Goal: Task Accomplishment & Management: Manage account settings

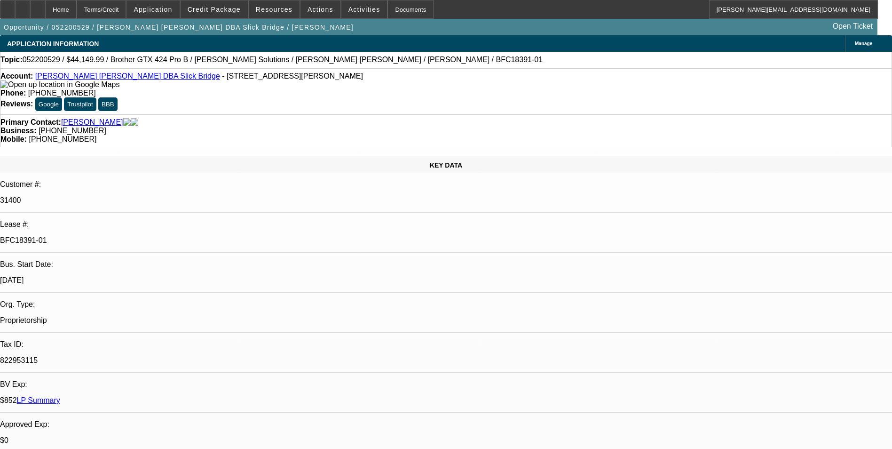
select select "0"
select select "0.1"
select select "4"
select select "0"
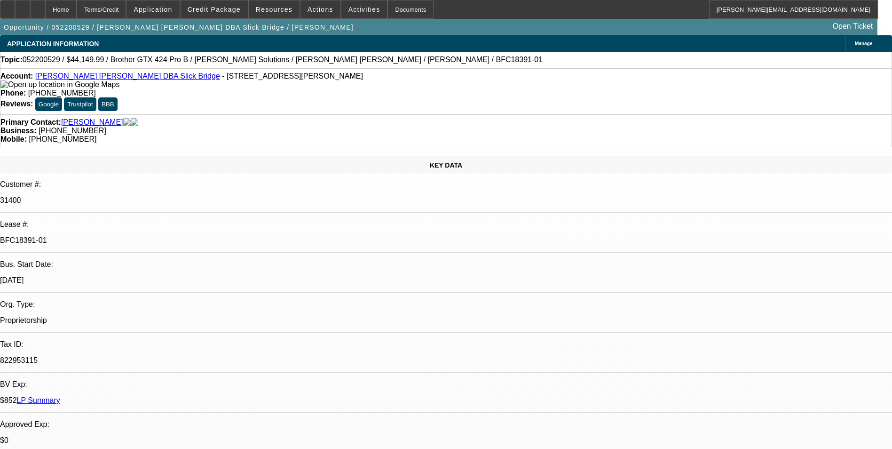
select select "0"
select select "0.1"
select select "4"
select select "0"
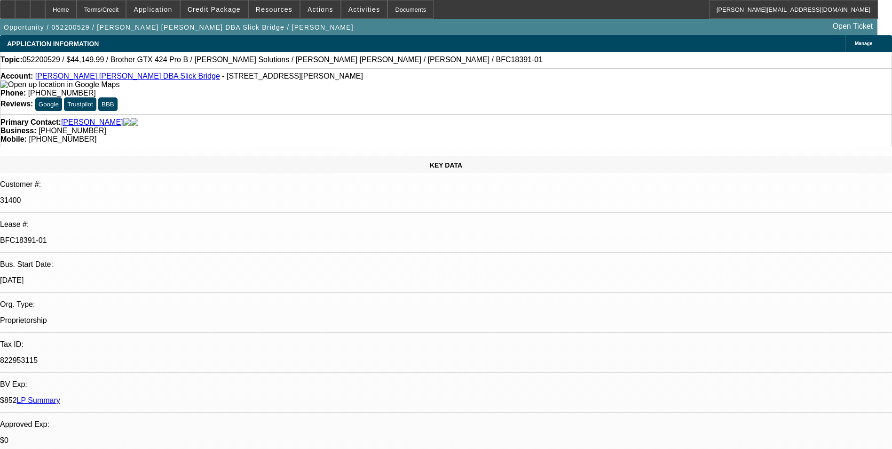
select select "0.1"
select select "4"
select select "0"
select select "0.1"
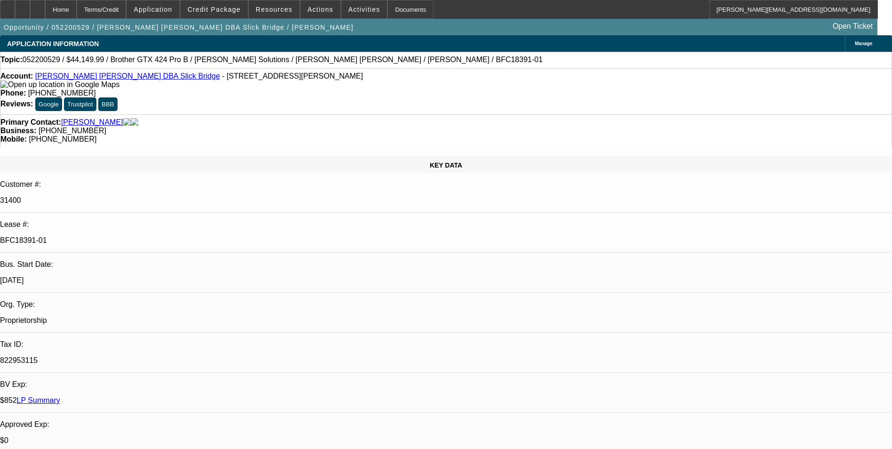
select select "4"
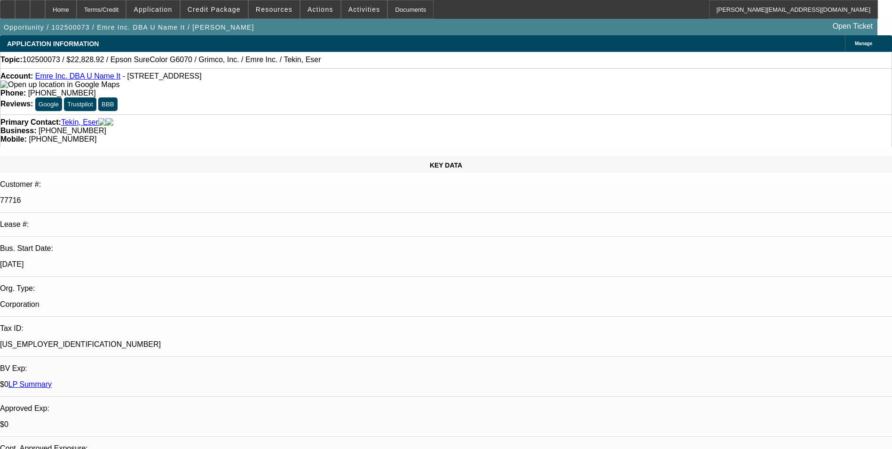
select select "0"
select select "2"
select select "0"
select select "2"
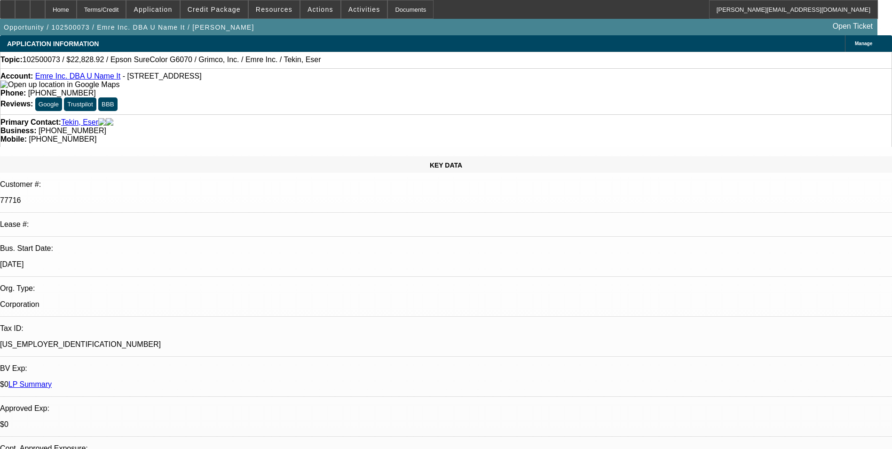
select select "0"
select select "2"
select select "0"
select select "2"
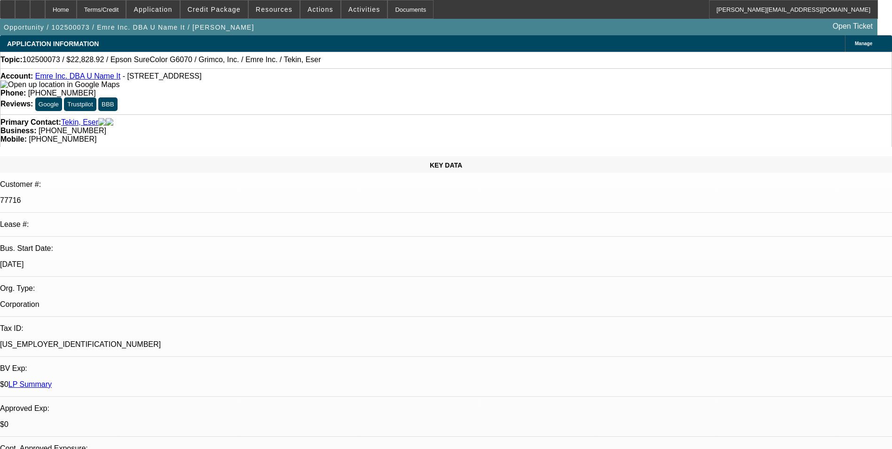
select select "0"
select select "2"
select select "0"
select select "2"
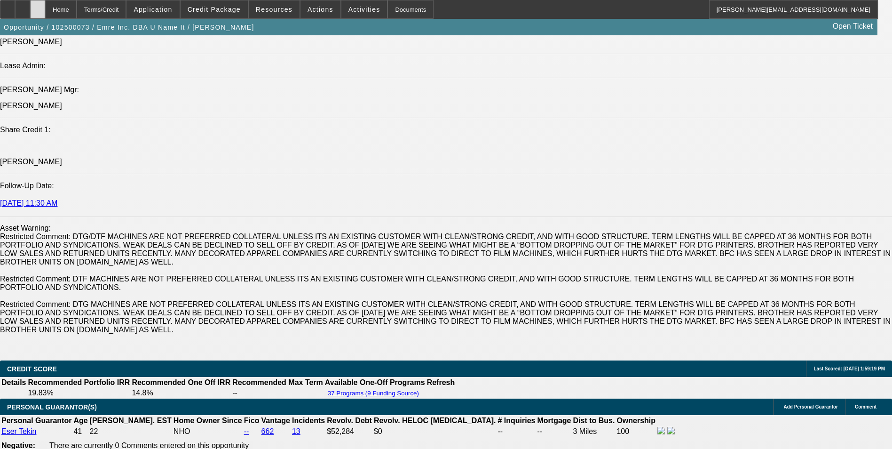
scroll to position [94, 0]
click at [45, 8] on div at bounding box center [37, 9] width 15 height 19
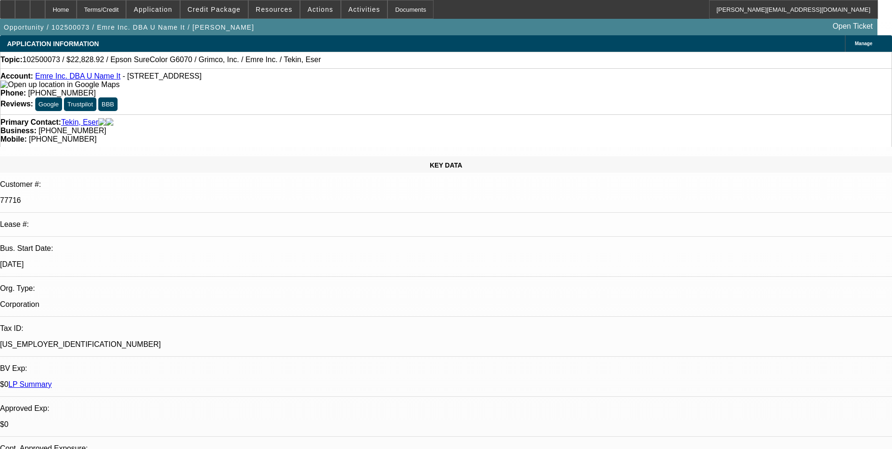
select select "0"
select select "2"
select select "0"
select select "2"
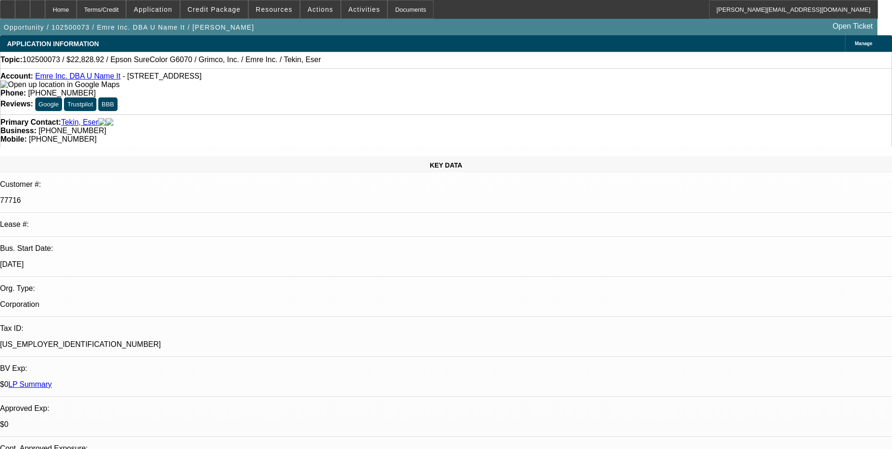
select select "0"
select select "2"
select select "0"
select select "1"
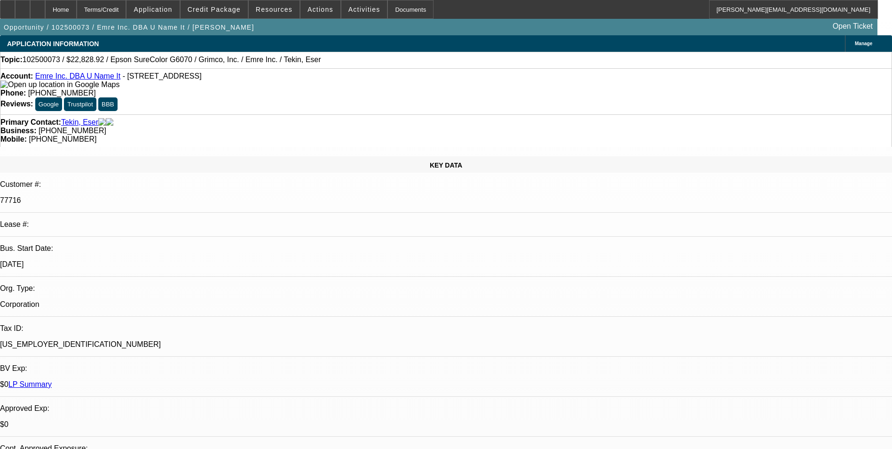
select select "2"
select select "1"
select select "2"
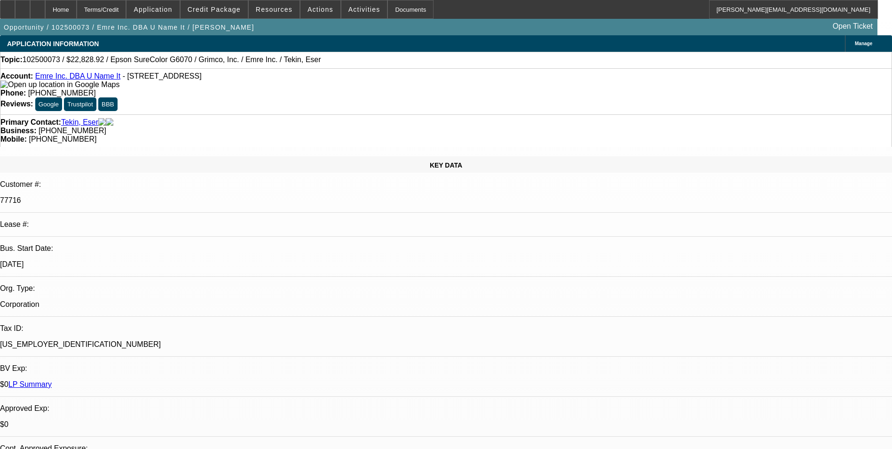
select select "1"
select select "2"
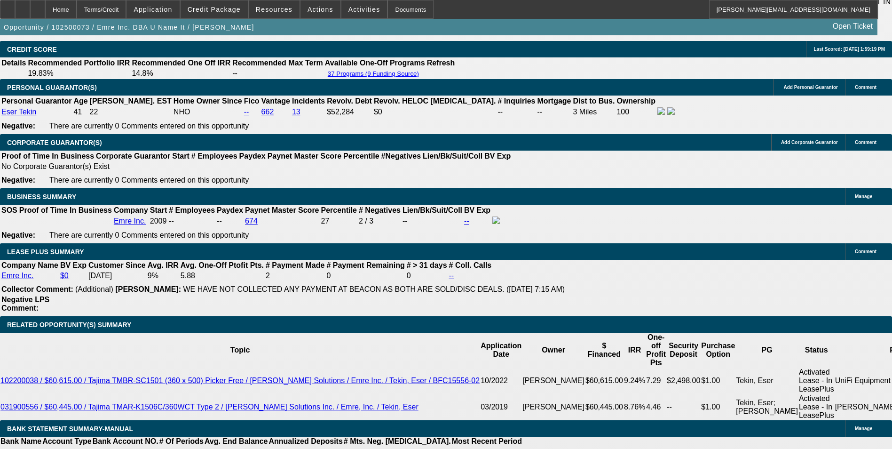
scroll to position [1599, 0]
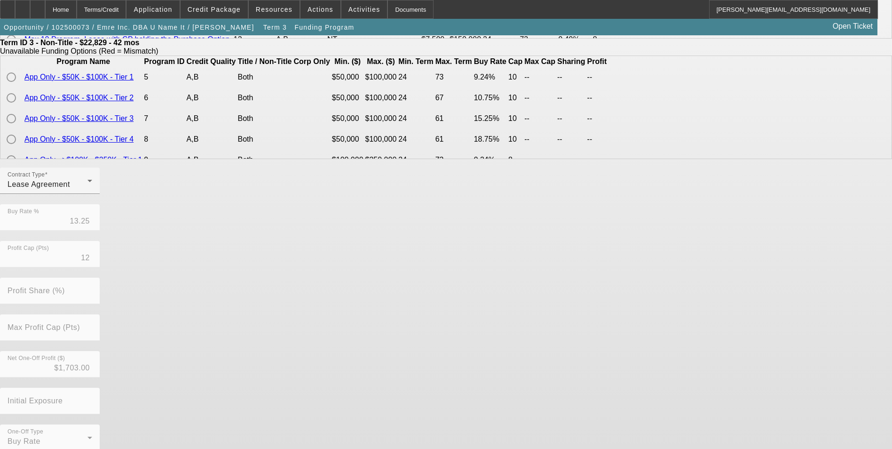
scroll to position [269, 0]
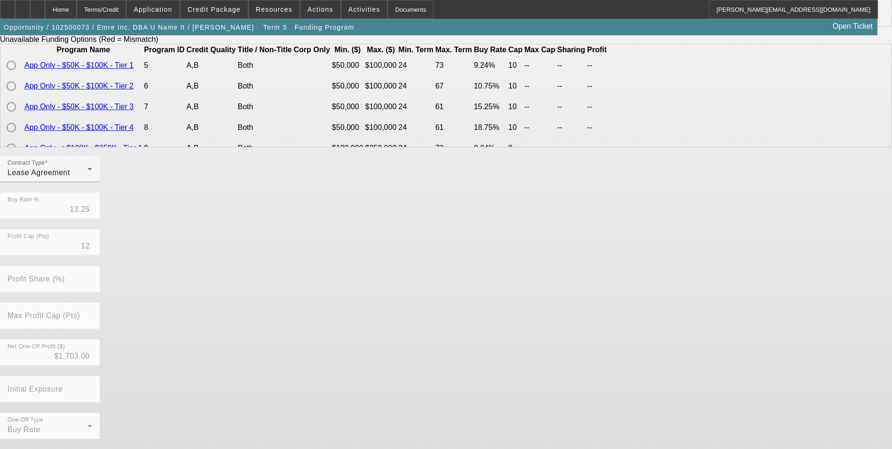
click at [32, 448] on button "Go Back" at bounding box center [16, 454] width 32 height 10
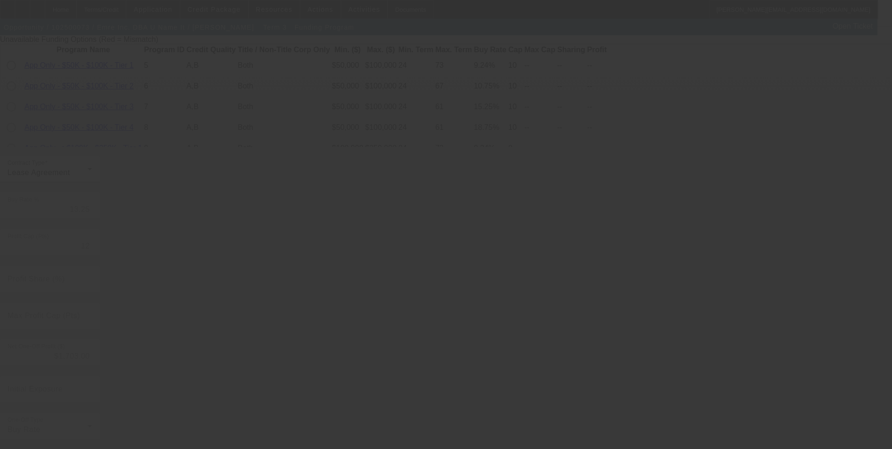
scroll to position [0, 0]
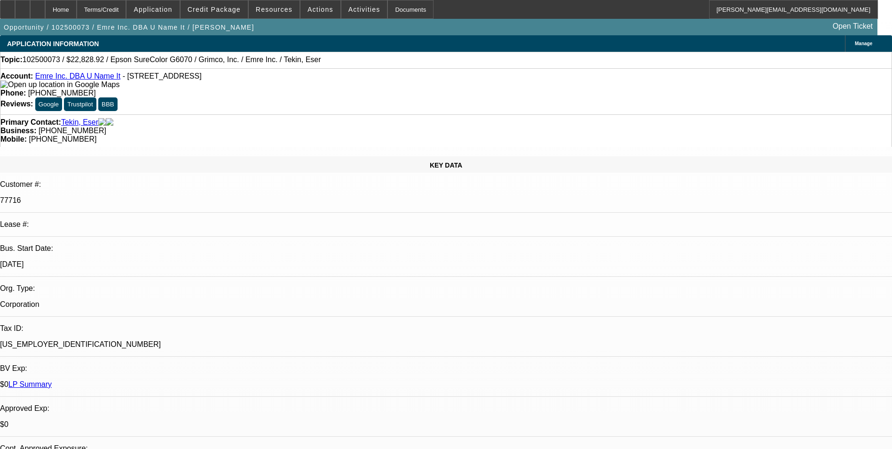
select select "0"
select select "2"
select select "0"
select select "2"
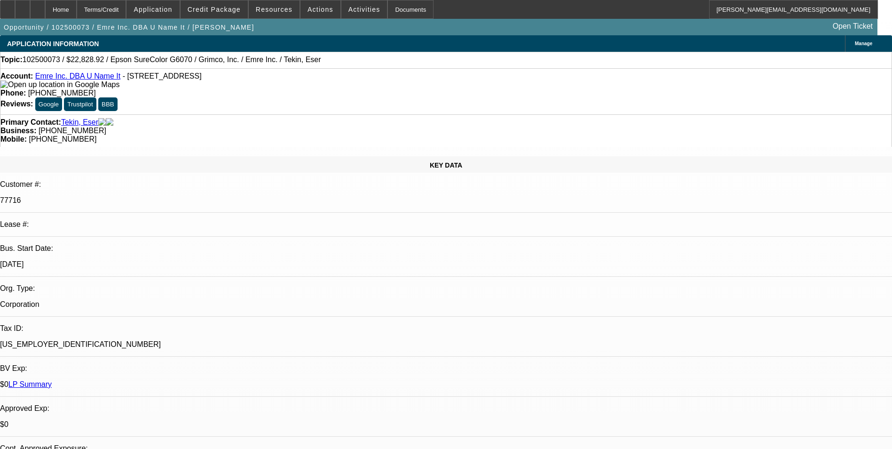
select select "0"
select select "2"
select select "0"
select select "2"
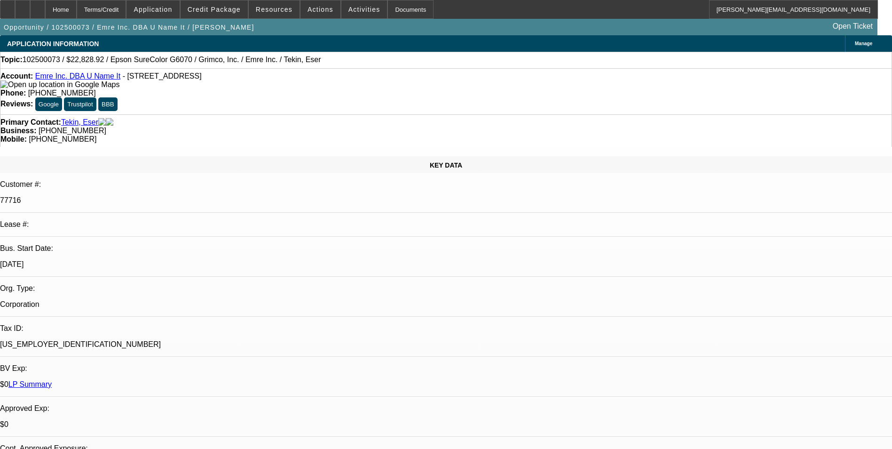
select select "0"
select select "2"
select select "0"
select select "2"
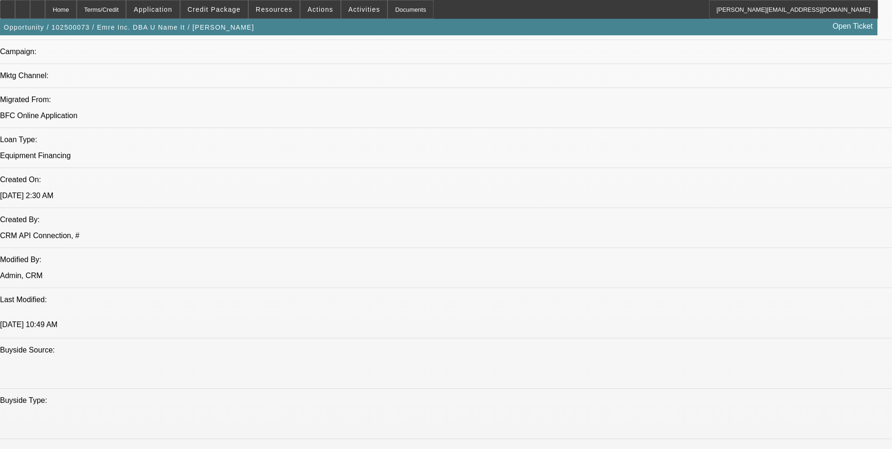
scroll to position [658, 0]
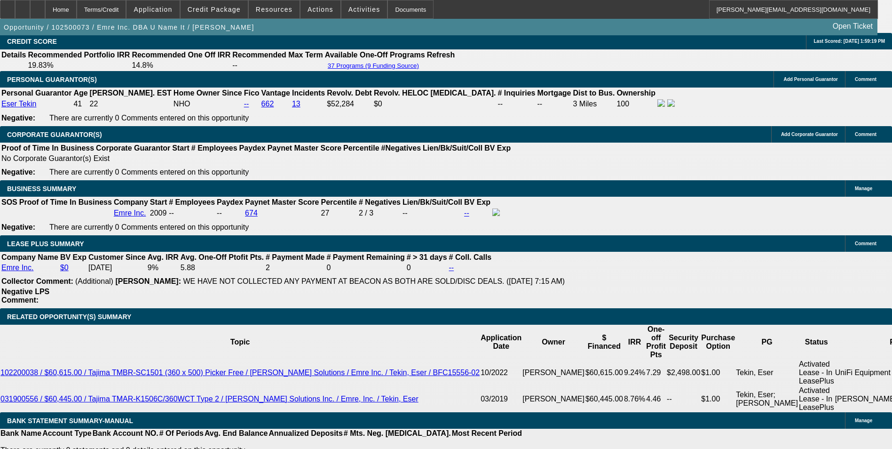
scroll to position [1599, 0]
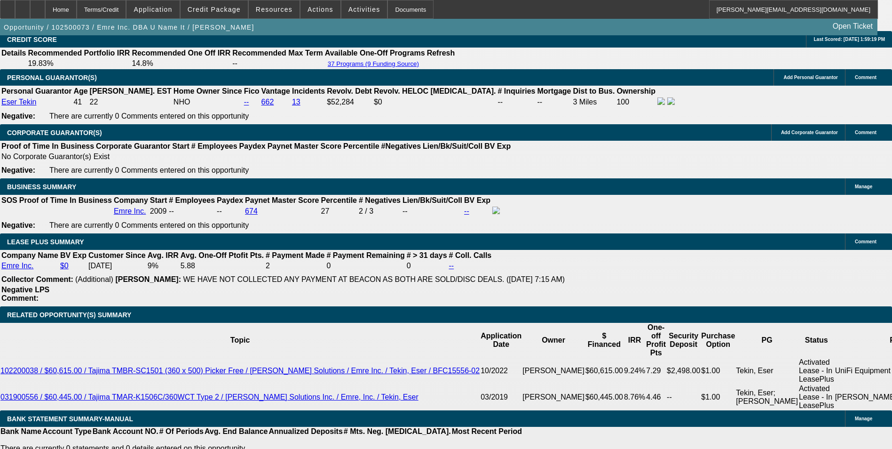
drag, startPoint x: 140, startPoint y: 213, endPoint x: 252, endPoint y: 200, distance: 112.6
type input "7"
type input "$14.00"
type input "UNKNOWN"
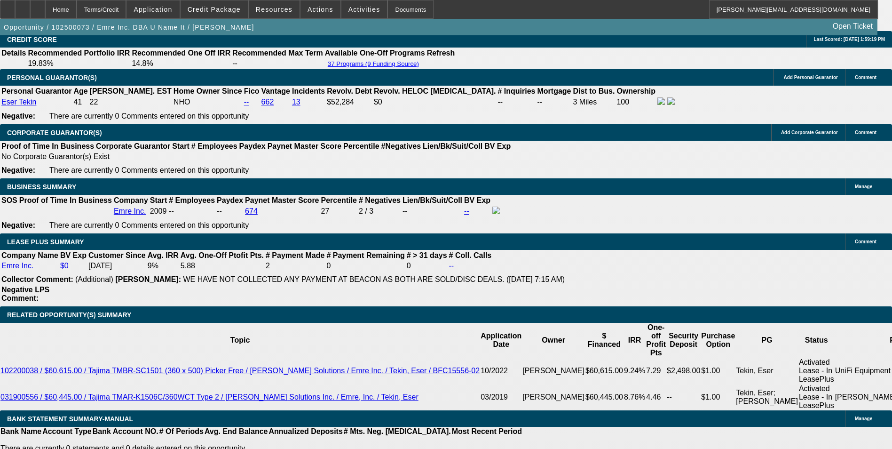
type input "723"
type input "$1,446.00"
type input "16.8"
type input "$723.00"
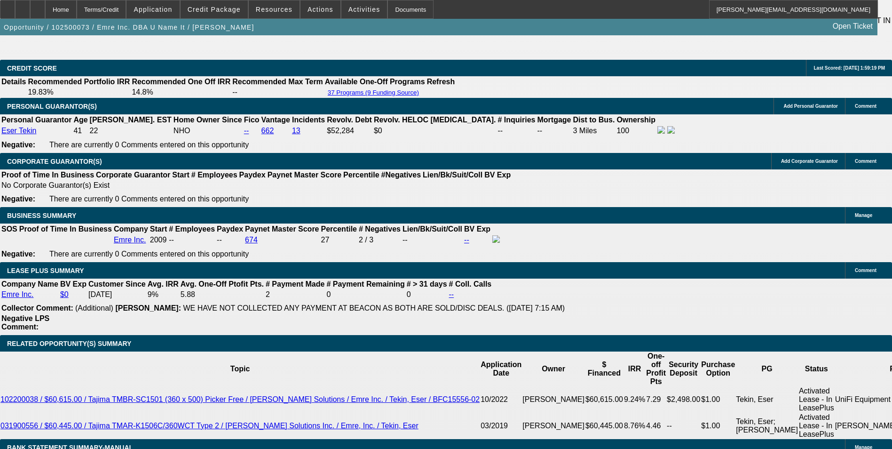
scroll to position [1505, 0]
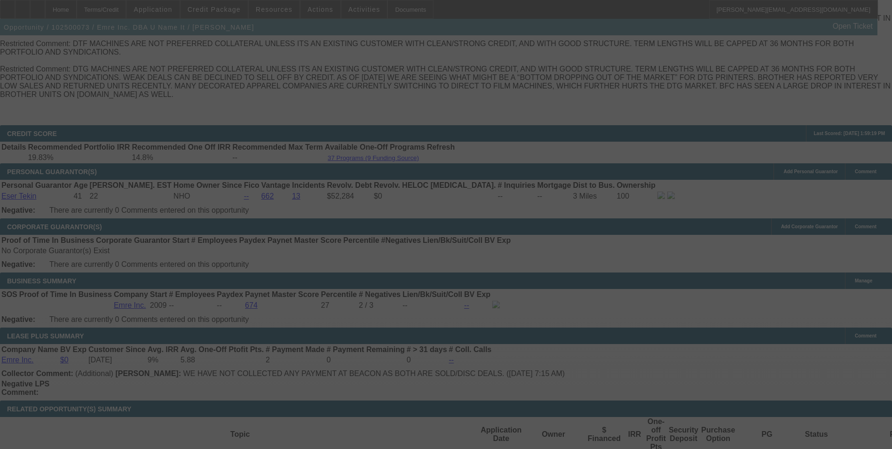
select select "0"
select select "2"
select select "0"
select select "2"
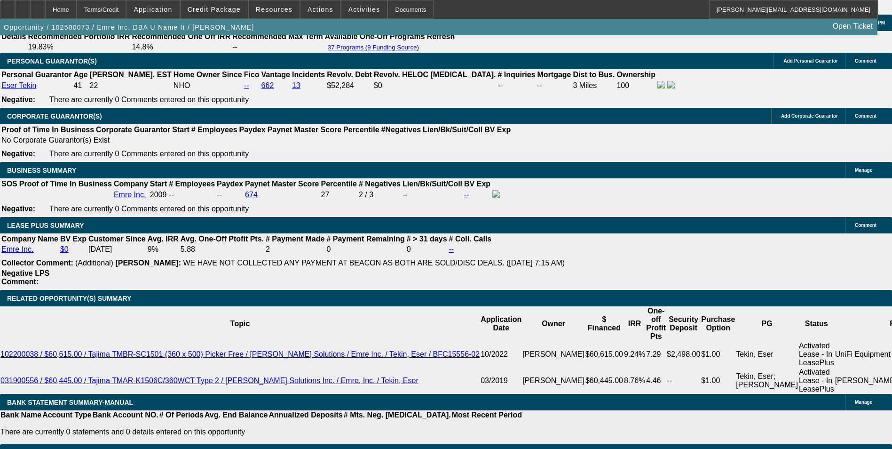
scroll to position [1599, 0]
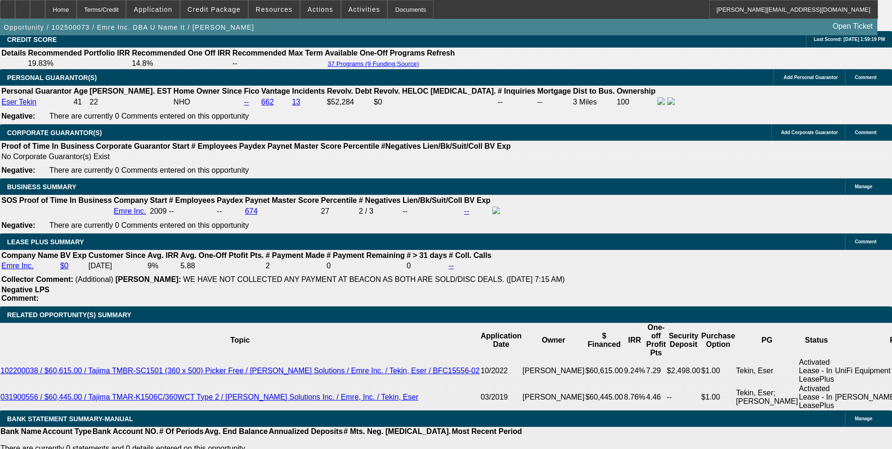
drag, startPoint x: 144, startPoint y: 212, endPoint x: 287, endPoint y: 204, distance: 142.7
type input "72"
type input "$144.00"
type input "UNKNOWN"
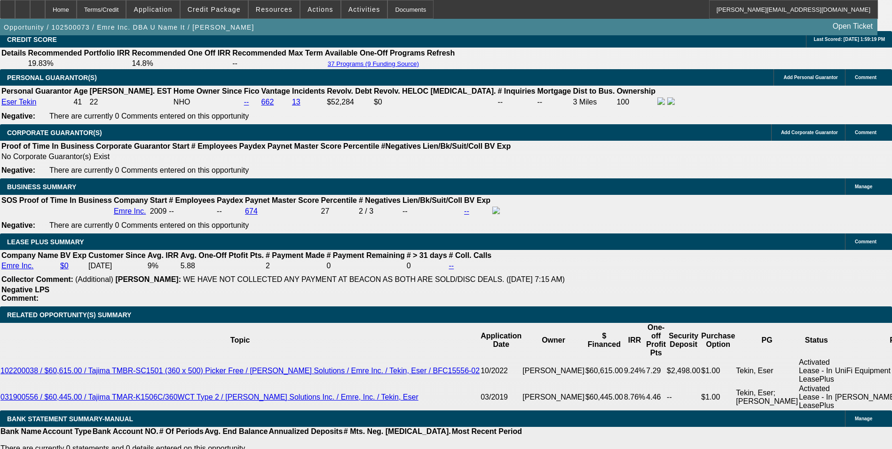
type input "724"
type input "16.9"
type input "$1,448.00"
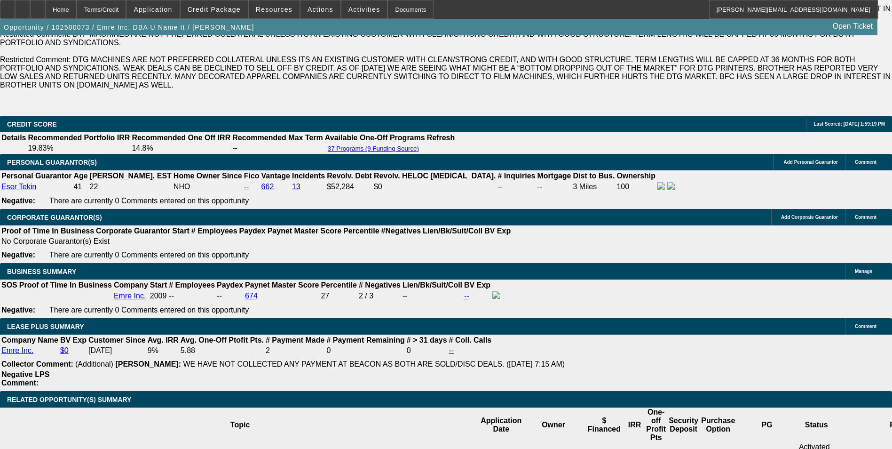
scroll to position [1505, 0]
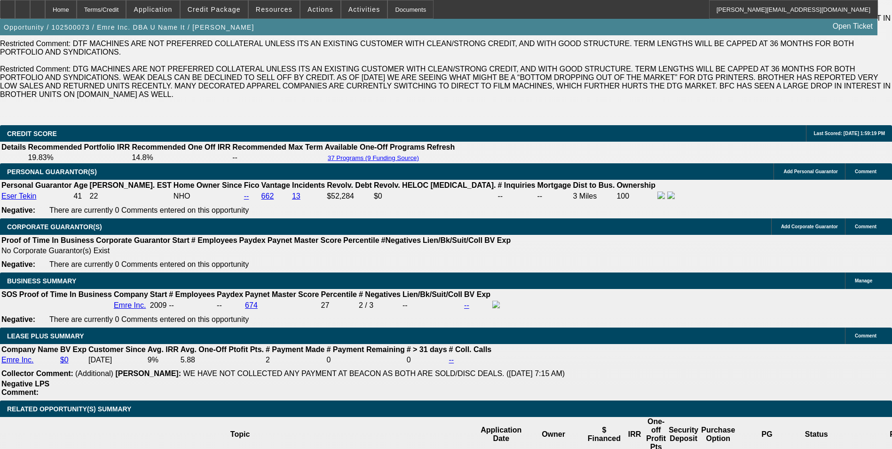
type input "$724.00"
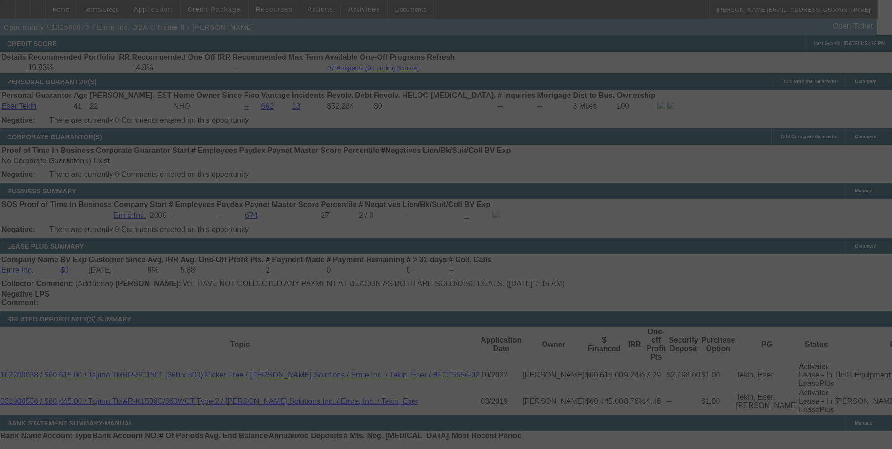
scroll to position [1599, 0]
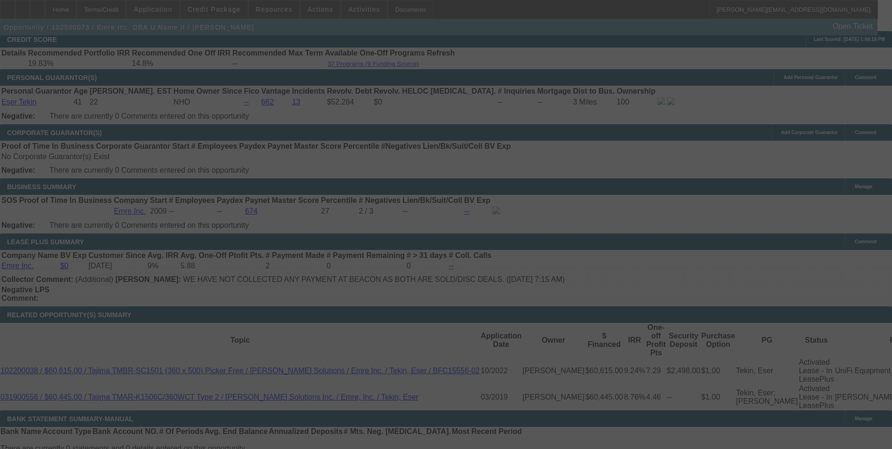
select select "0"
select select "2"
select select "0"
select select "2"
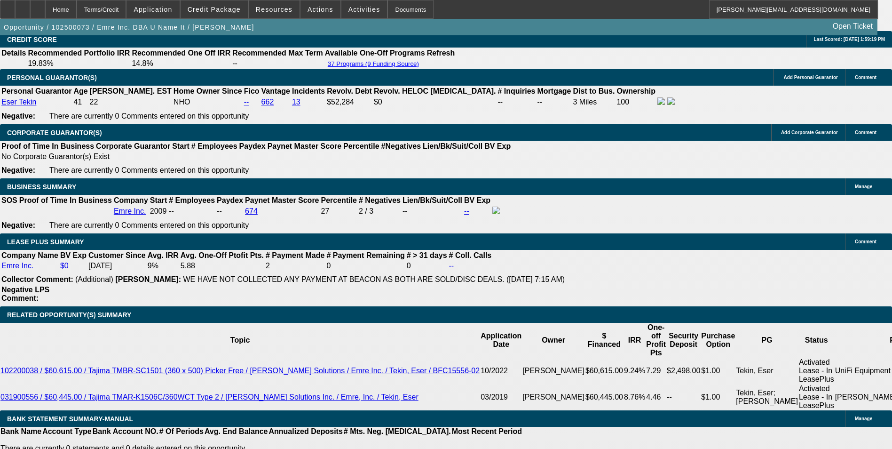
drag, startPoint x: 140, startPoint y: 209, endPoint x: 242, endPoint y: 209, distance: 101.6
type input "7"
type input "$144.00"
type input "UNKNOWN"
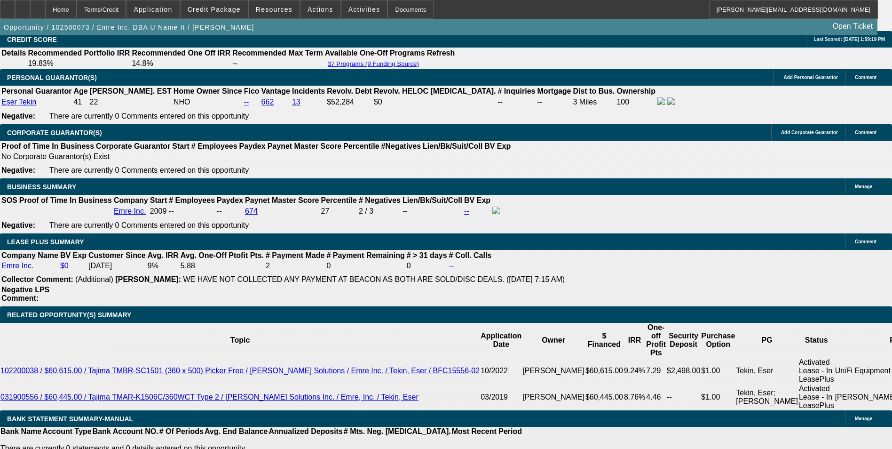
type input "72"
type input "725"
type input "$1,450.00"
type input "17"
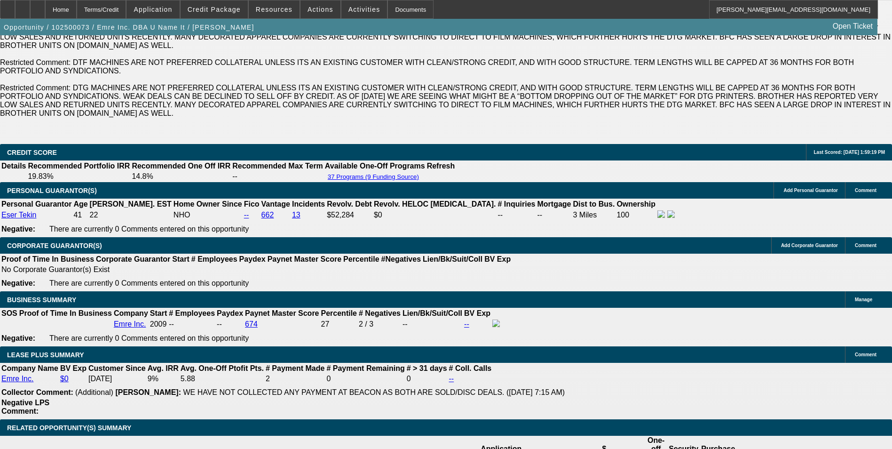
scroll to position [1458, 0]
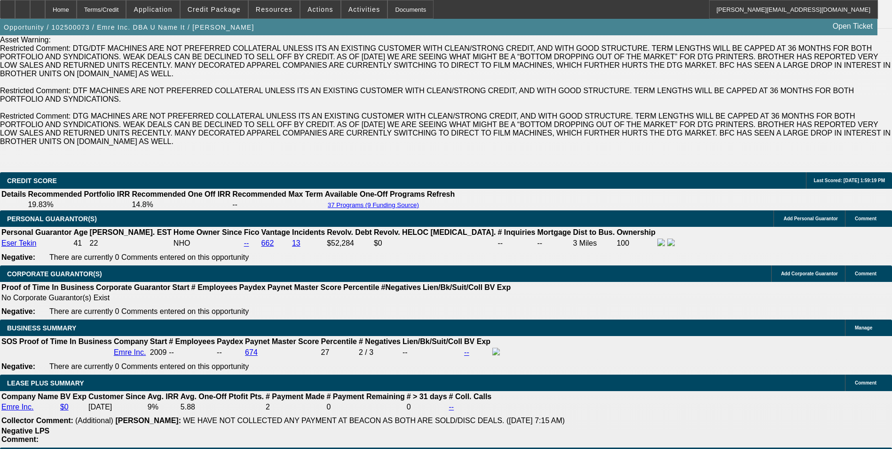
type input "$725.00"
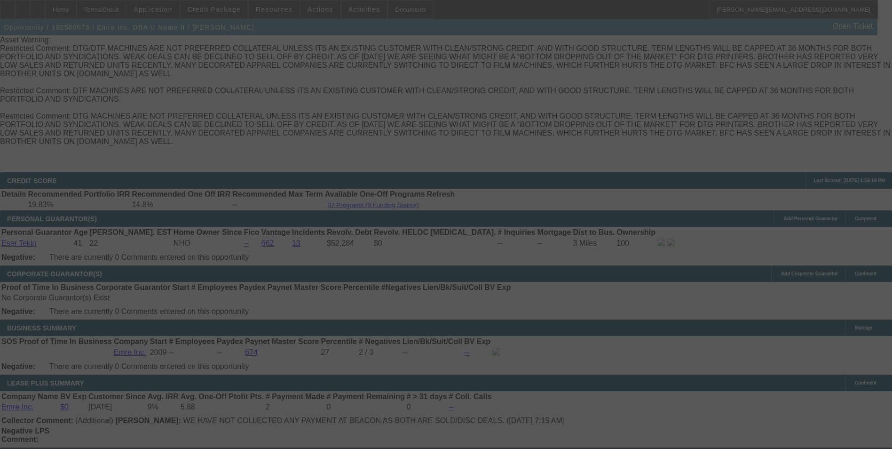
select select "0"
select select "2"
select select "0"
select select "2"
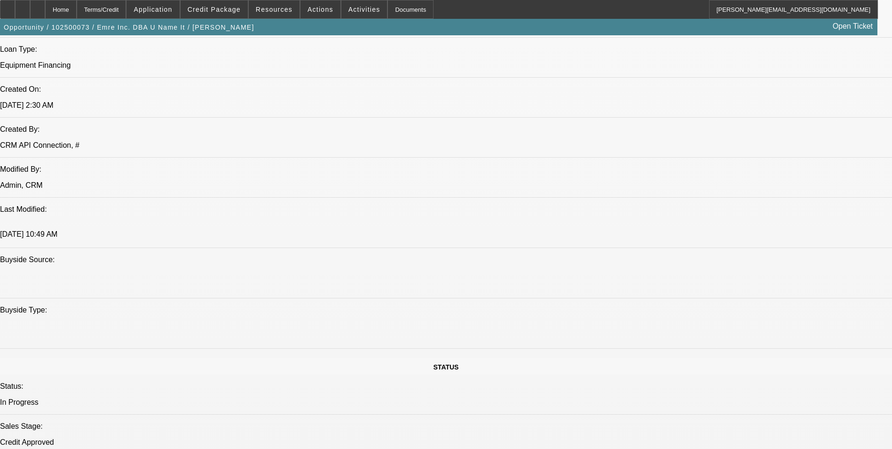
scroll to position [705, 0]
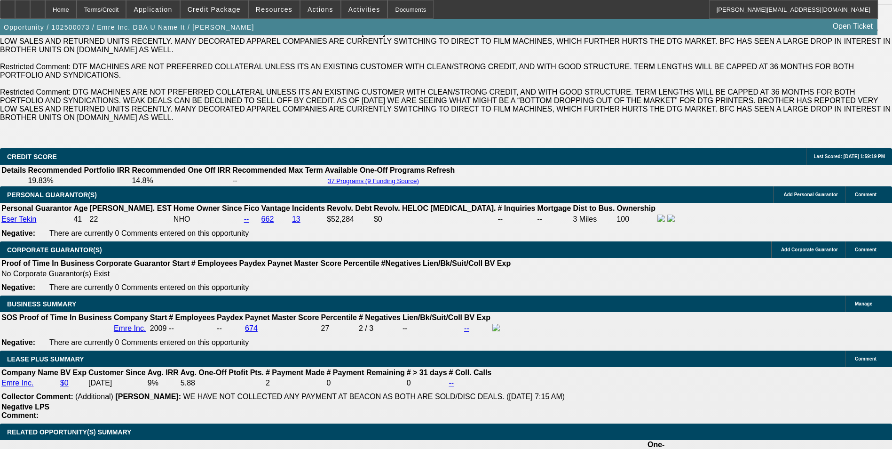
scroll to position [1458, 0]
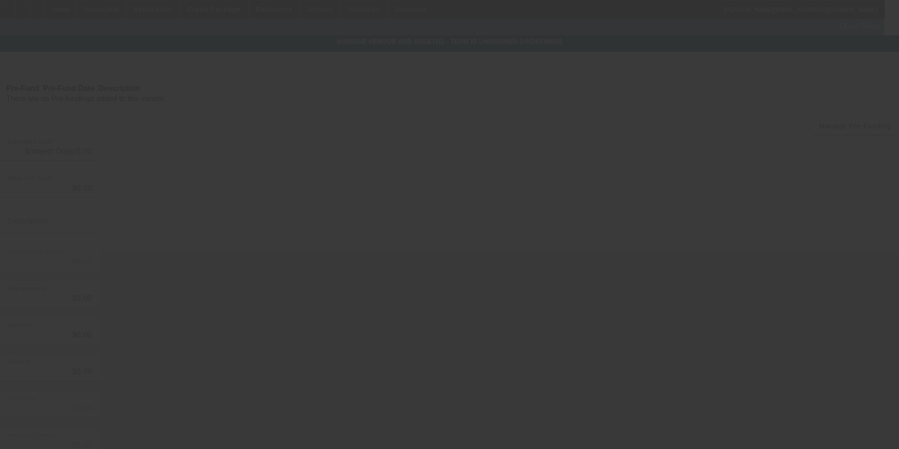
type input "$22,828.92"
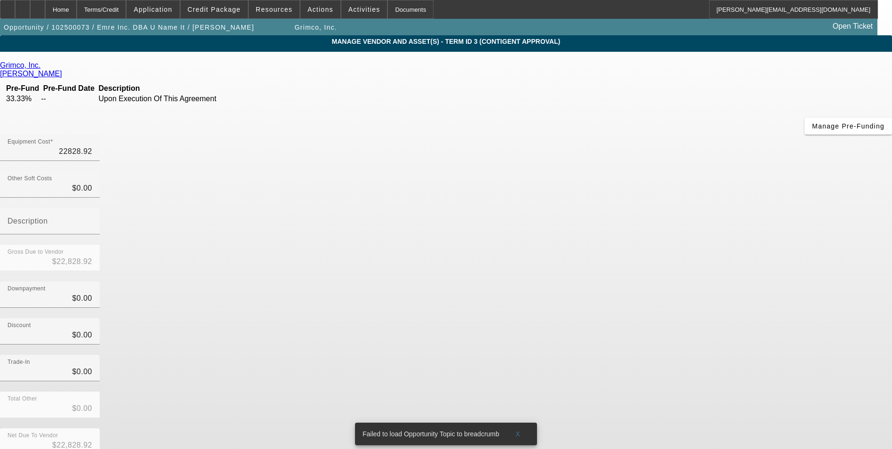
drag, startPoint x: 522, startPoint y: 75, endPoint x: 650, endPoint y: 64, distance: 129.3
click at [650, 134] on div "Equipment Cost 22828.92" at bounding box center [446, 152] width 892 height 37
type input "1"
type input "$1.00"
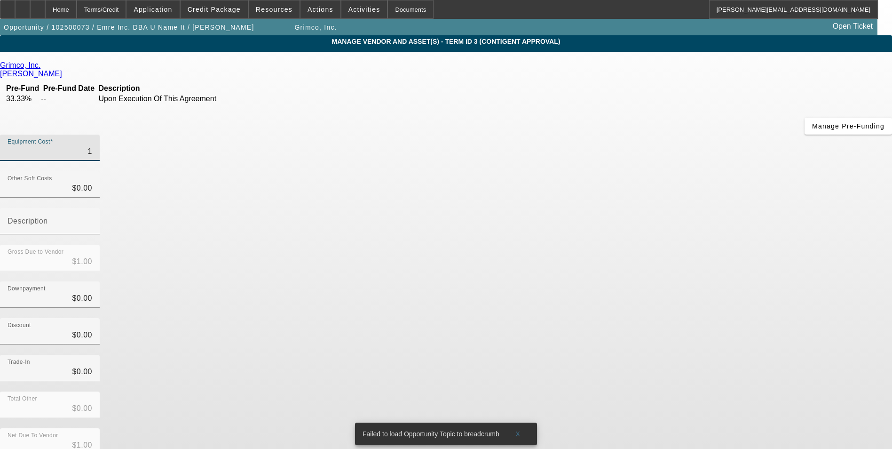
type input "16"
type input "$16.00"
type input "168"
type input "$168.00"
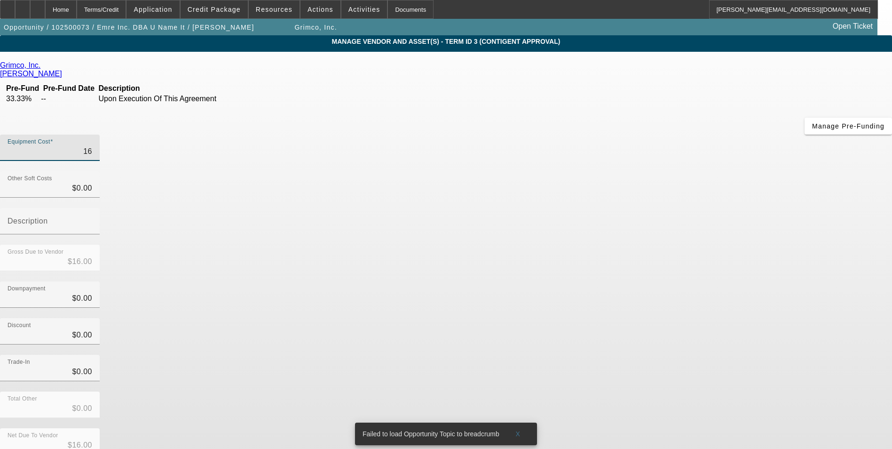
type input "$168.00"
type input "1688"
type input "$1,688.00"
type input "16888"
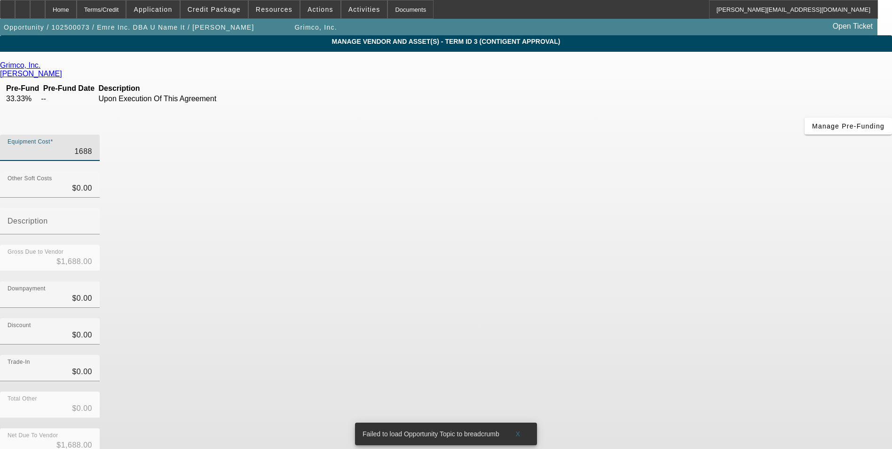
type input "$16,888.00"
drag, startPoint x: 665, startPoint y: 186, endPoint x: 661, endPoint y: 186, distance: 4.7
click at [664, 281] on div "Downpayment $0.00" at bounding box center [446, 299] width 892 height 37
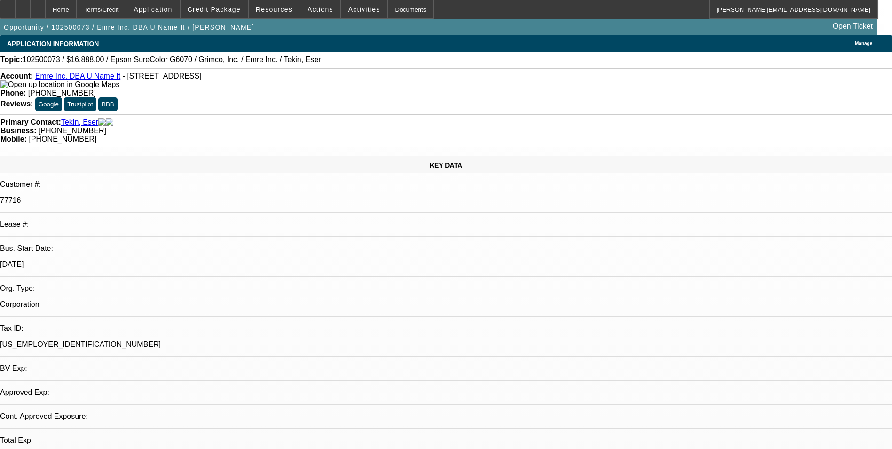
select select "0"
select select "2"
select select "0"
select select "2"
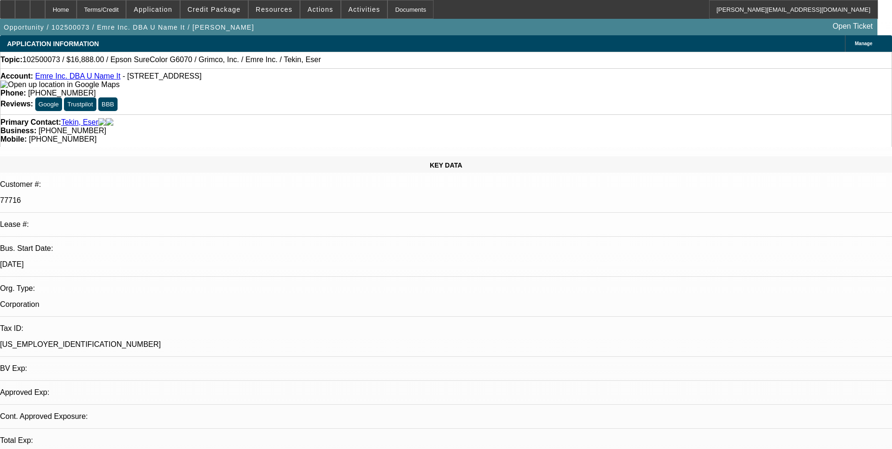
select select "0"
select select "2"
select select "0"
select select "2"
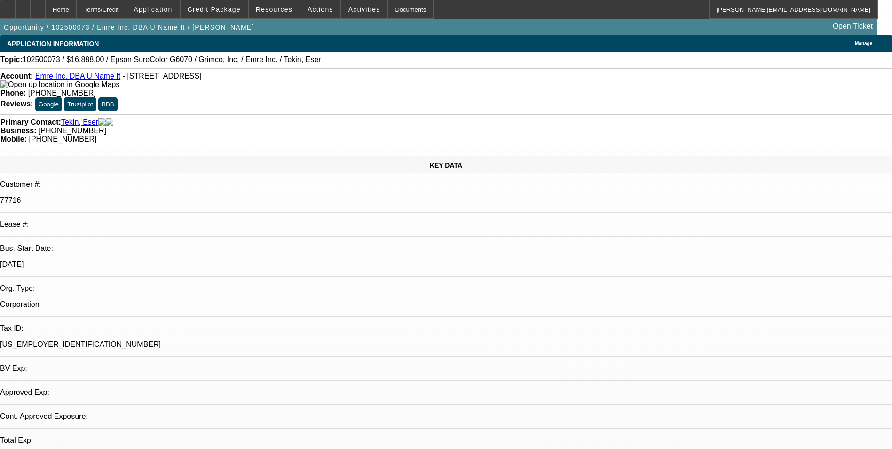
select select "0"
select select "2"
select select "0"
select select "2"
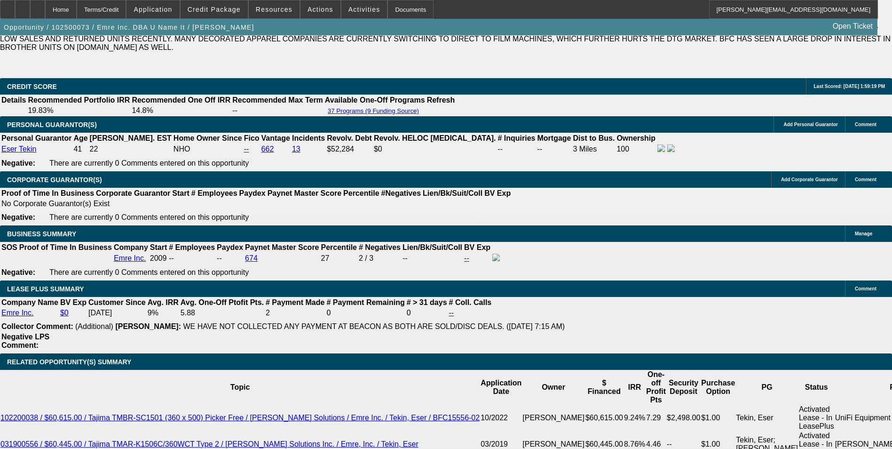
scroll to position [1606, 0]
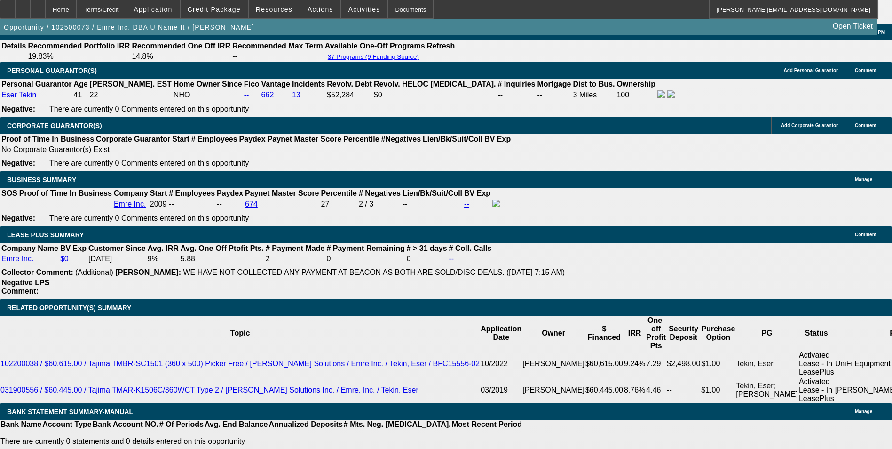
drag, startPoint x: 134, startPoint y: 206, endPoint x: 235, endPoint y: 203, distance: 101.6
type input "53"
type input "$106.00"
type input "UNKNOWN"
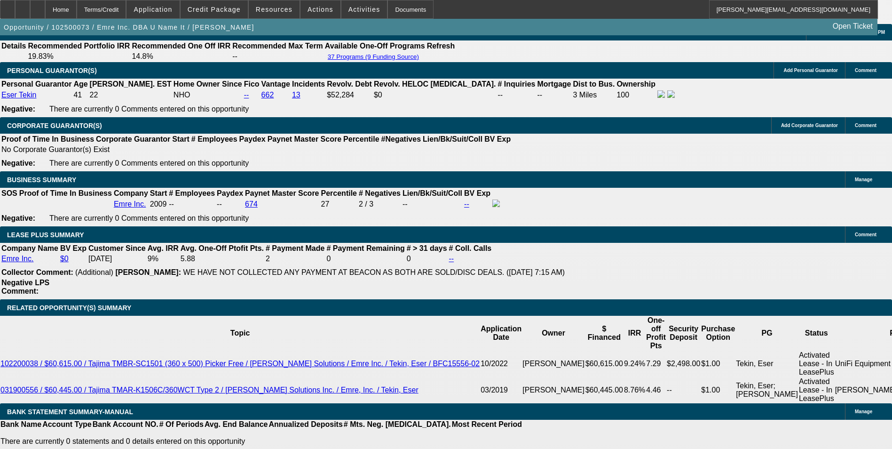
type input "537"
type input "17.1"
type input "$1,074.00"
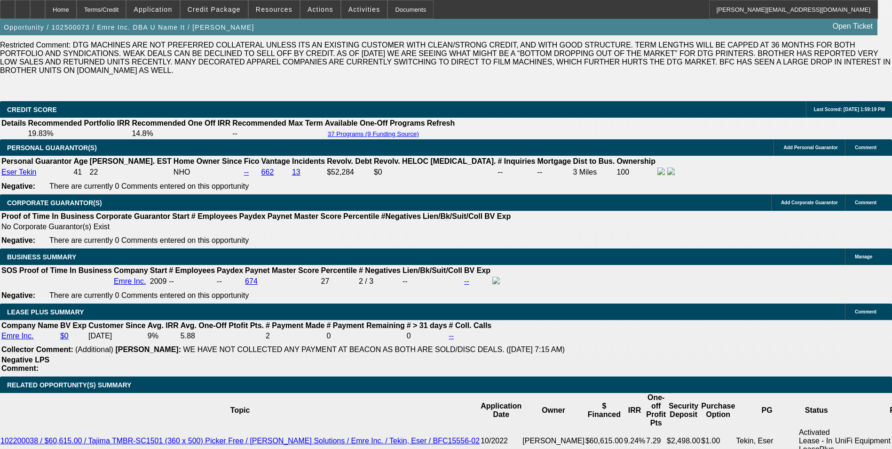
scroll to position [1512, 0]
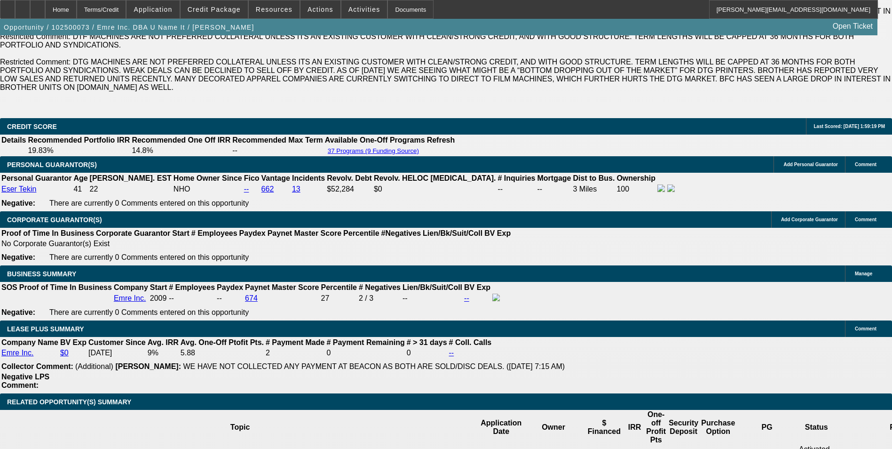
type input "$537.00"
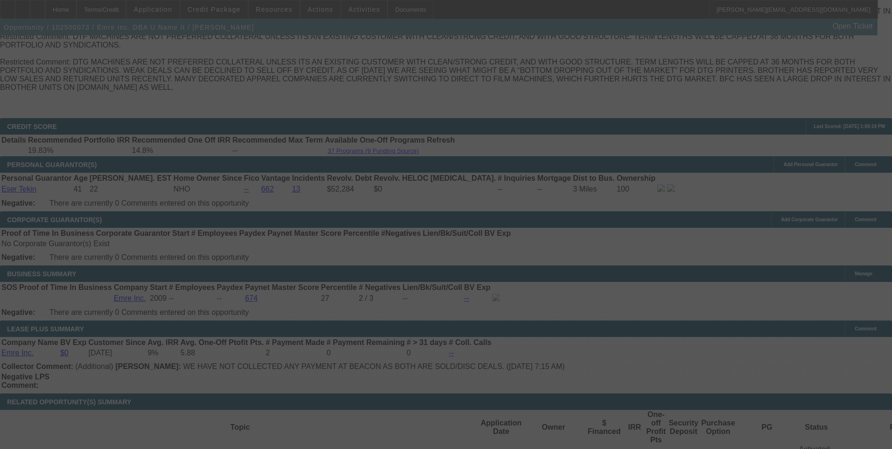
select select "0"
select select "2"
select select "0"
select select "2"
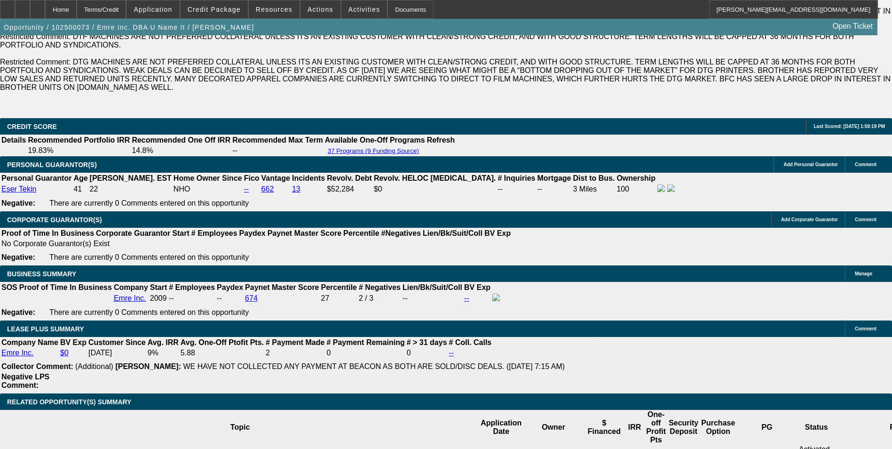
scroll to position [1606, 0]
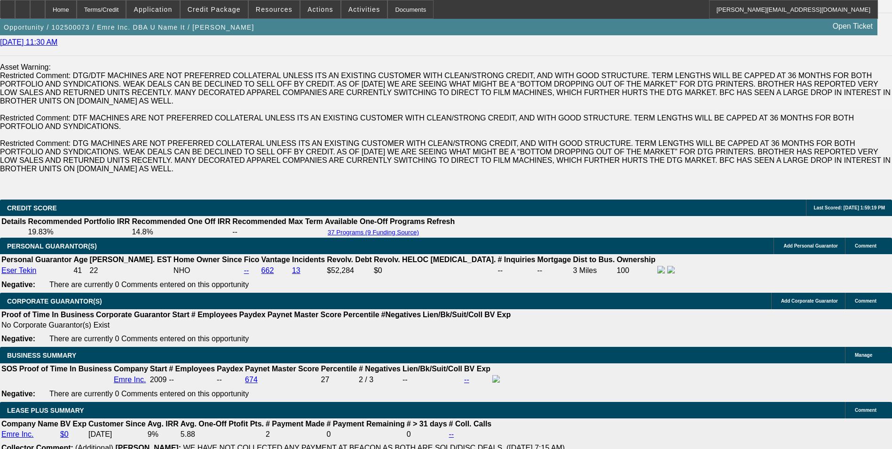
scroll to position [1418, 0]
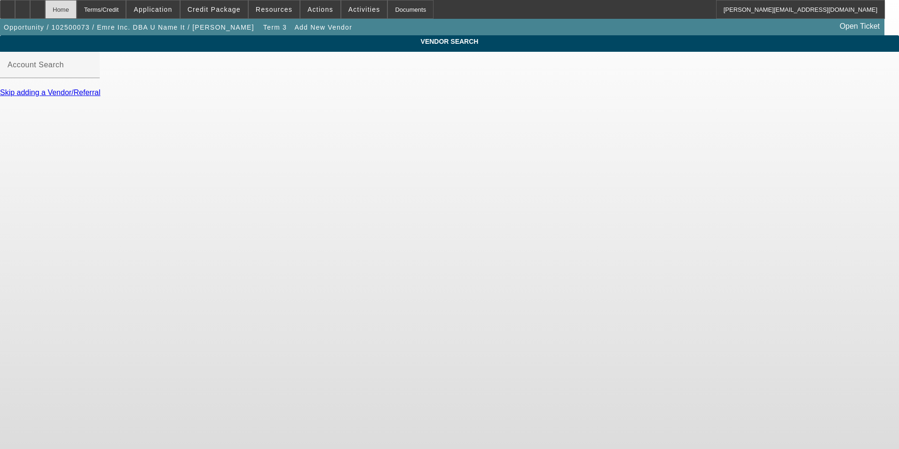
click at [77, 6] on div "Home" at bounding box center [61, 9] width 32 height 19
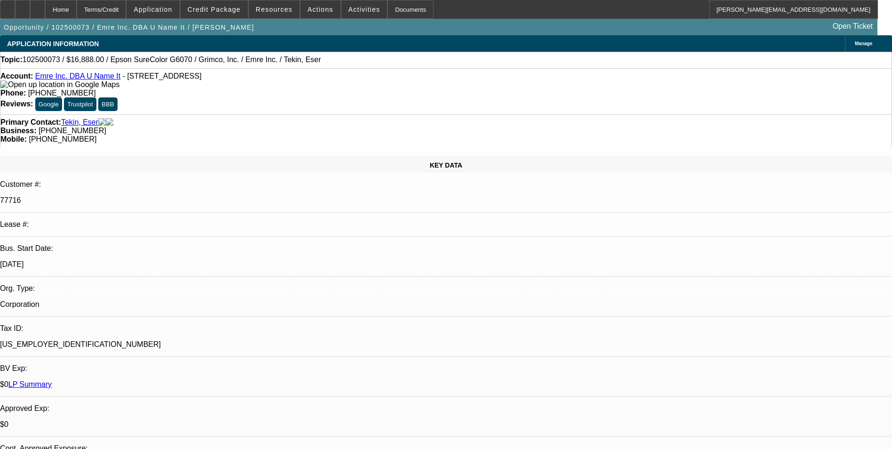
select select "0"
select select "2"
select select "0"
select select "2"
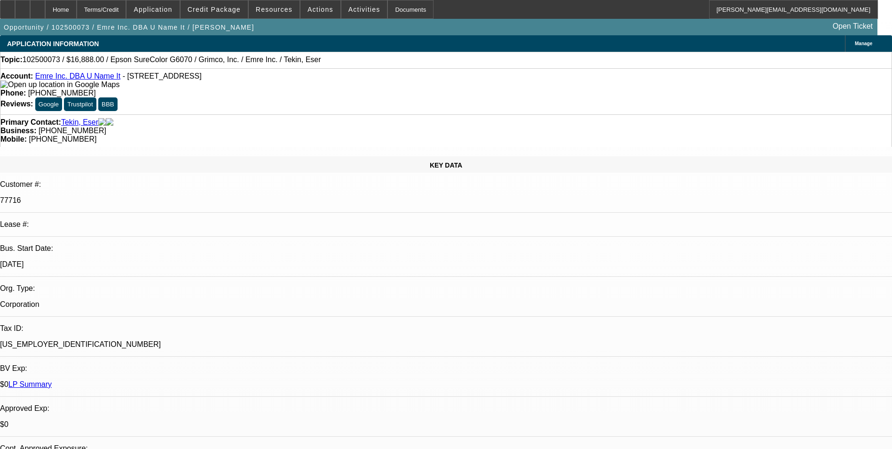
select select "0"
select select "2"
select select "0"
select select "2"
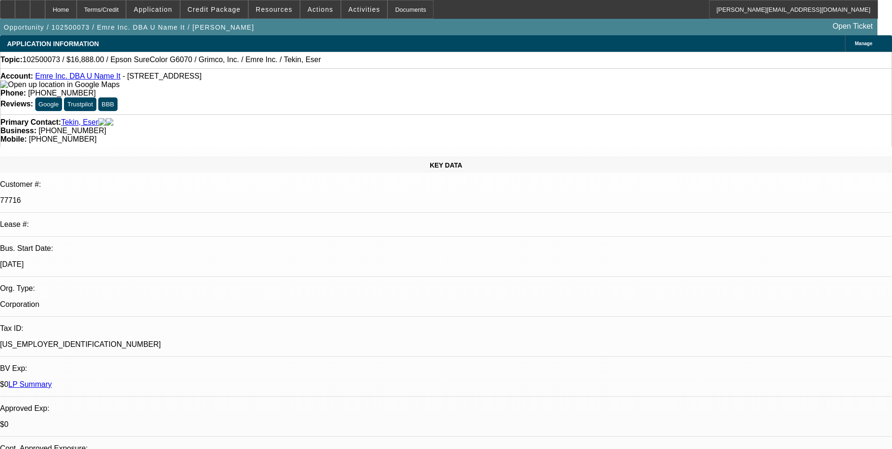
select select "0"
select select "2"
select select "0"
select select "2"
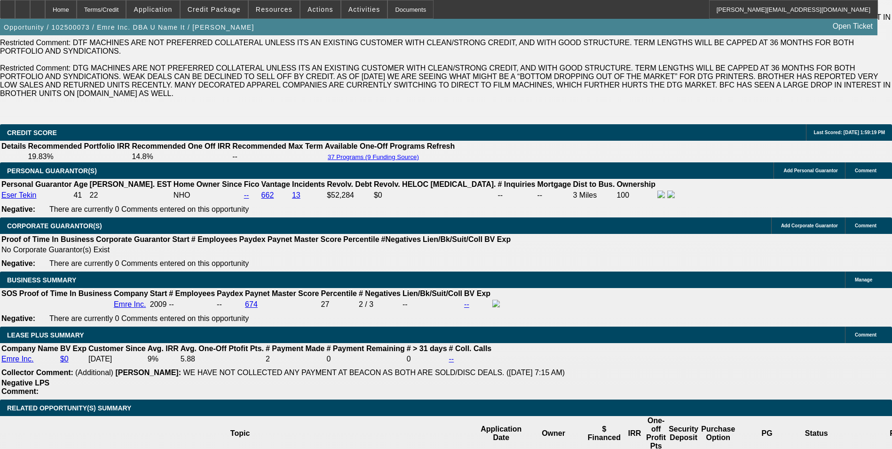
scroll to position [1505, 0]
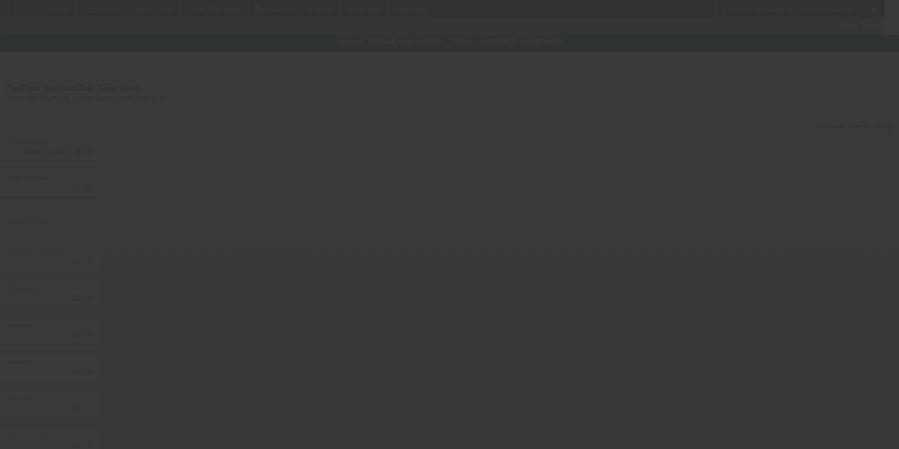
type input "$16,888.00"
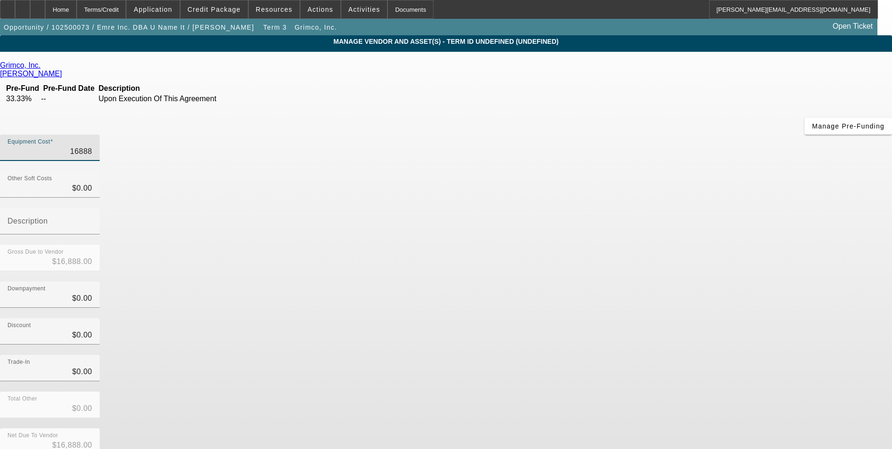
drag, startPoint x: 527, startPoint y: 83, endPoint x: 646, endPoint y: 63, distance: 120.5
click at [646, 134] on div "Equipment Cost 16888" at bounding box center [446, 152] width 892 height 37
type input "1"
type input "$1.00"
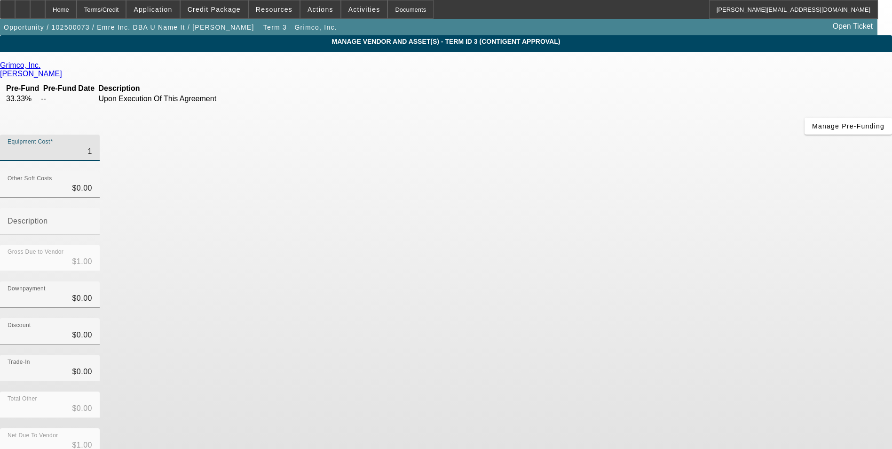
type input "12"
type input "$12.00"
type input "126"
type input "$126.00"
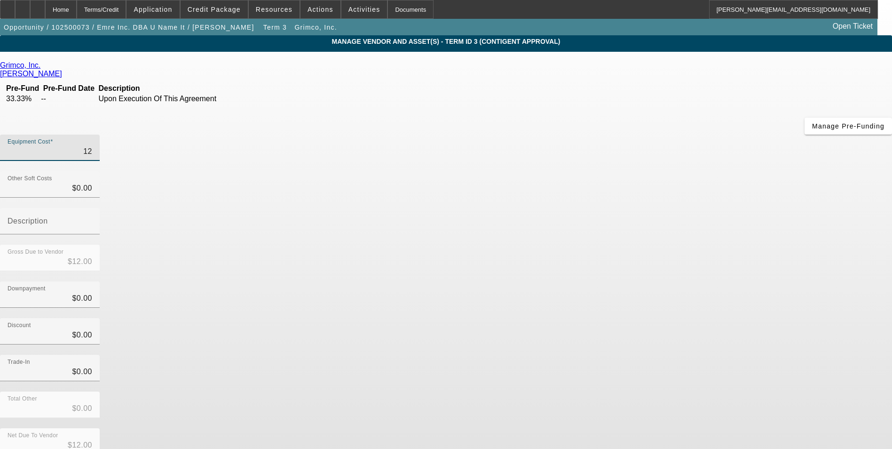
type input "$126.00"
type input "1269"
type input "$1,269.00"
type input "12693"
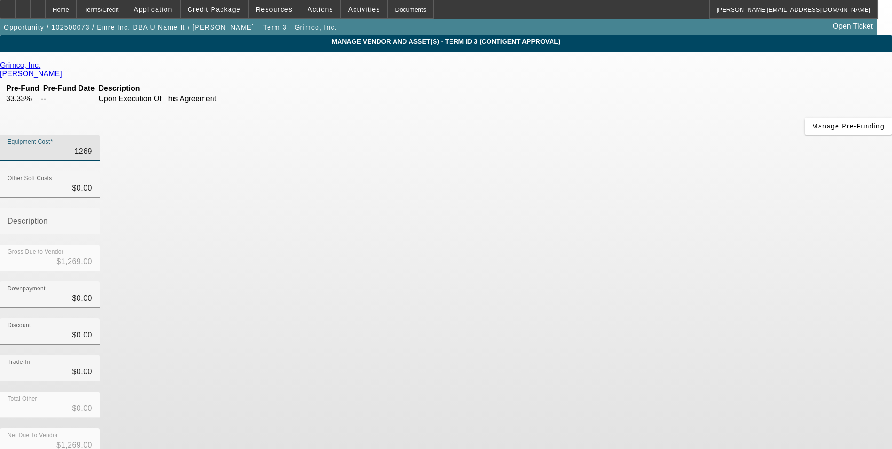
type input "$12,693.00"
type input "12693.5"
type input "$12,693.50"
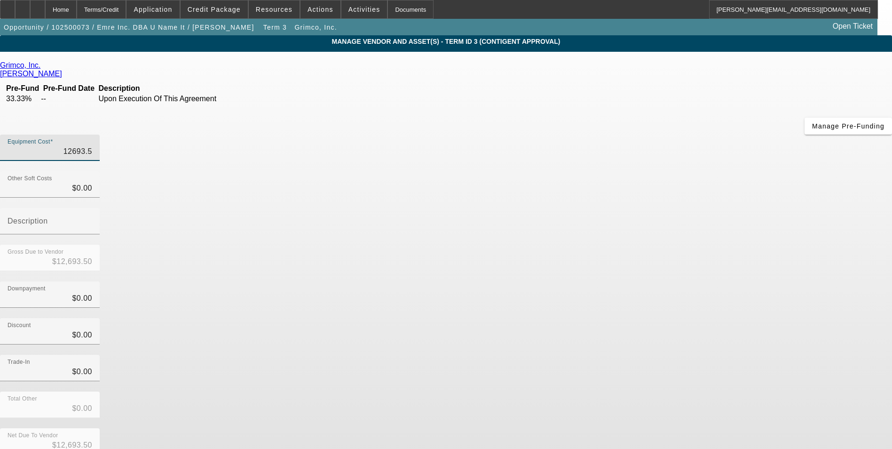
type input "12693.53"
type input "$12,693.53"
click at [646, 318] on div "Discount $0.00" at bounding box center [446, 336] width 892 height 37
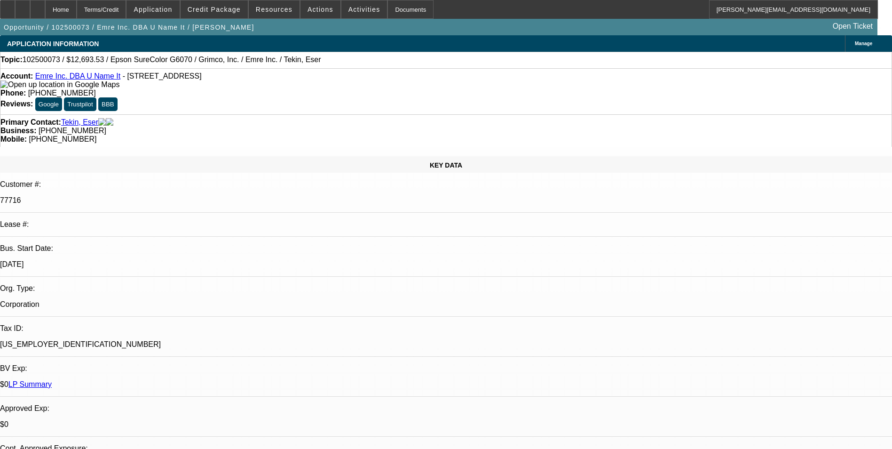
select select "0"
select select "2"
select select "0"
select select "2"
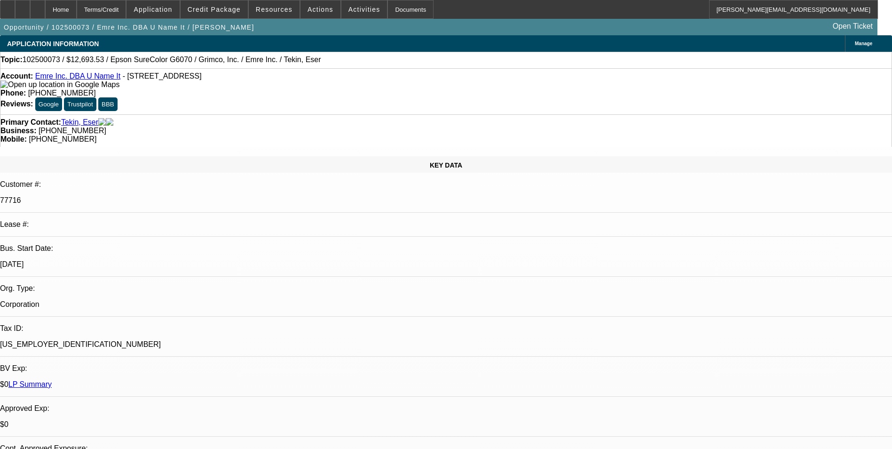
select select "0"
select select "2"
select select "0"
select select "2"
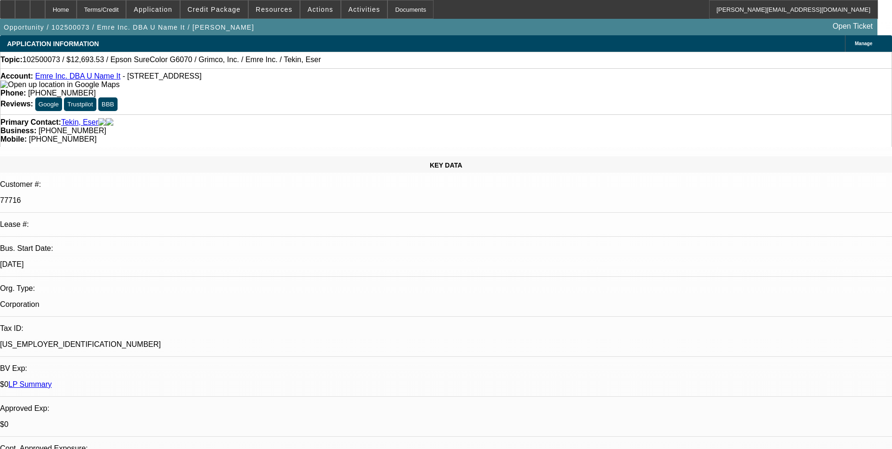
select select "0"
select select "2"
select select "0"
select select "2"
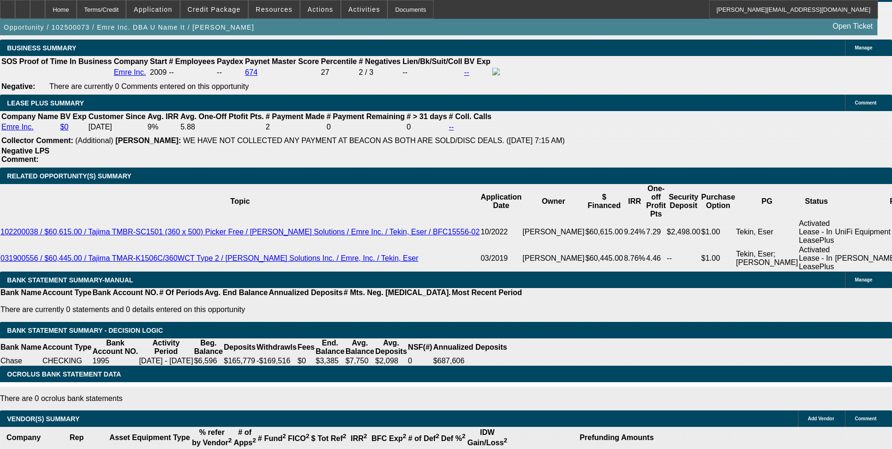
scroll to position [1747, 0]
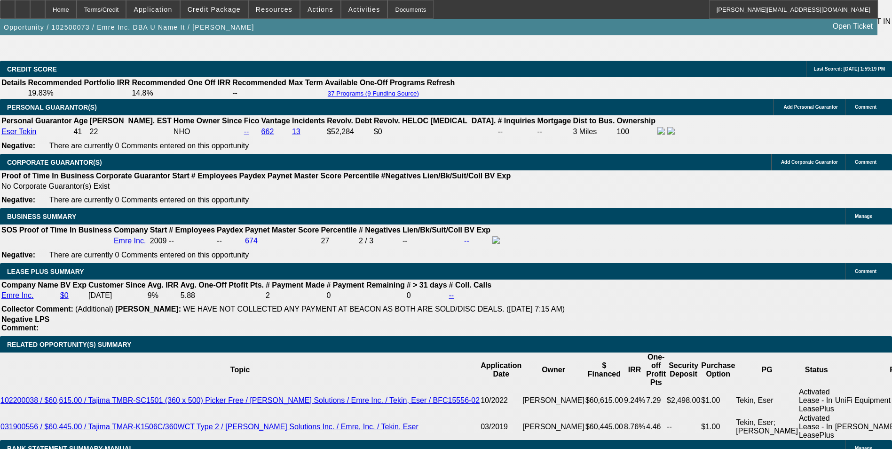
scroll to position [1559, 0]
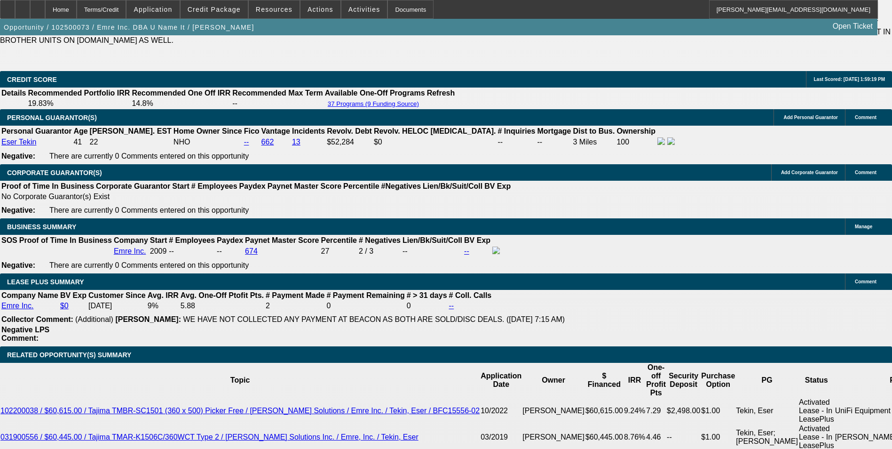
drag, startPoint x: 137, startPoint y: 251, endPoint x: 243, endPoint y: 237, distance: 106.7
type input "40"
type input "$80.00"
type input "UNKNOWN"
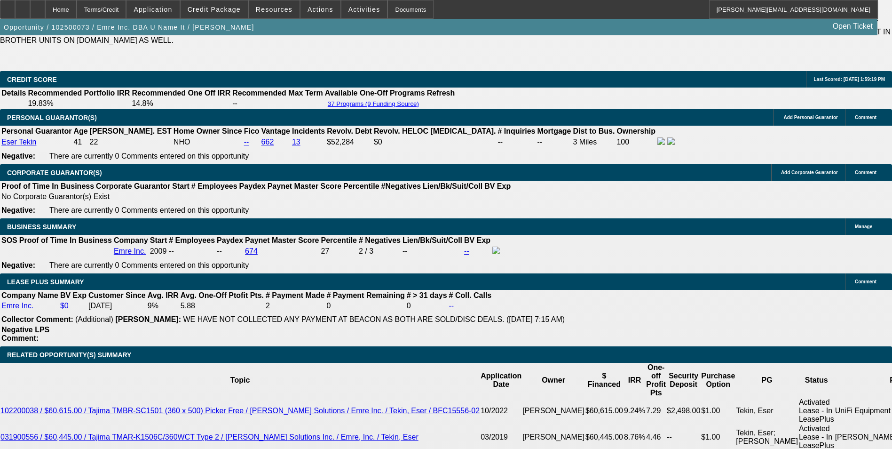
type input "404"
type input "$808.00"
type input "17.1"
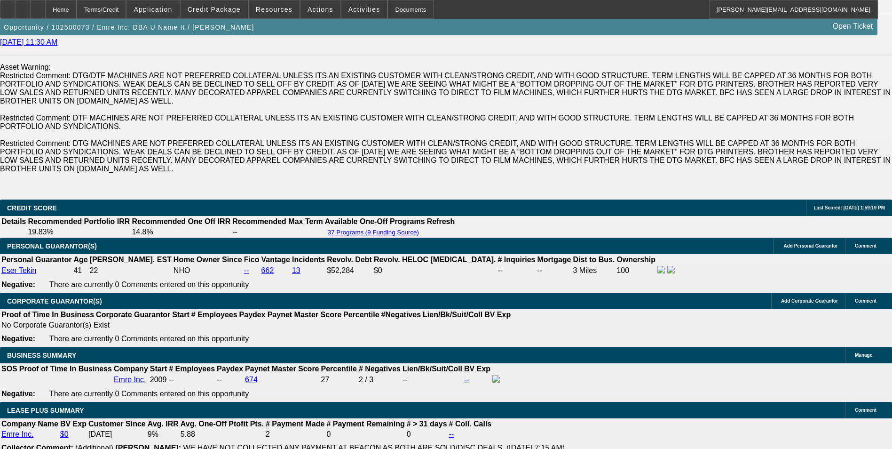
scroll to position [1418, 0]
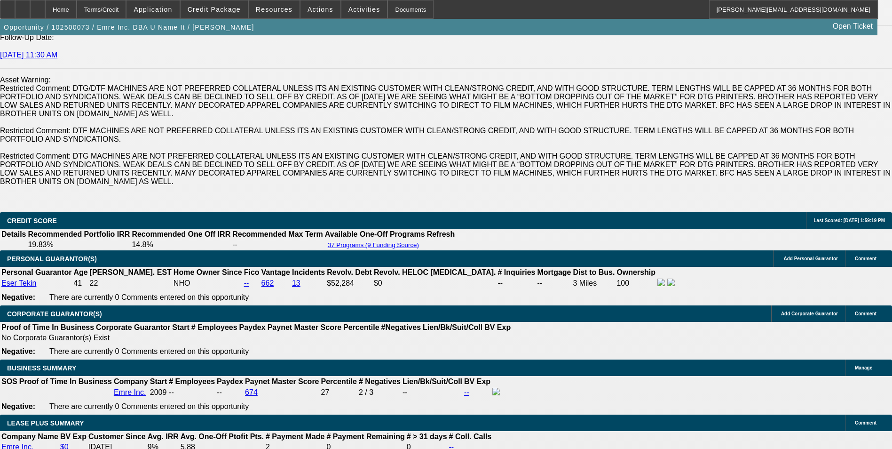
type input "$404.00"
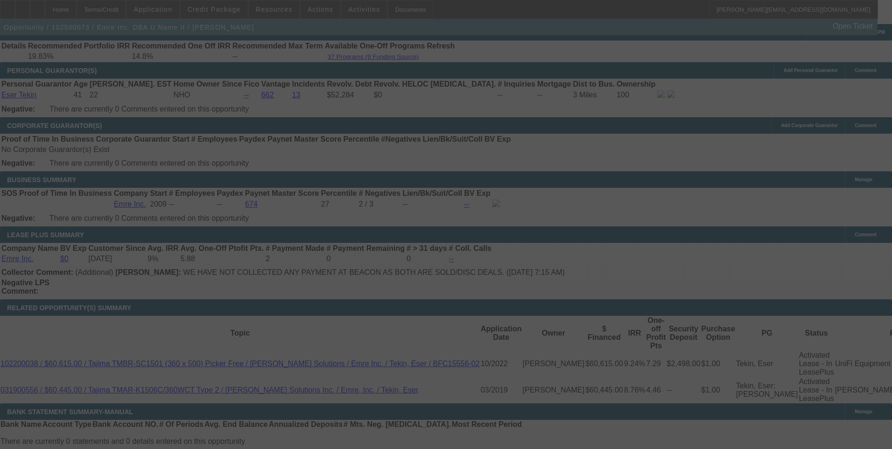
scroll to position [1601, 0]
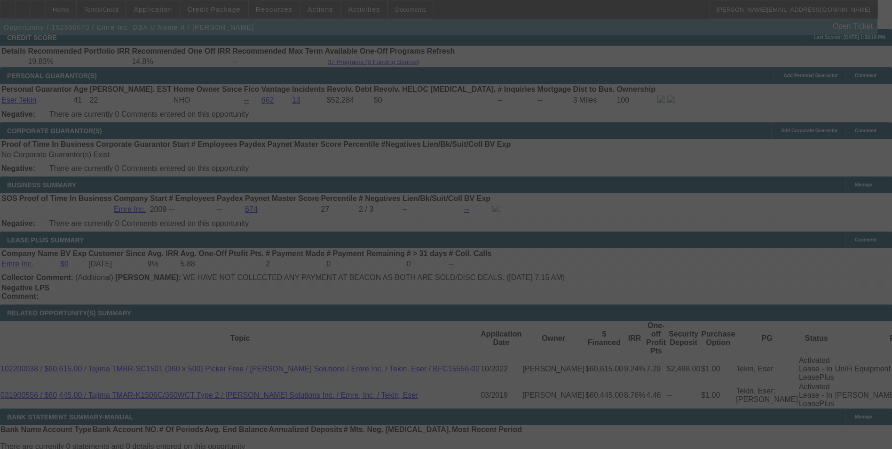
select select "0"
select select "2"
select select "0"
select select "2"
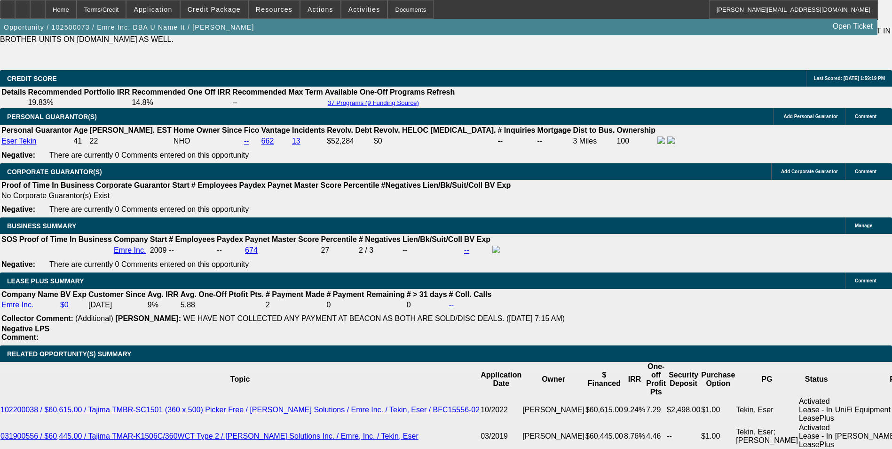
scroll to position [1554, 0]
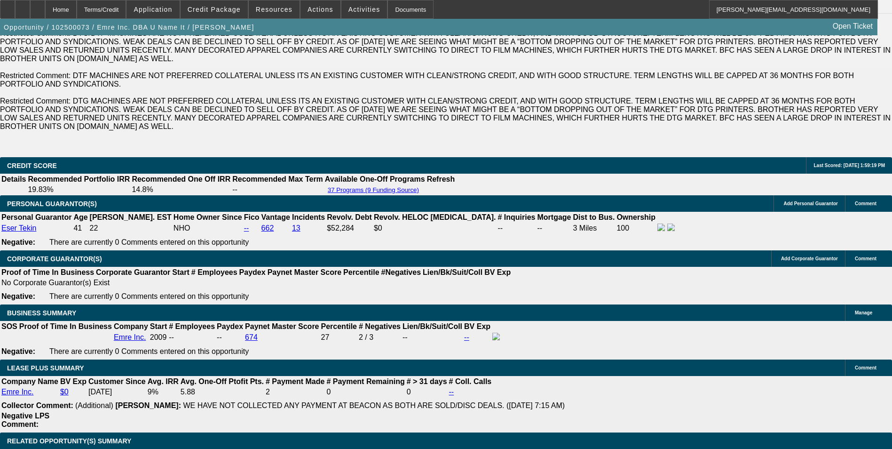
scroll to position [1413, 0]
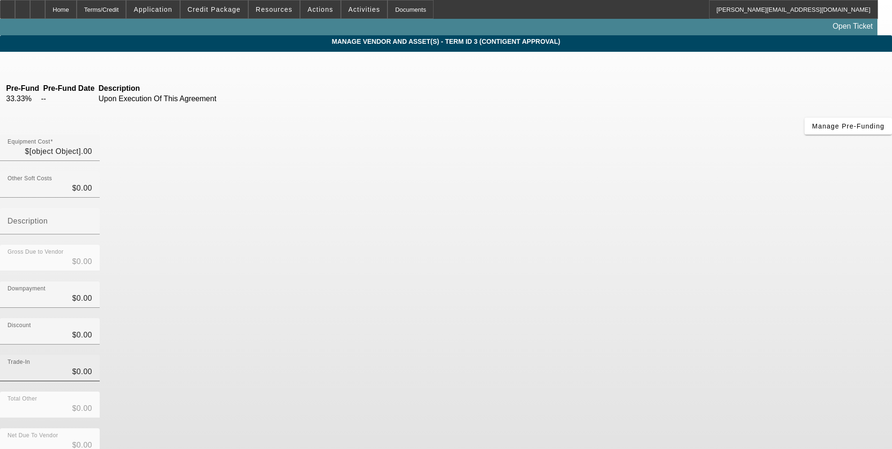
type input "$12,693.53"
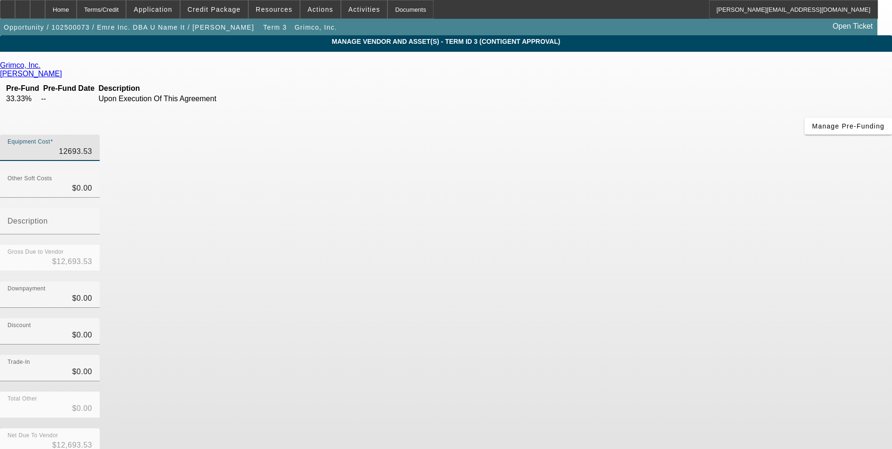
drag, startPoint x: 602, startPoint y: 80, endPoint x: 750, endPoint y: 78, distance: 148.1
click at [750, 78] on app-vendor-asset-manage "MANAGE VENDOR AND ASSET(S) - Term ID 3 (Contigent Approval) Remove Vendor Grimc…" at bounding box center [446, 292] width 892 height 515
type input "7"
type input "$7.00"
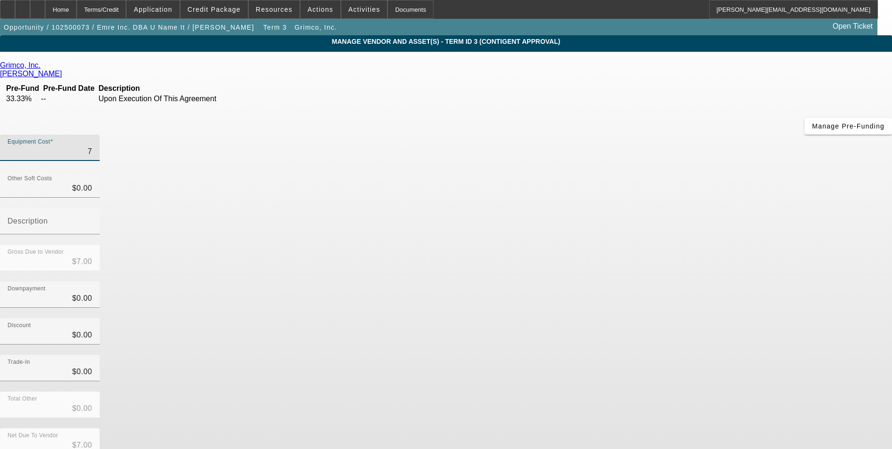
type input "72"
type input "$72.00"
type input "725"
type input "$725.00"
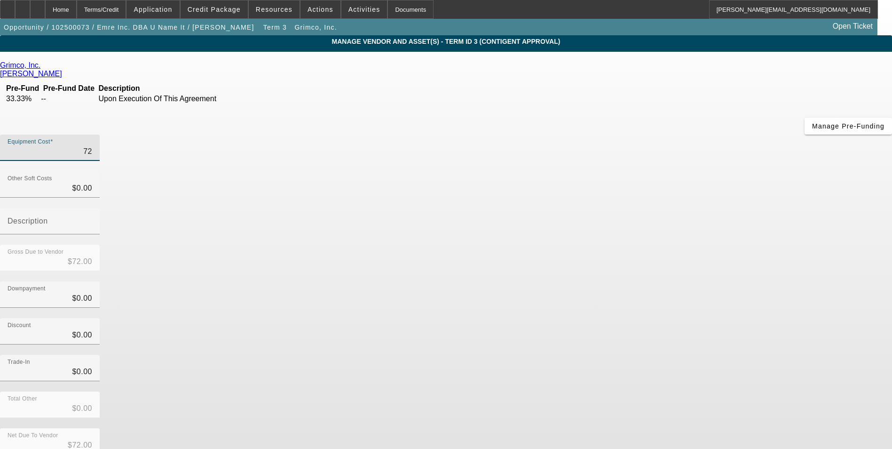
type input "$725.00"
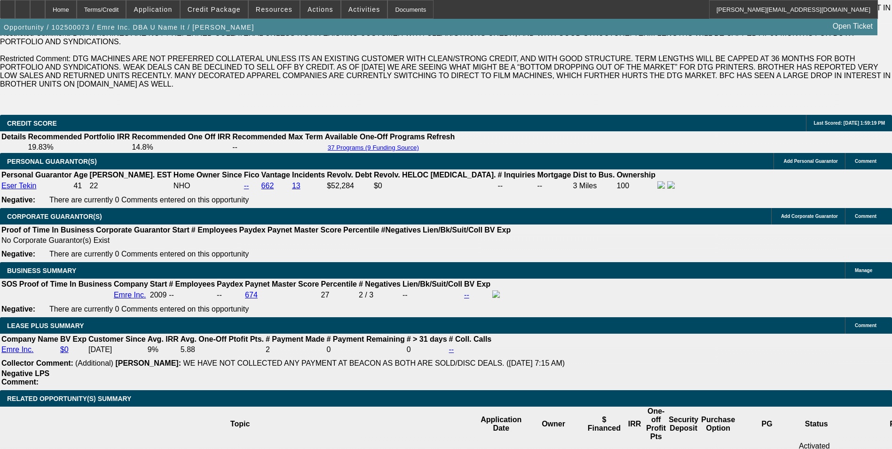
scroll to position [1371, 0]
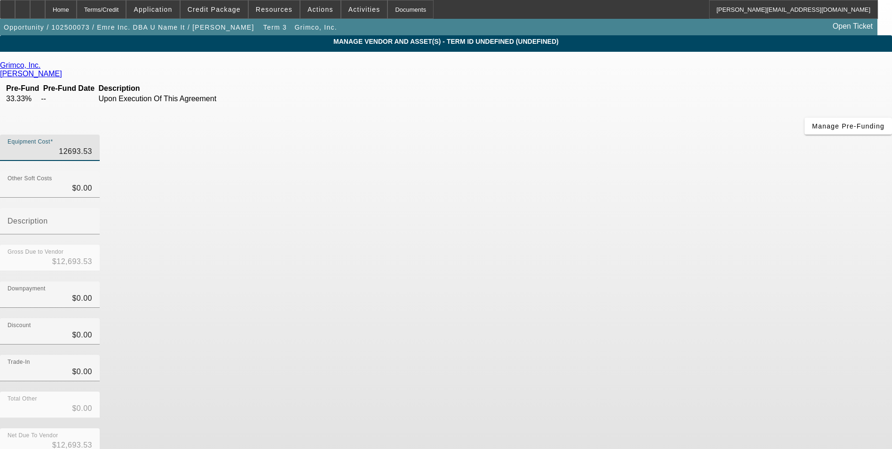
drag, startPoint x: 527, startPoint y: 81, endPoint x: 656, endPoint y: 80, distance: 128.8
click at [656, 134] on div "Equipment Cost 12693.53" at bounding box center [446, 152] width 892 height 37
click at [696, 281] on div "Downpayment $0.00" at bounding box center [446, 299] width 892 height 37
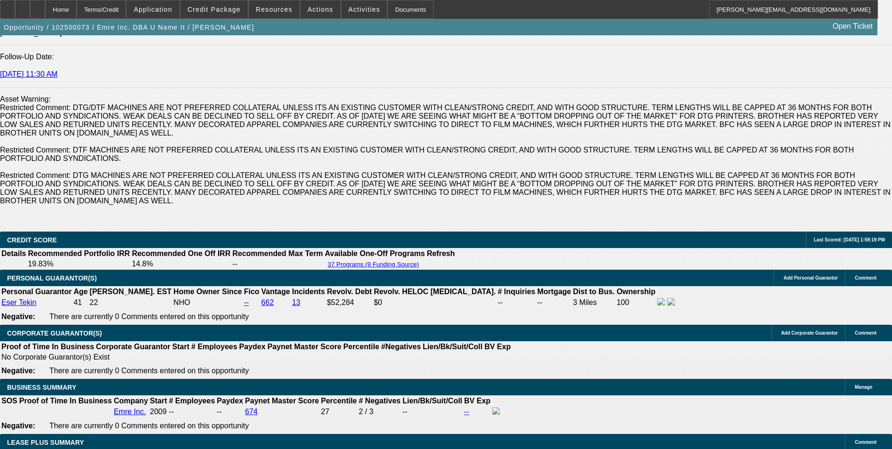
scroll to position [1505, 0]
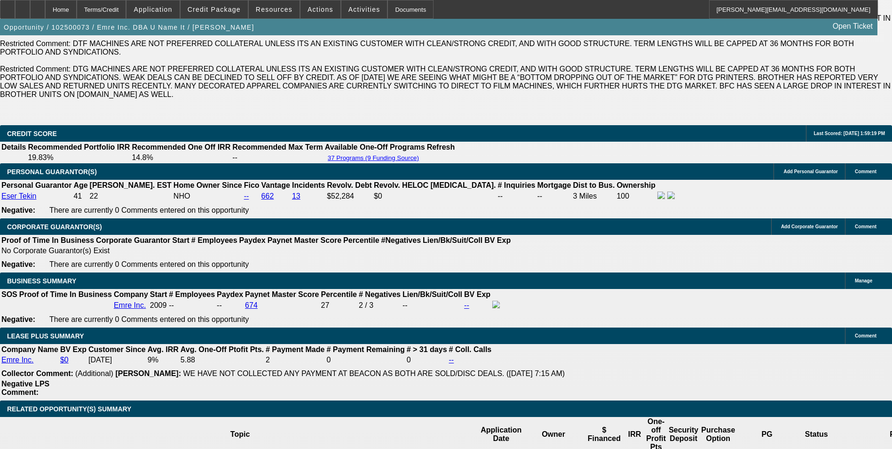
drag, startPoint x: 137, startPoint y: 306, endPoint x: 300, endPoint y: 311, distance: 163.7
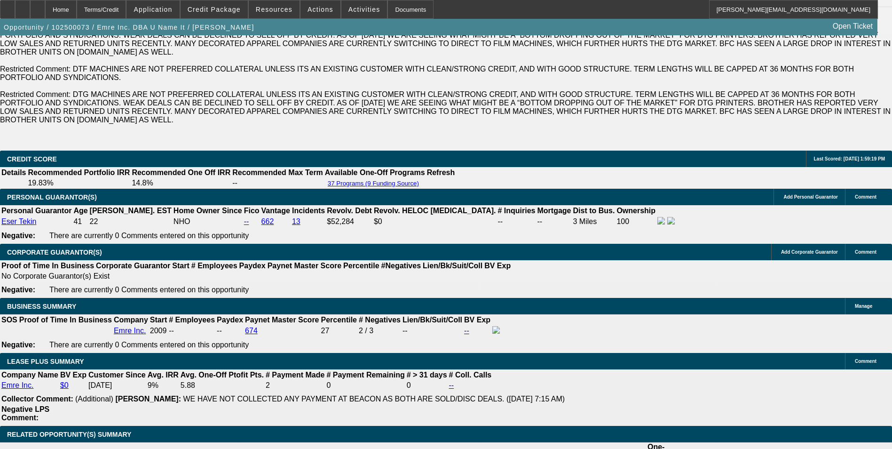
scroll to position [1411, 0]
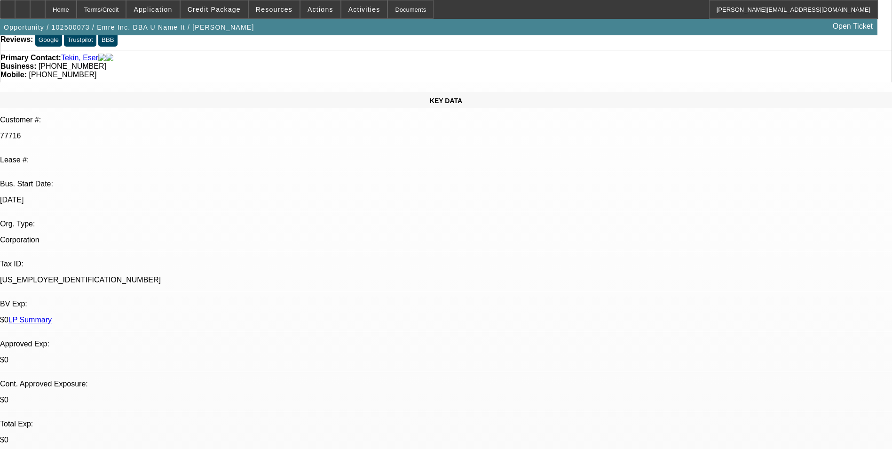
scroll to position [0, 0]
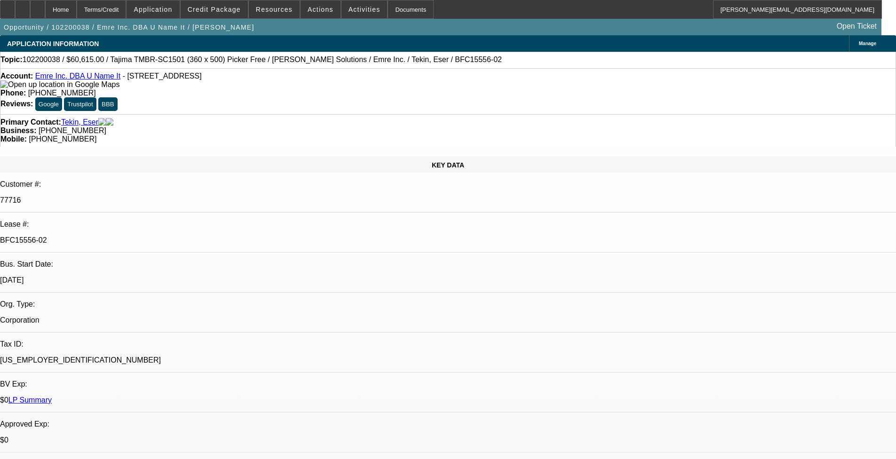
select select "0"
select select "2"
select select "0"
select select "2"
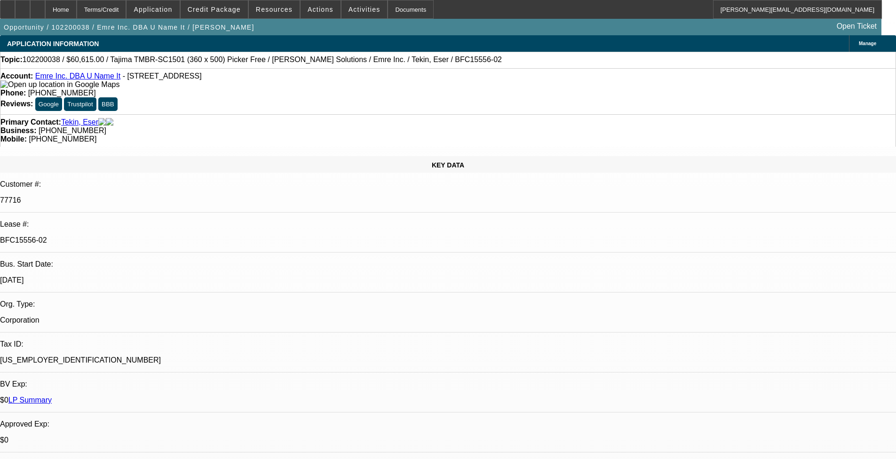
select select "0"
select select "2"
select select "0"
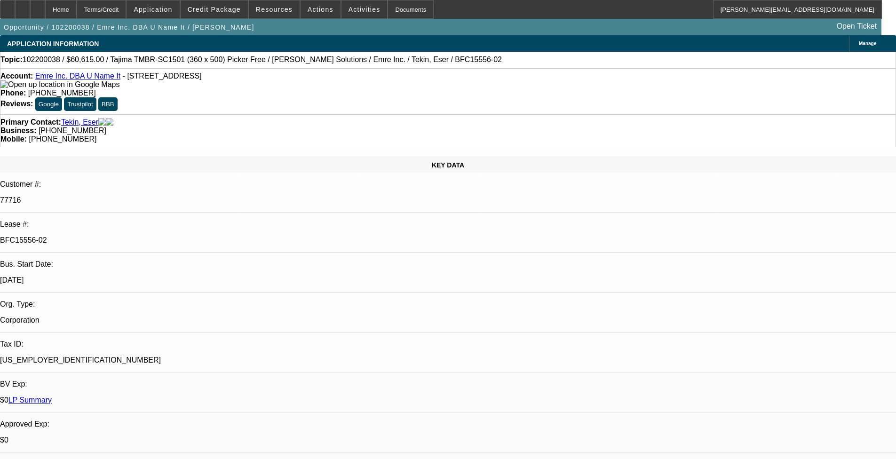
select select "2"
select select "0"
select select "1"
select select "2"
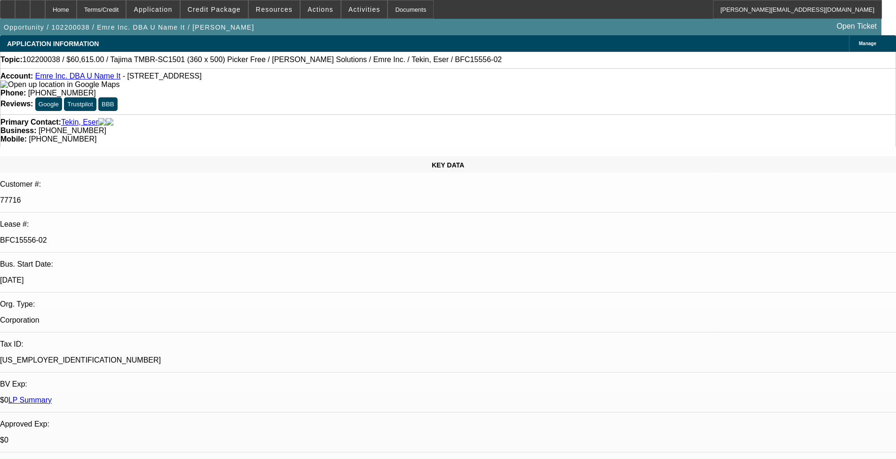
select select "1"
select select "2"
select select "1"
select select "2"
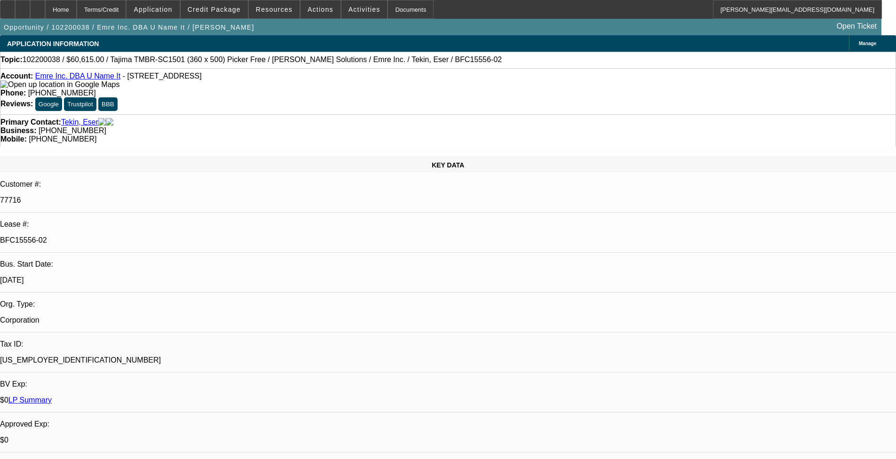
select select "2"
select select "1"
select select "2"
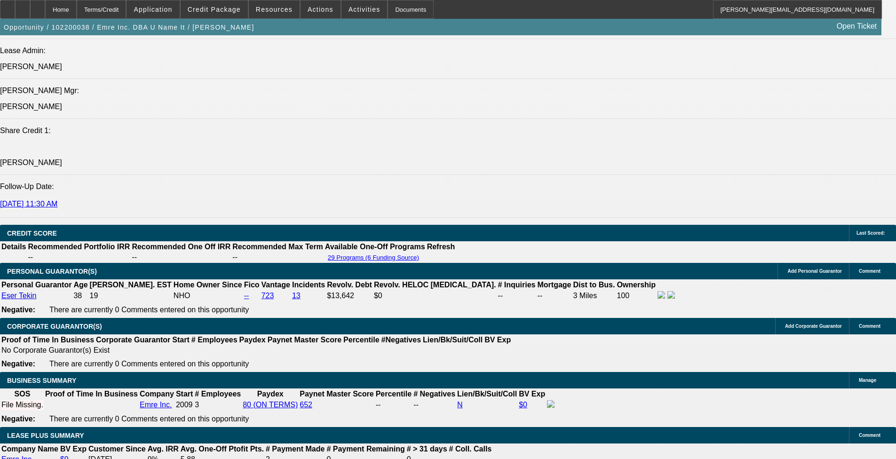
scroll to position [1223, 0]
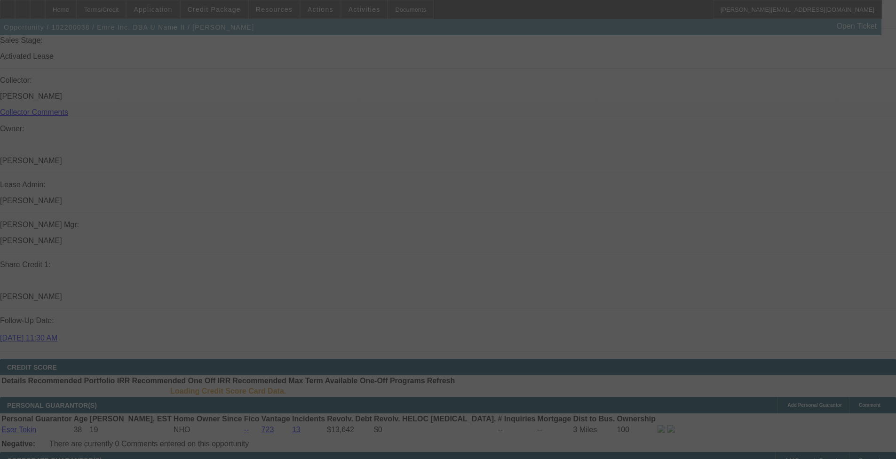
scroll to position [1223, 0]
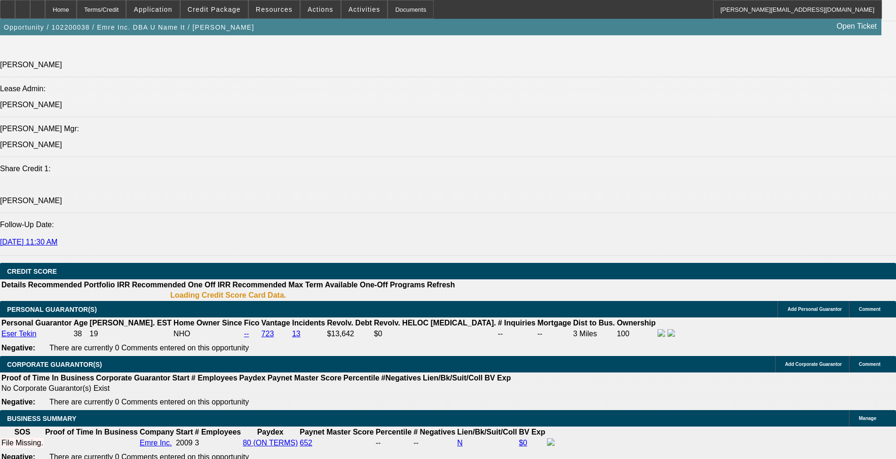
select select "0"
select select "2"
select select "0"
select select "2"
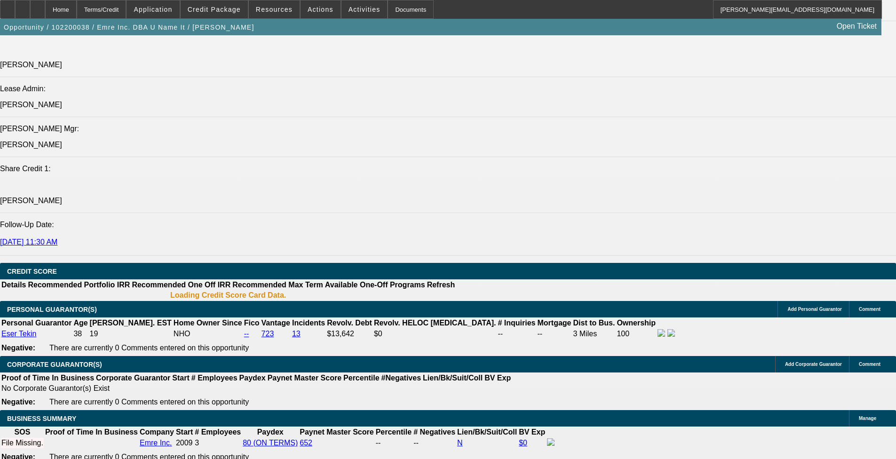
select select "0"
select select "2"
select select "0"
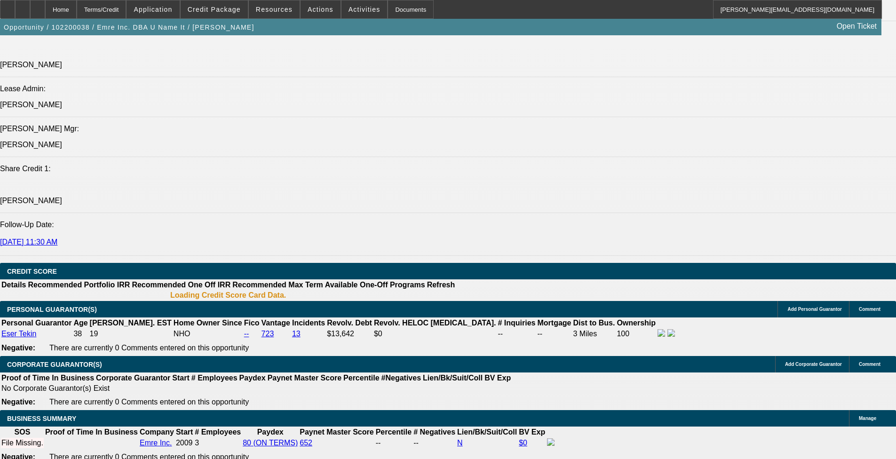
select select "2"
select select "0"
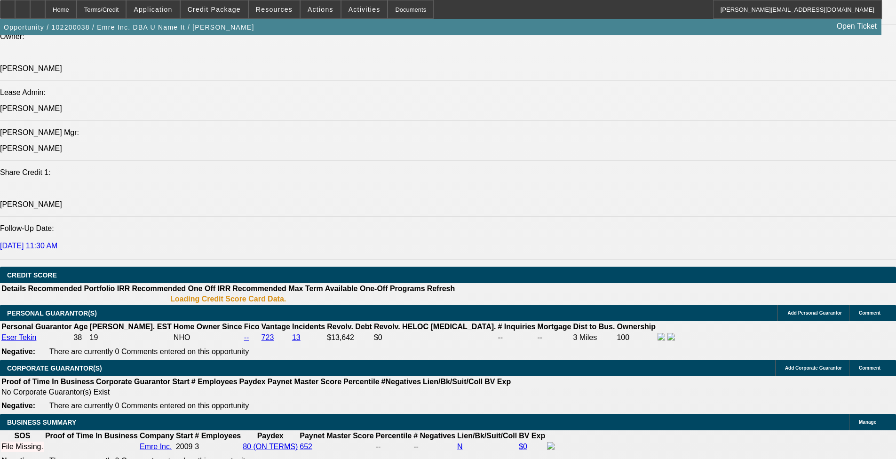
select select "1"
select select "2"
select select "1"
select select "2"
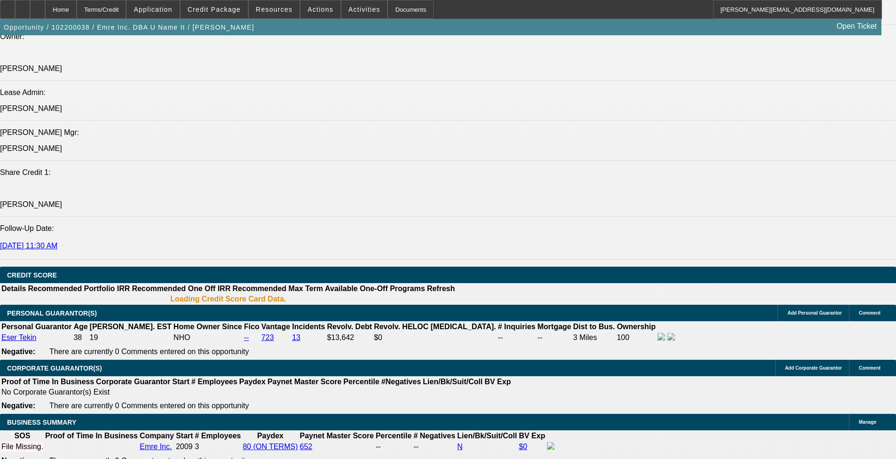
select select "2"
select select "1"
select select "2"
select select "1"
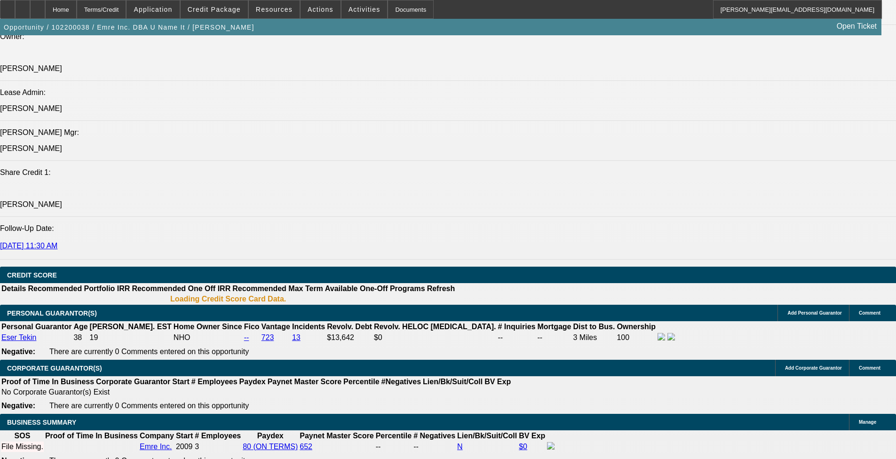
select select "2"
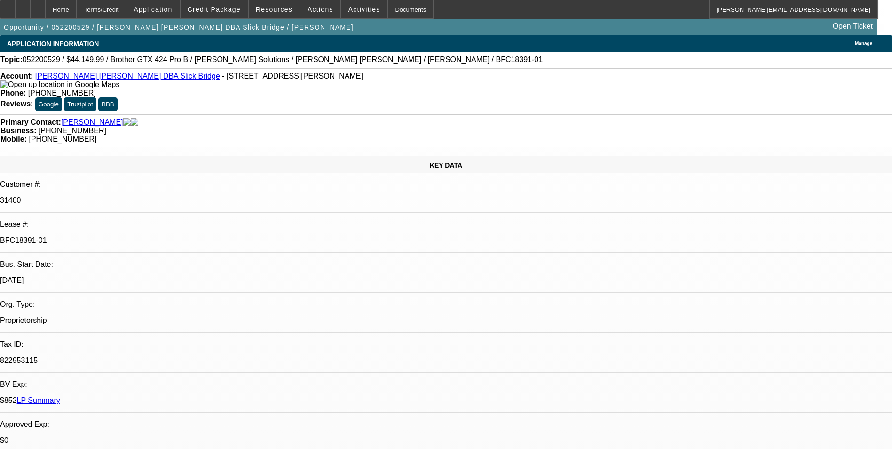
select select "0"
select select "0.1"
select select "4"
select select "0"
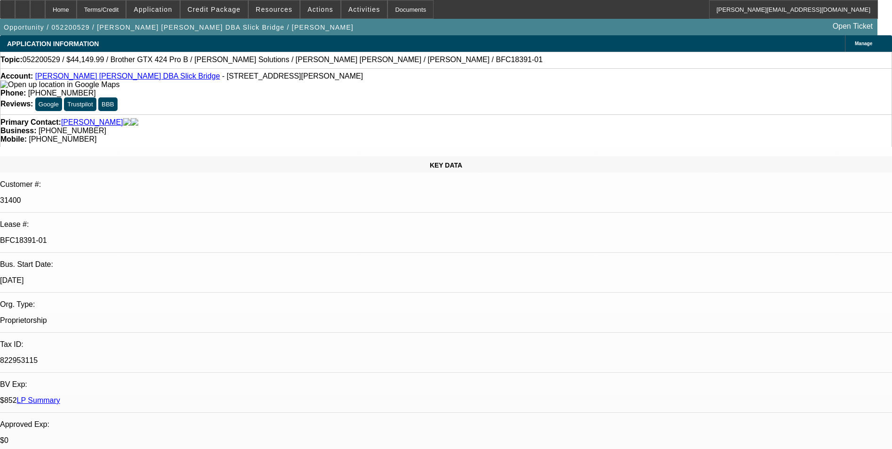
select select "0"
select select "0.1"
select select "4"
select select "0"
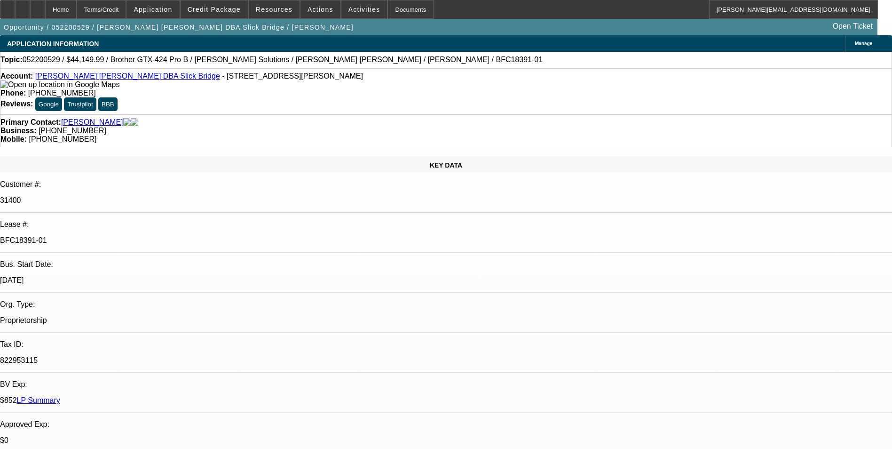
select select "0.1"
select select "4"
select select "0"
select select "0.1"
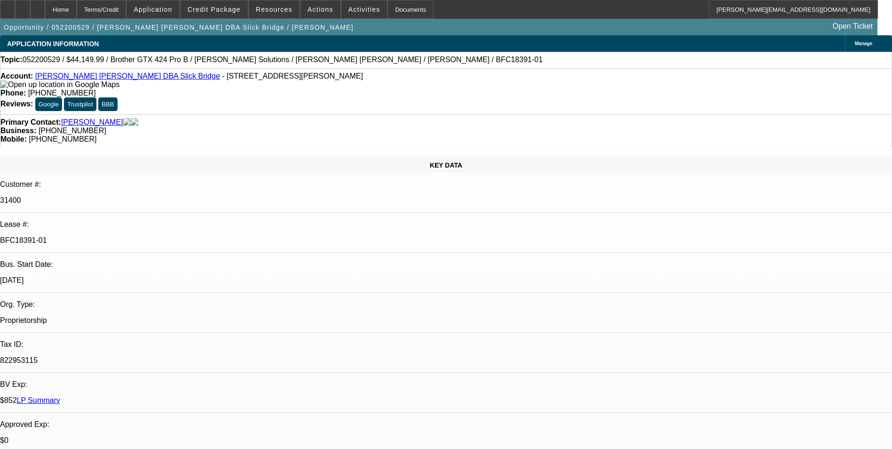
select select "4"
click at [60, 396] on link "LP Summary" at bounding box center [38, 400] width 43 height 8
click at [20, 89] on img at bounding box center [59, 84] width 119 height 8
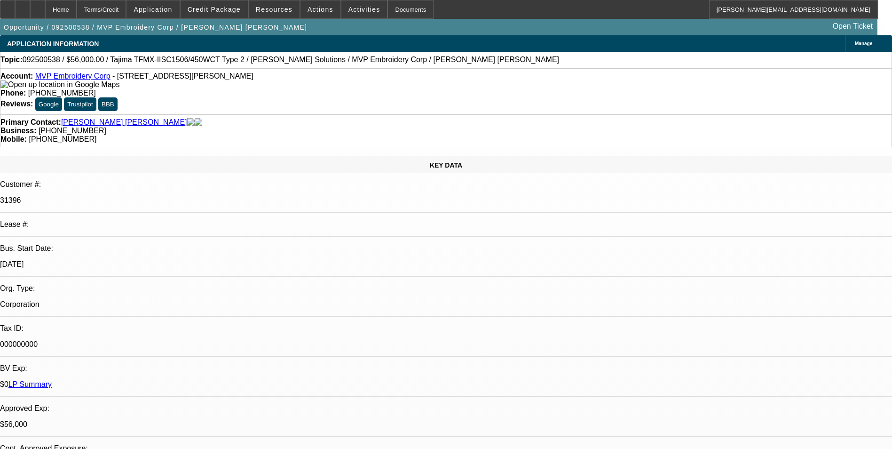
select select "0"
select select "6"
select select "0"
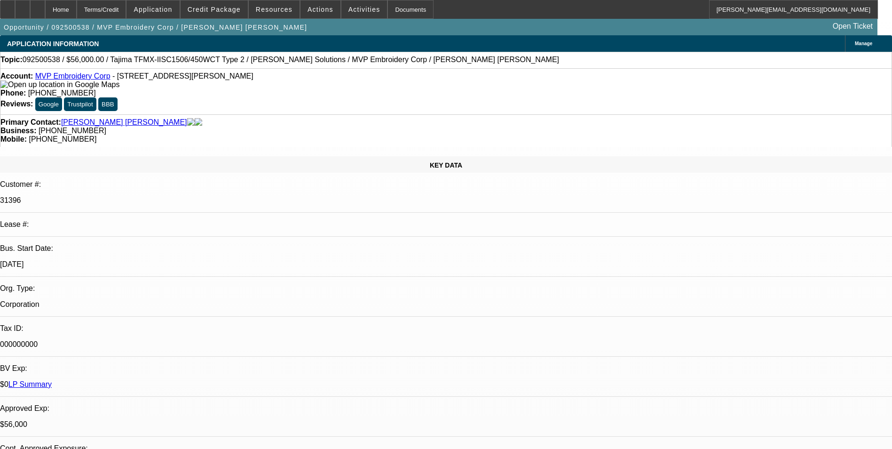
select select "0"
select select "6"
select select "0"
select select "2"
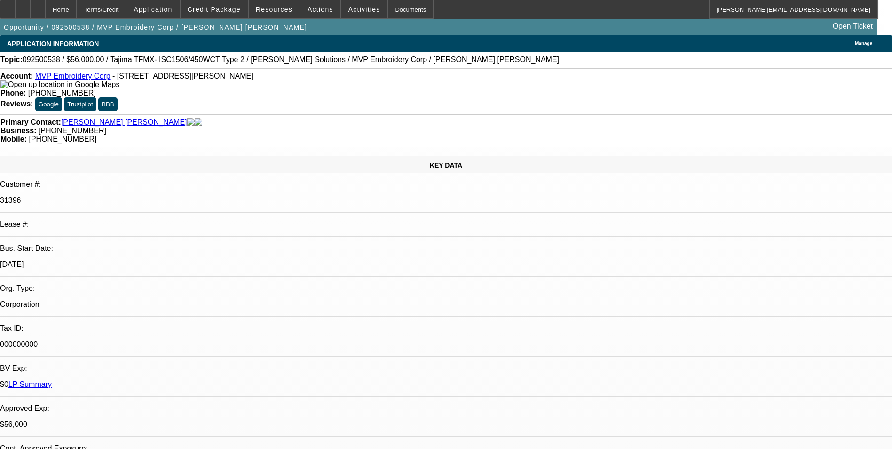
select select "2"
select select "0"
select select "6"
select select "0.1"
select select "2"
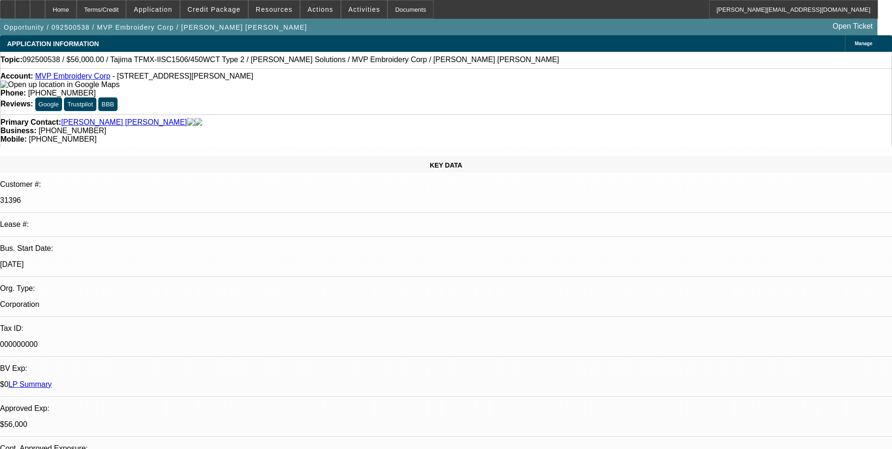
select select "2"
select select "0"
select select "6"
click at [235, 9] on span "Credit Package" at bounding box center [214, 10] width 53 height 8
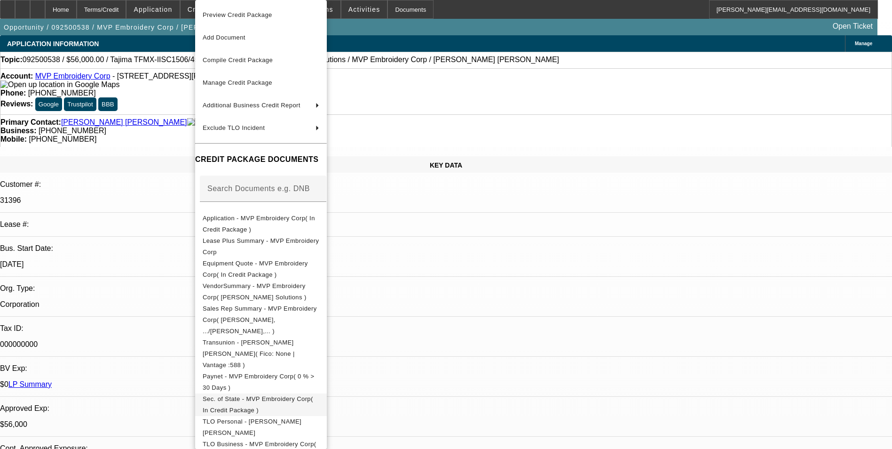
click at [303, 395] on span "Sec. of State - MVP Embroidery Corp( In Credit Package )" at bounding box center [258, 404] width 111 height 18
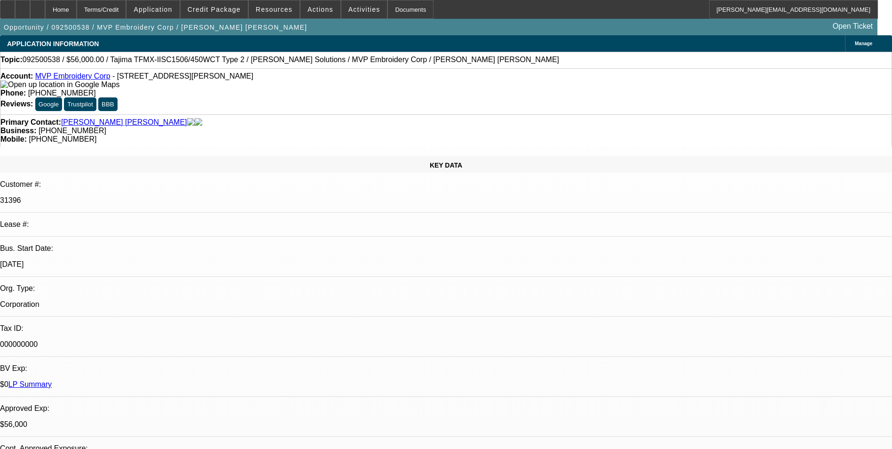
click at [845, 38] on div "Manage" at bounding box center [868, 43] width 47 height 16
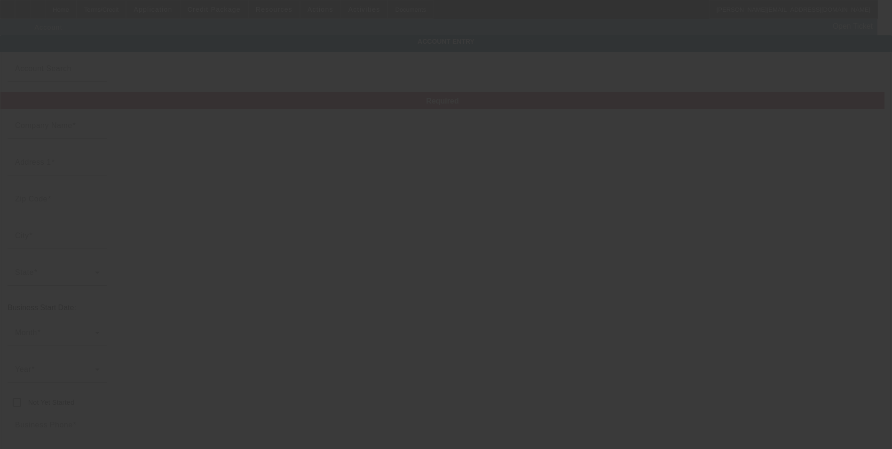
type input "MVP Embroidery Corp"
type input "1567 N Dixie Hwy"
type input "33060"
type input "Pompano Beach"
type input "(754) 248-5453"
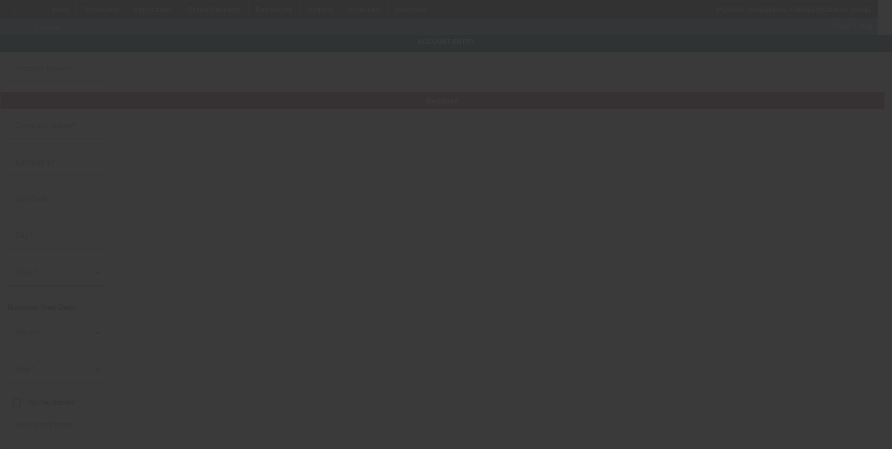
type input "Unit C45-C48"
type input "mvpembroiderycorp@gmail.com"
type input "Broward"
type input "000000000"
type input "Embroidery"
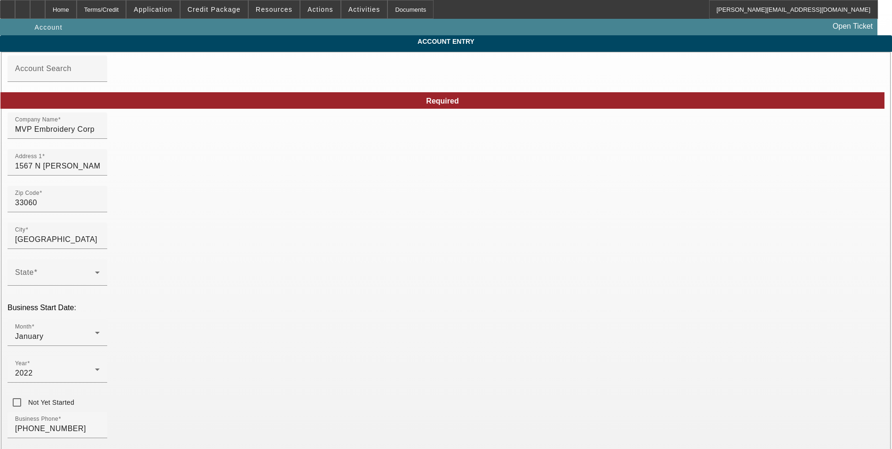
type input "9/24/2025"
drag, startPoint x: 640, startPoint y: 372, endPoint x: 536, endPoint y: 347, distance: 108.0
type input "880532127"
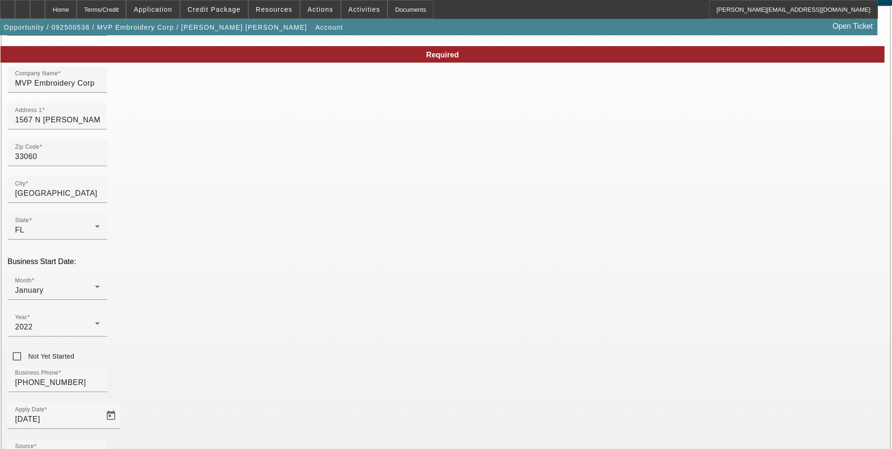
scroll to position [106, 0]
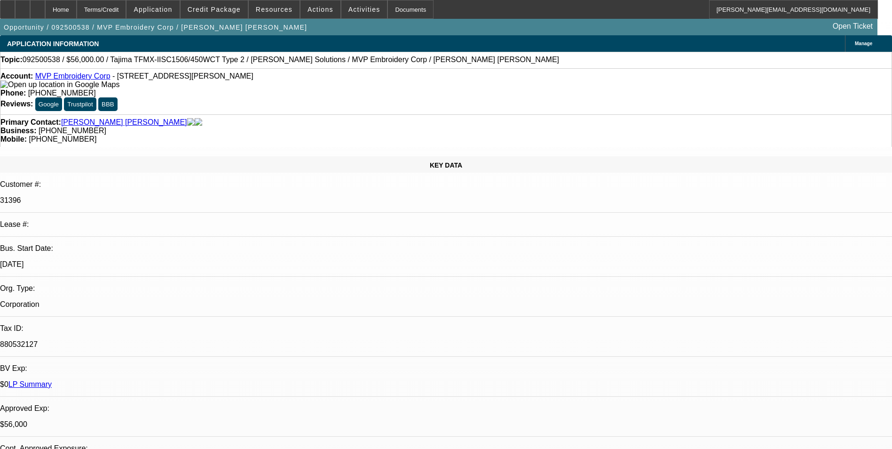
select select "0"
select select "6"
select select "0"
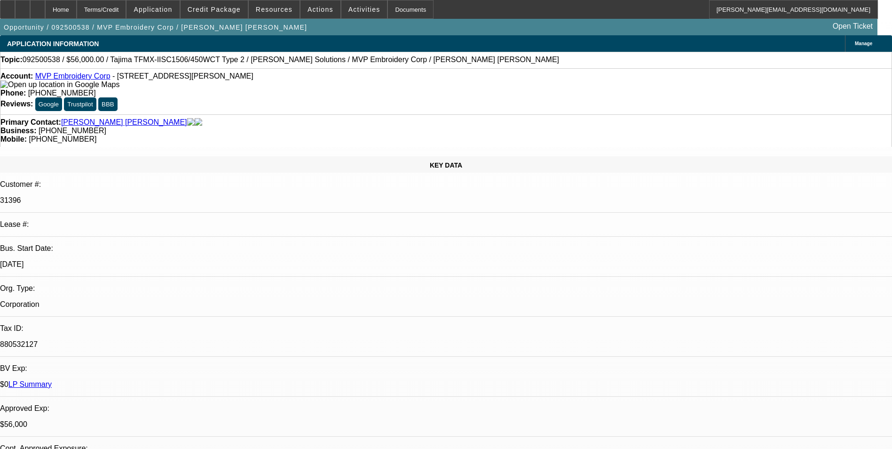
select select "0"
select select "6"
select select "0"
select select "2"
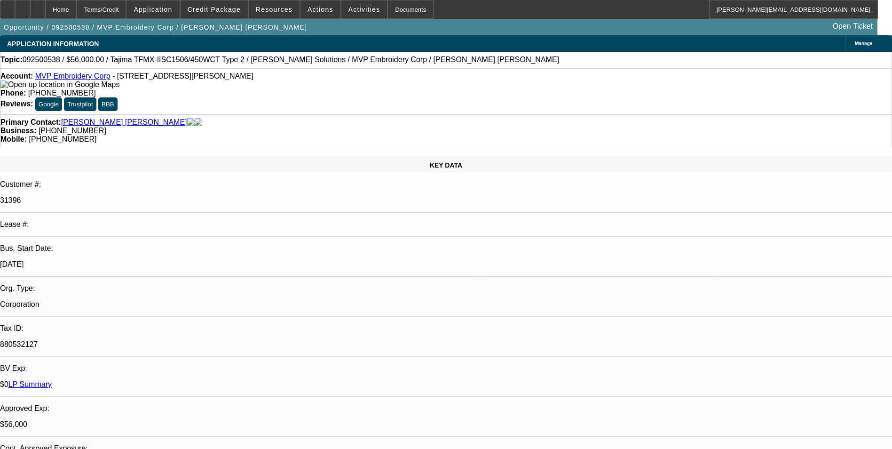
select select "2"
select select "0"
select select "6"
select select "0.1"
select select "2"
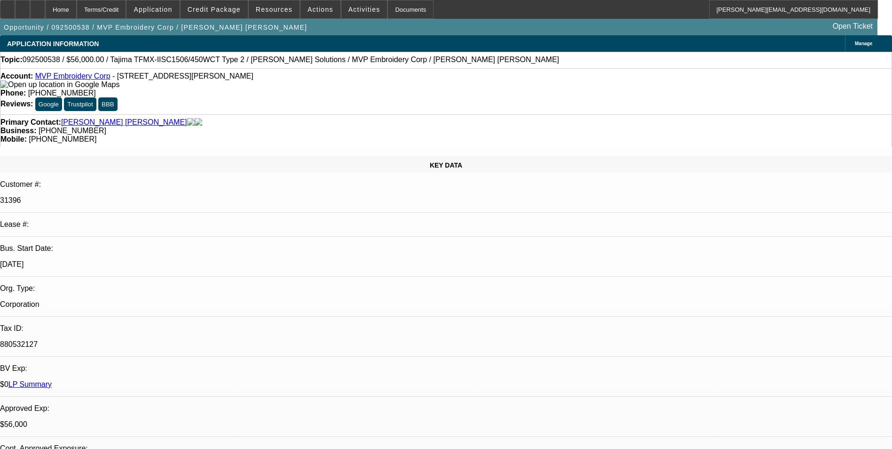
select select "2"
select select "0"
select select "6"
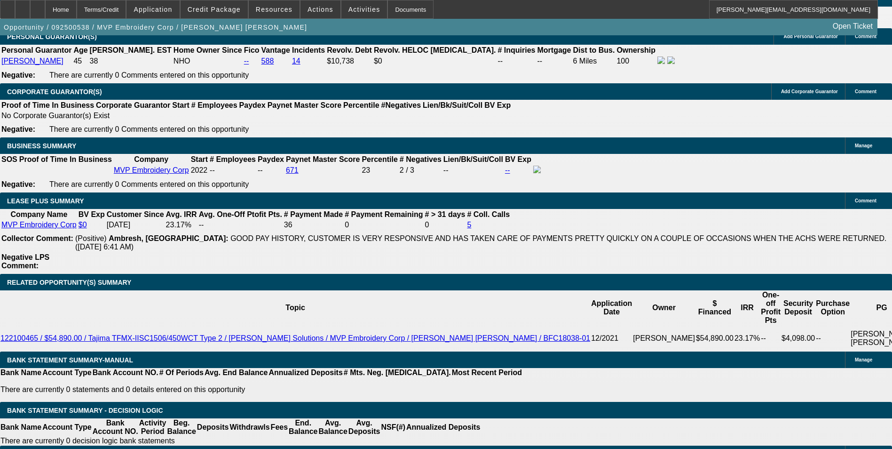
scroll to position [1465, 0]
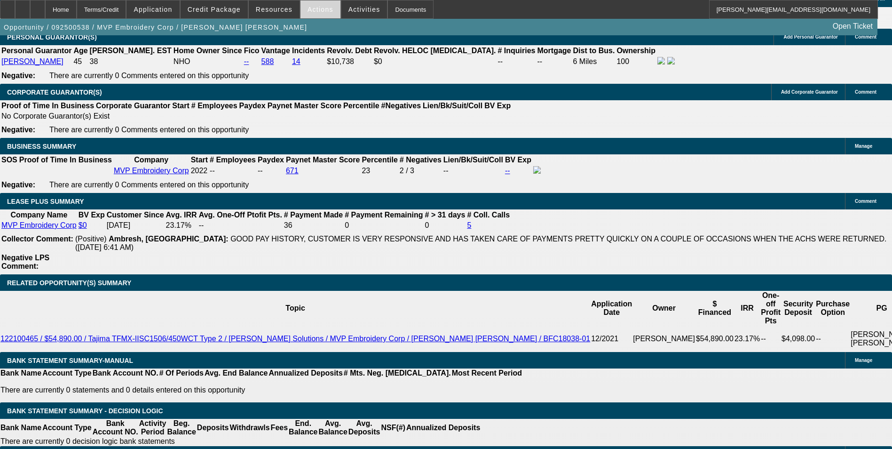
click at [316, 11] on span "Actions" at bounding box center [321, 10] width 26 height 8
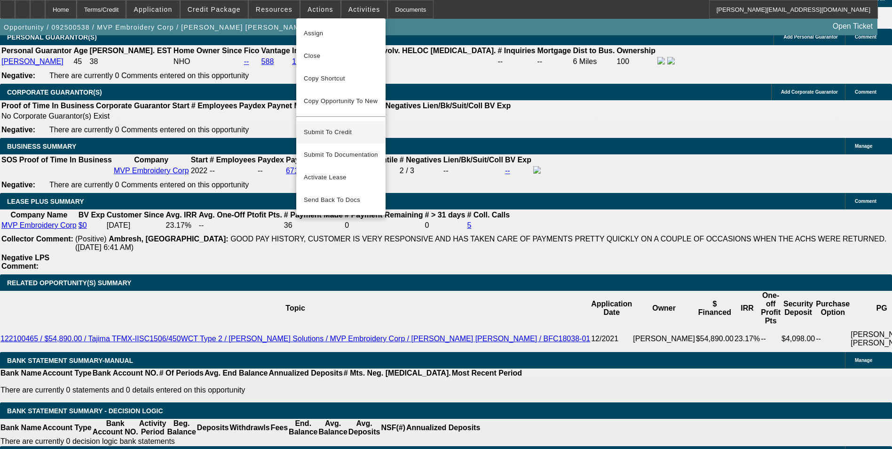
click at [347, 126] on span "Submit To Credit" at bounding box center [341, 131] width 74 height 11
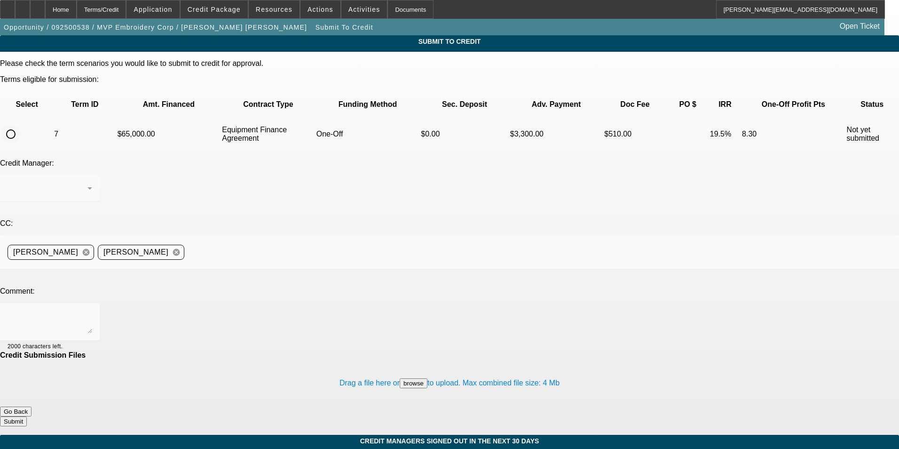
click at [20, 125] on input "radio" at bounding box center [10, 134] width 19 height 19
radio input "true"
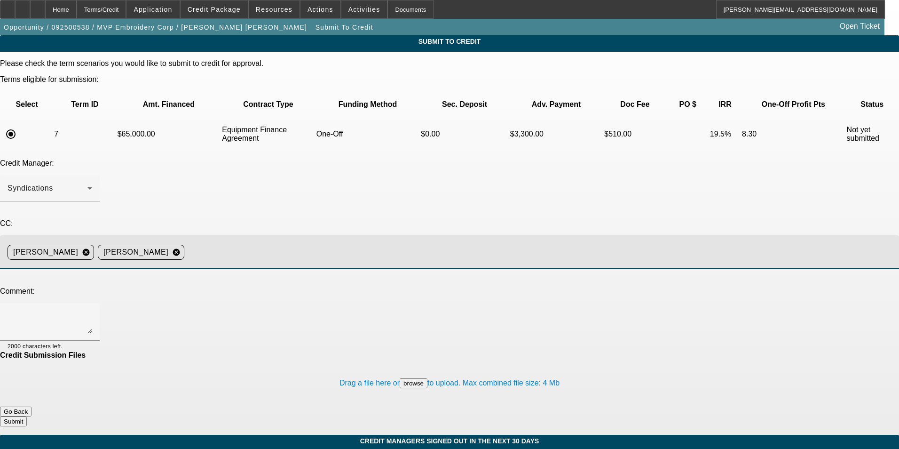
click at [308, 243] on input at bounding box center [538, 252] width 700 height 19
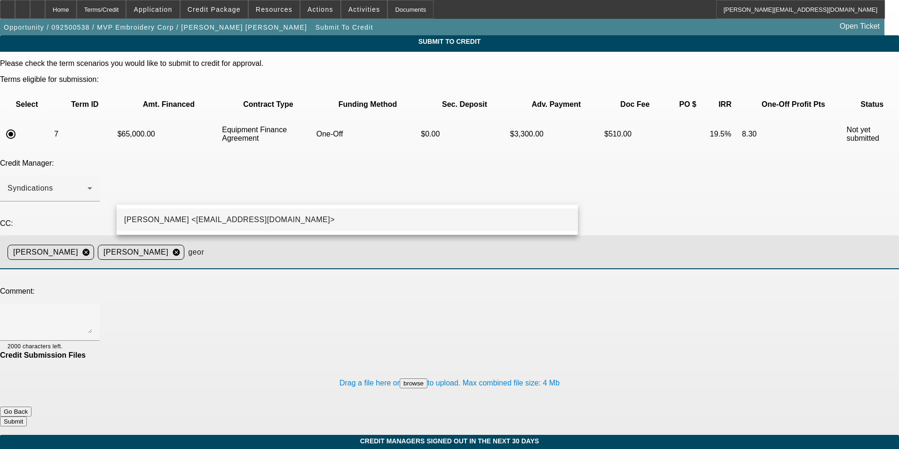
type input "geor"
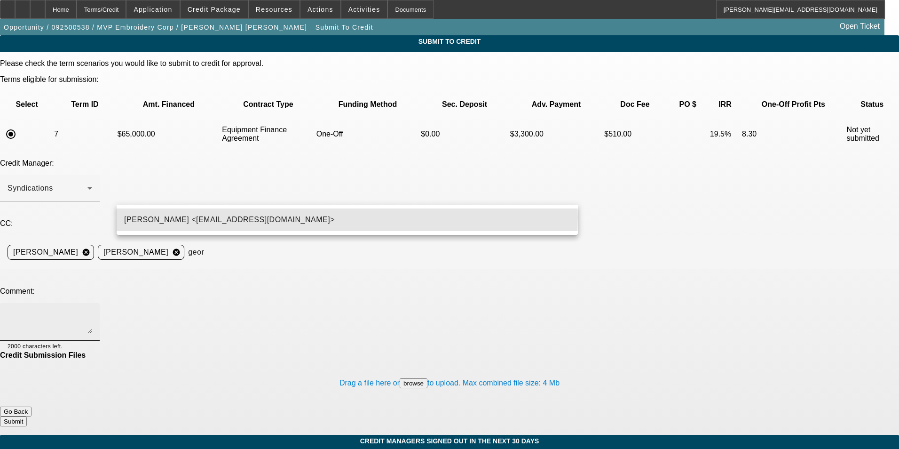
click at [301, 217] on mat-option "George Arida <GArida@beaconfunding.com>" at bounding box center [347, 219] width 461 height 23
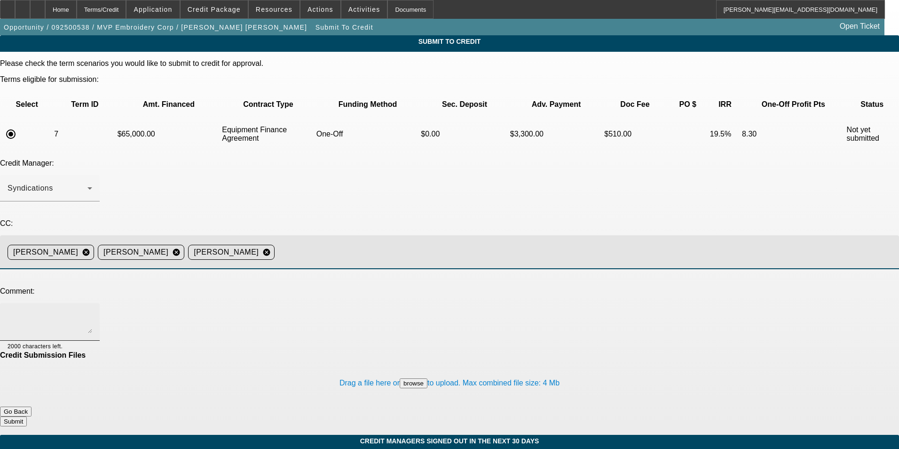
click at [92, 310] on textarea at bounding box center [50, 321] width 85 height 23
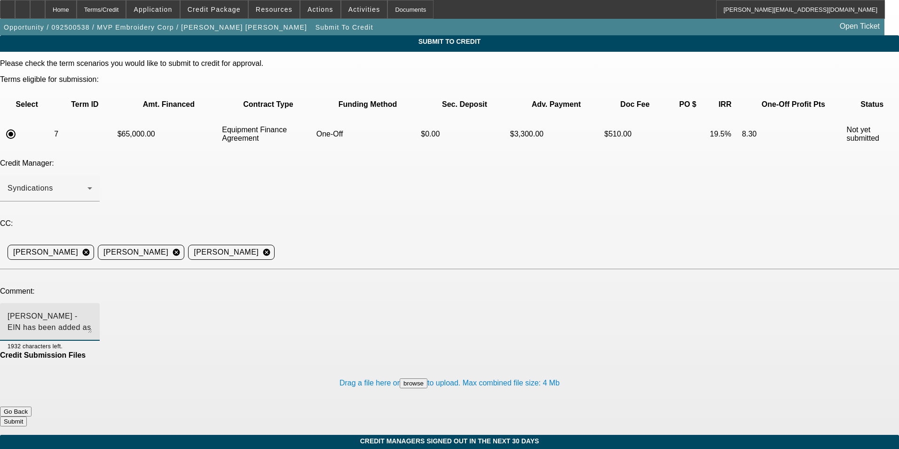
type textarea "George - EIN has been added as needed. Please send to Finpac. Thanks"
click at [27, 416] on button "Submit" at bounding box center [13, 421] width 27 height 10
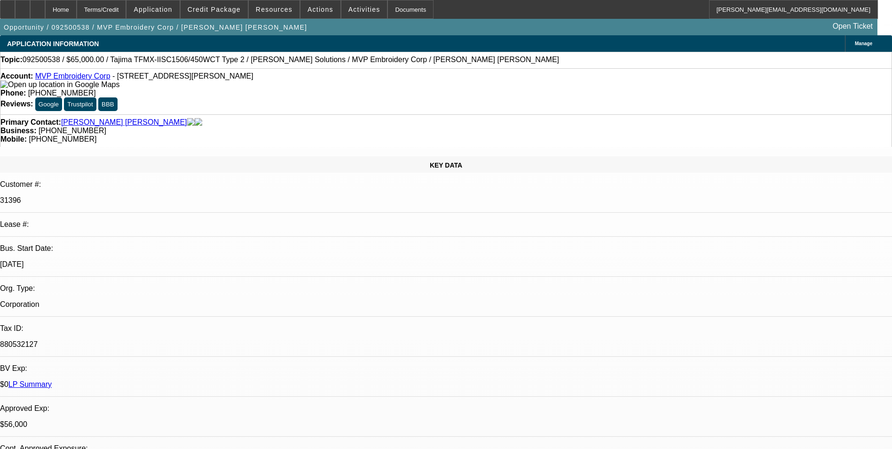
select select "0"
select select "6"
select select "0"
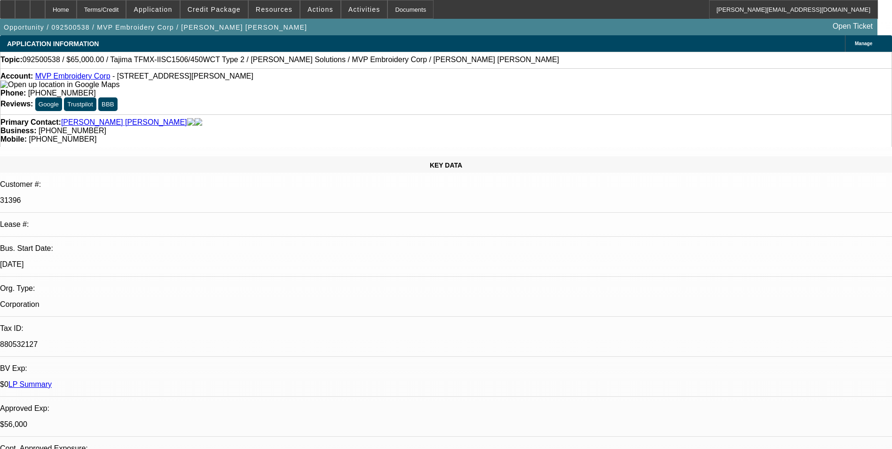
select select "0"
select select "6"
select select "0"
select select "2"
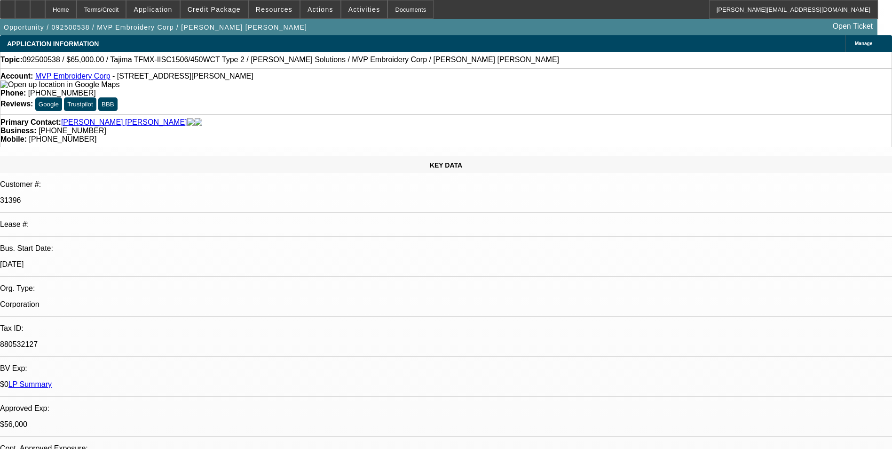
select select "2"
select select "0"
select select "6"
select select "0.1"
select select "2"
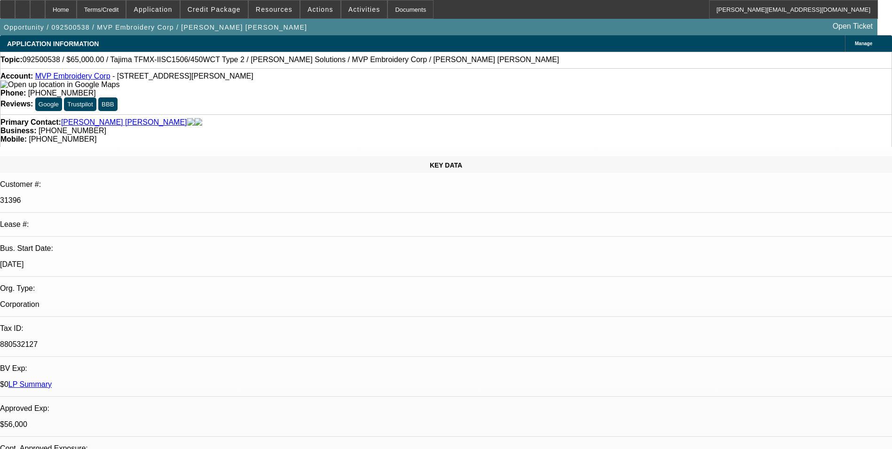
select select "2"
select select "0"
select select "6"
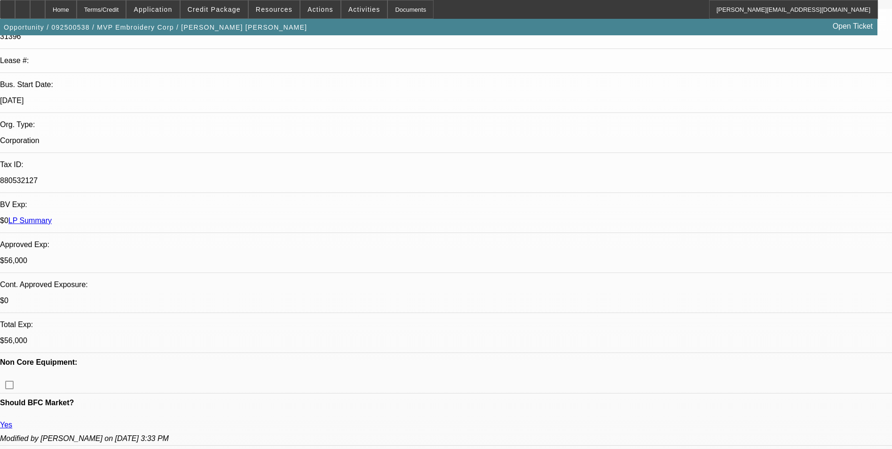
scroll to position [141, 0]
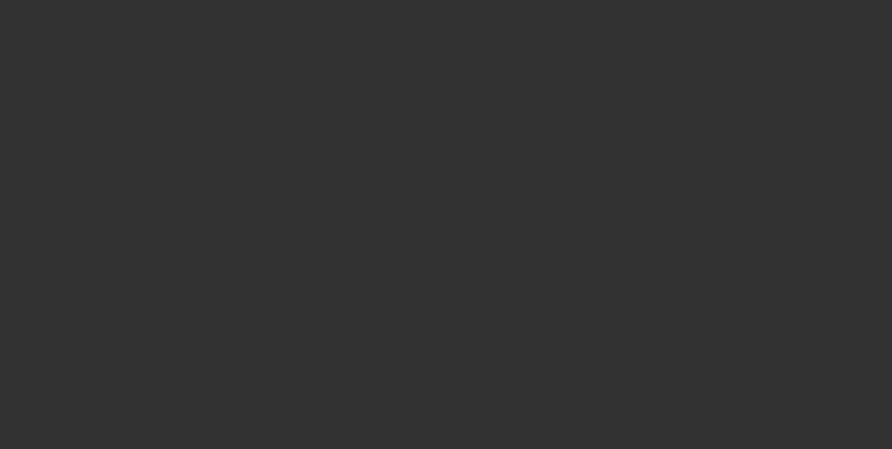
scroll to position [0, 0]
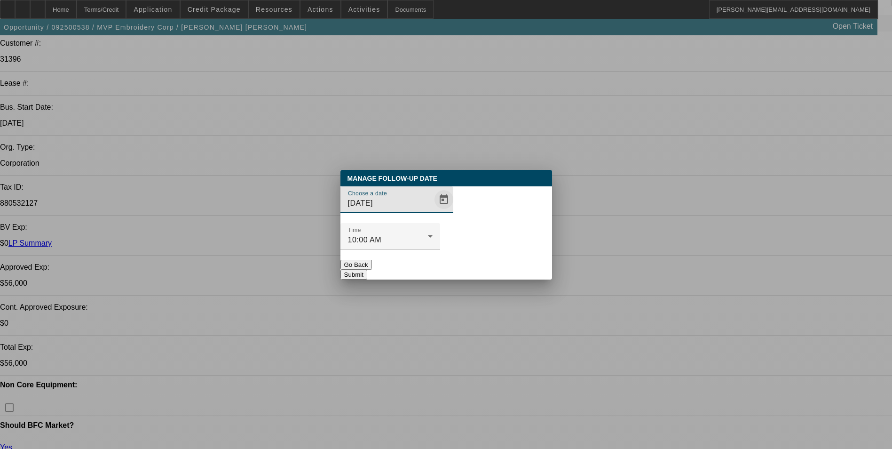
click at [433, 211] on span "Open calendar" at bounding box center [444, 199] width 23 height 23
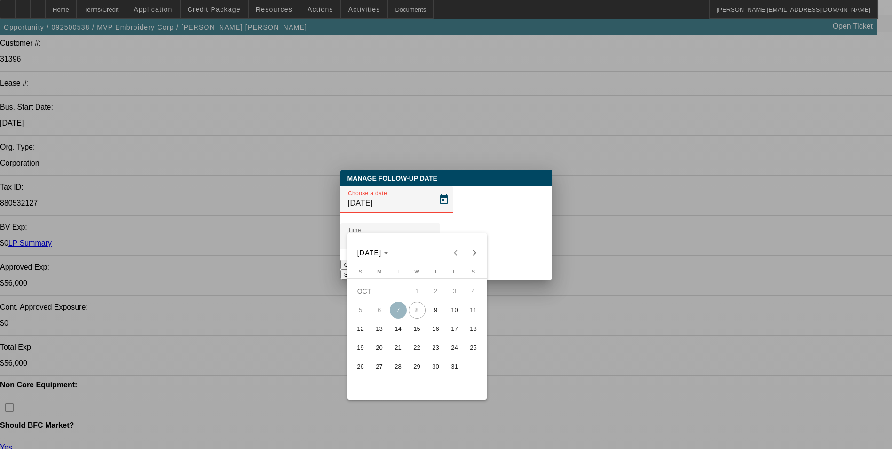
click at [437, 317] on span "9" at bounding box center [435, 309] width 17 height 17
type input "10/9/2025"
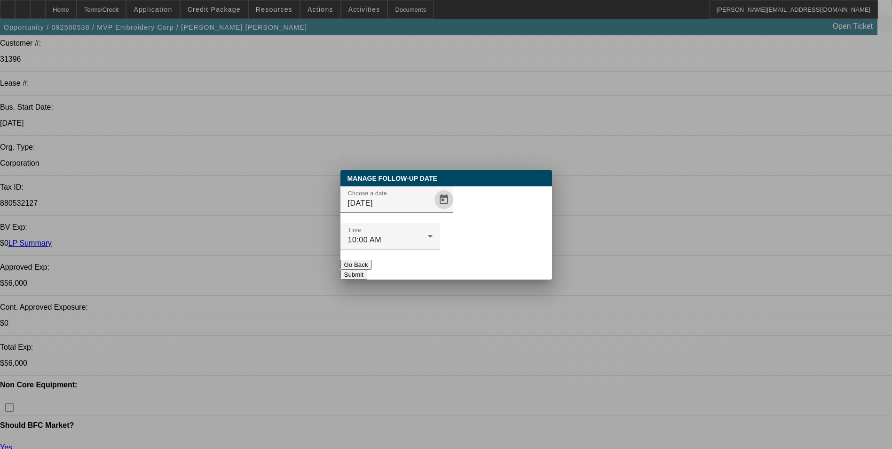
click at [367, 269] on button "Submit" at bounding box center [353, 274] width 27 height 10
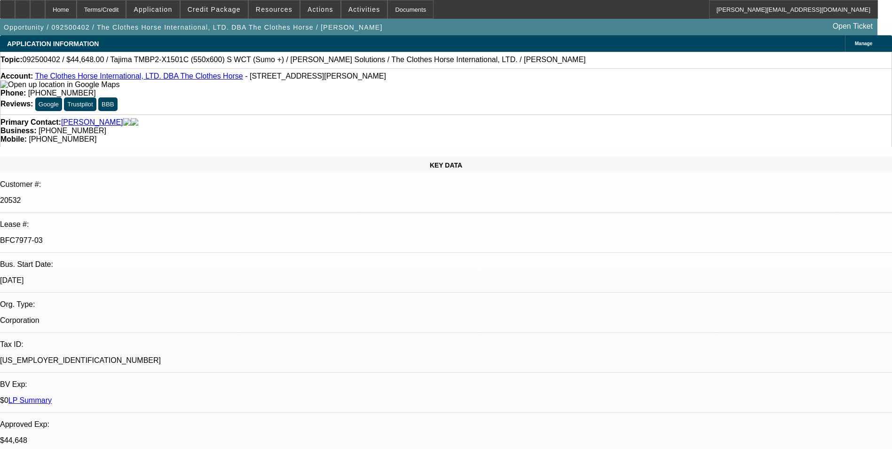
select select "0"
select select "2"
select select "0"
select select "6"
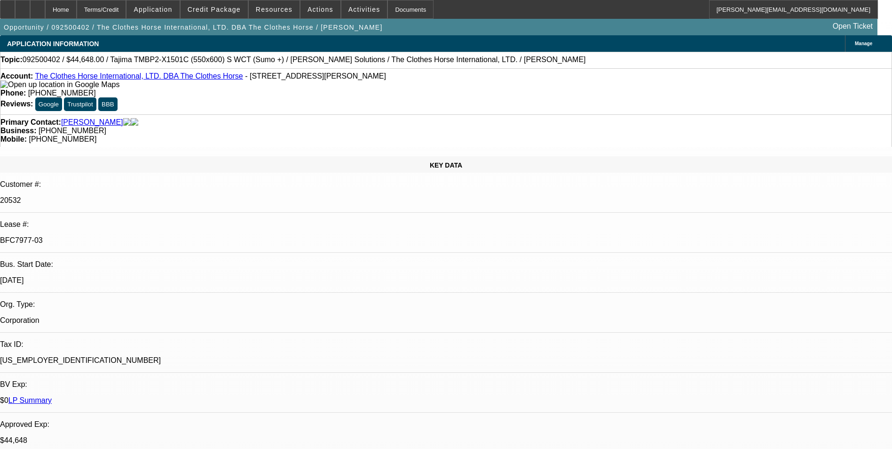
select select "0"
select select "2"
select select "0"
select select "6"
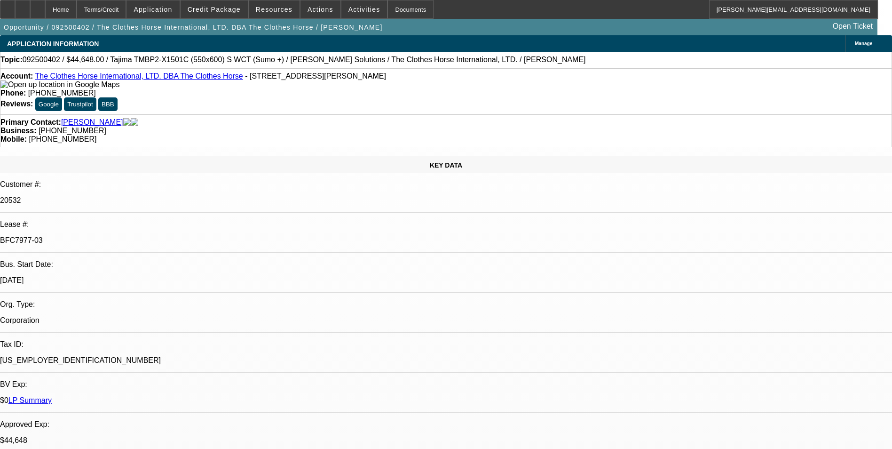
select select "0"
select select "2"
select select "0"
select select "6"
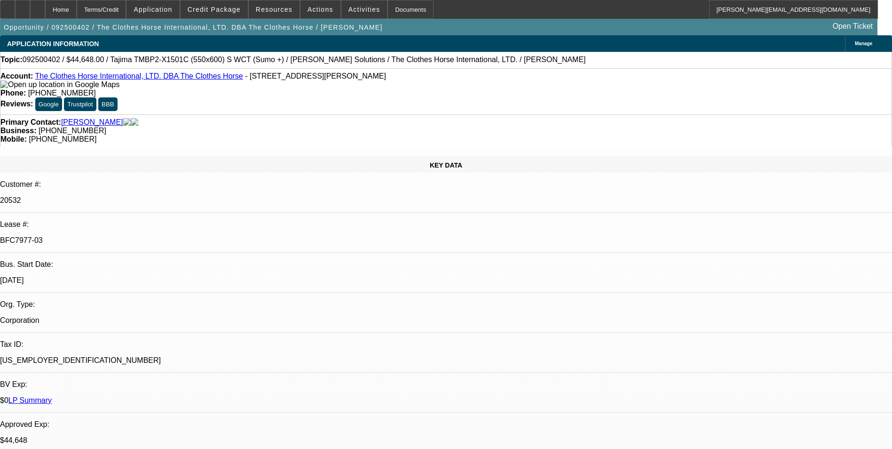
select select "0"
select select "2"
select select "0"
select select "6"
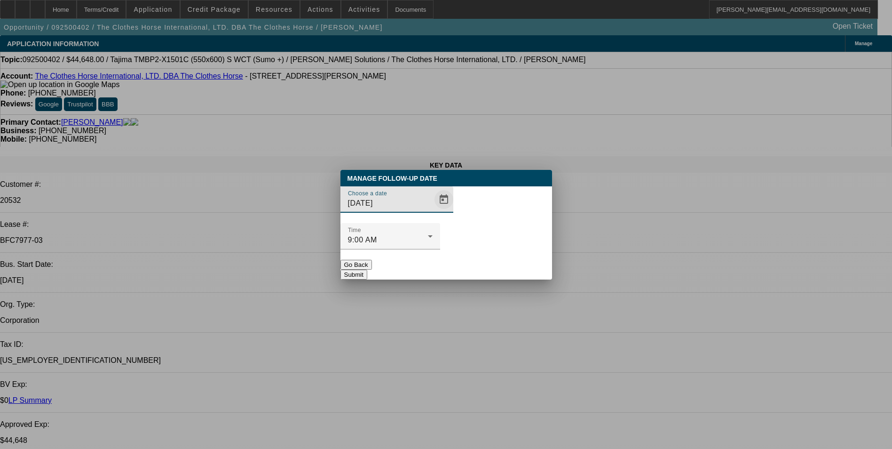
click at [433, 211] on span "Open calendar" at bounding box center [444, 199] width 23 height 23
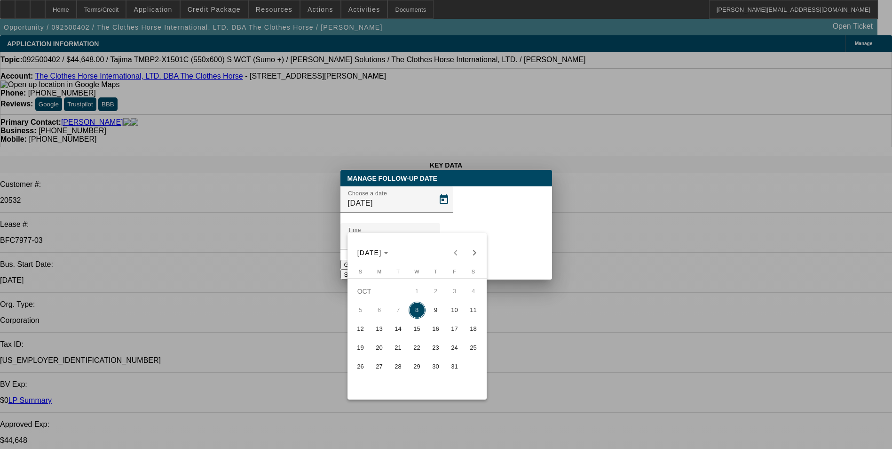
click at [456, 333] on span "17" at bounding box center [454, 328] width 17 height 17
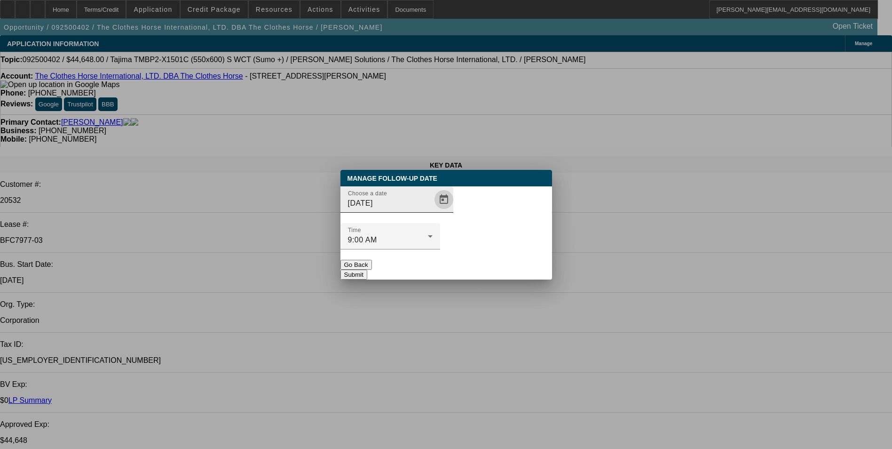
click at [433, 211] on span "Open calendar" at bounding box center [444, 199] width 23 height 23
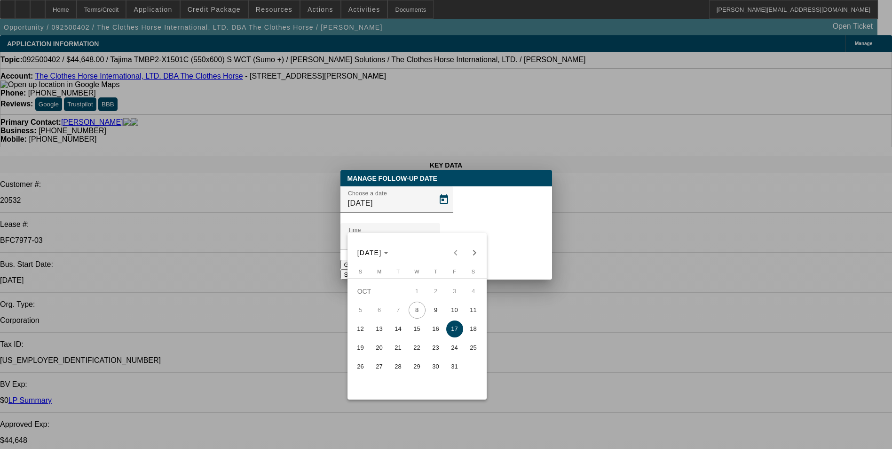
click at [434, 332] on span "16" at bounding box center [435, 328] width 17 height 17
type input "10/16/2025"
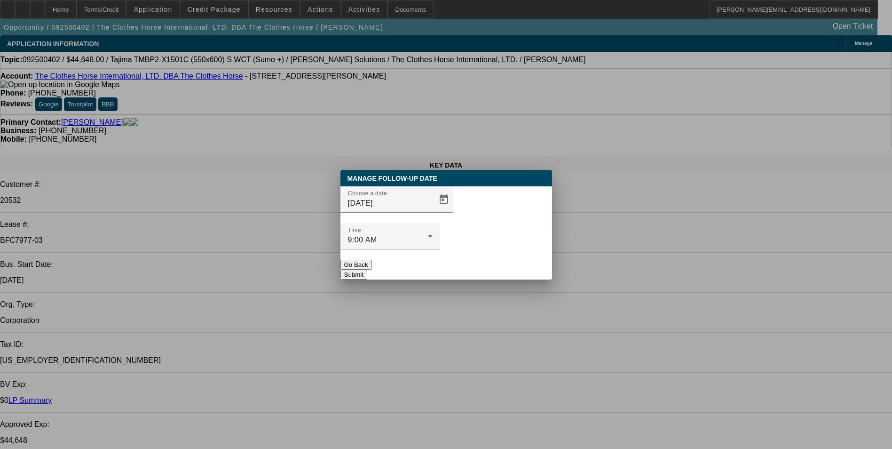
click at [367, 269] on button "Submit" at bounding box center [353, 274] width 27 height 10
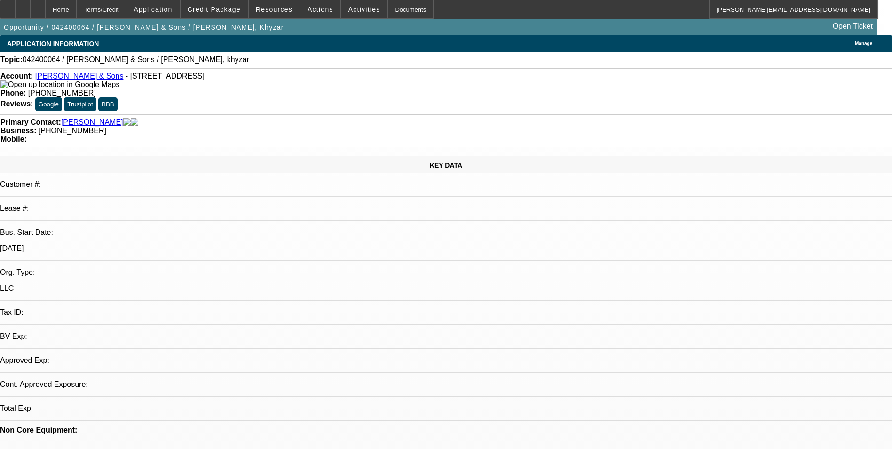
select select "0"
select select "2"
select select "0.1"
select select "4"
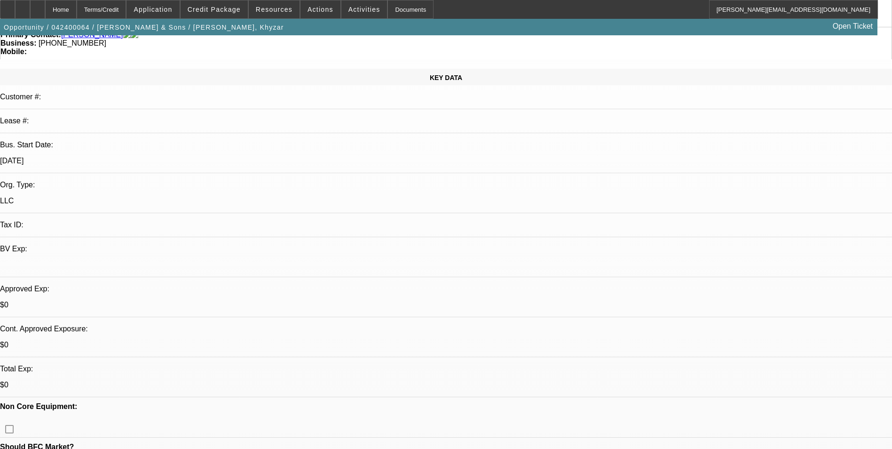
scroll to position [94, 0]
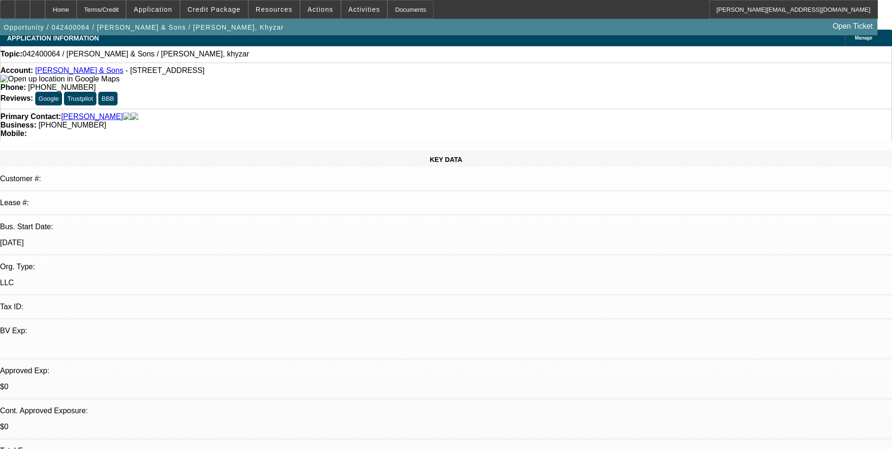
scroll to position [0, 0]
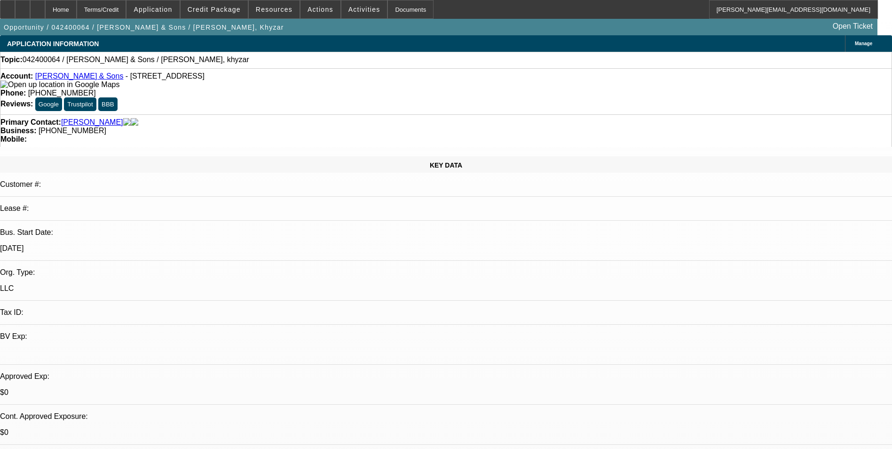
drag, startPoint x: 736, startPoint y: 208, endPoint x: 737, endPoint y: 184, distance: 23.5
drag, startPoint x: 712, startPoint y: 98, endPoint x: 720, endPoint y: 74, distance: 25.3
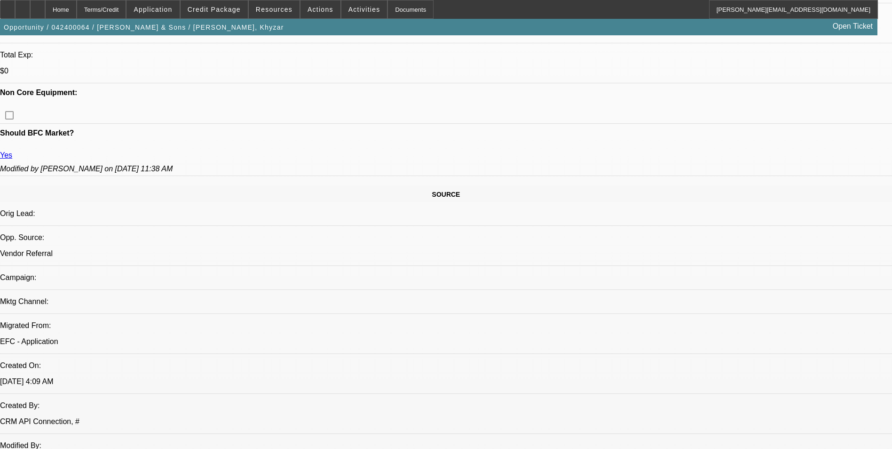
scroll to position [564, 0]
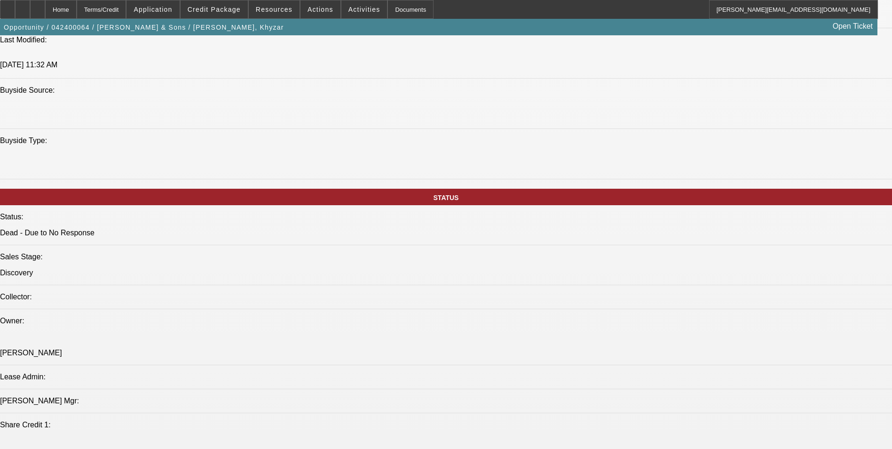
scroll to position [470, 0]
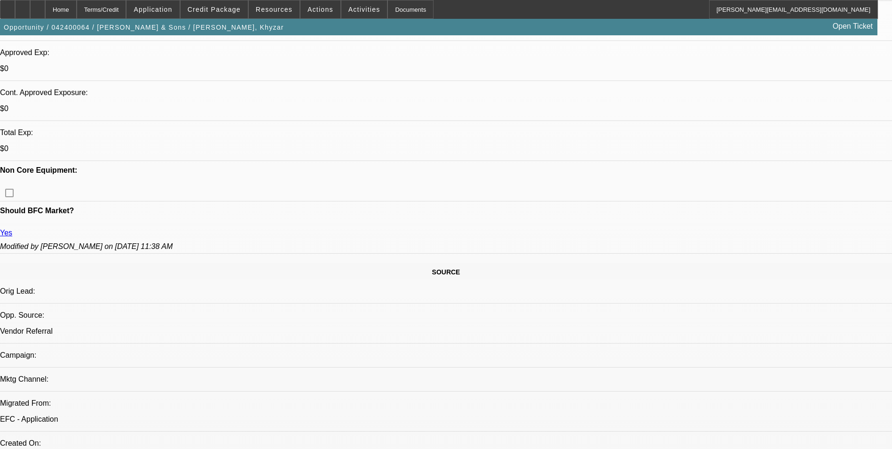
scroll to position [282, 0]
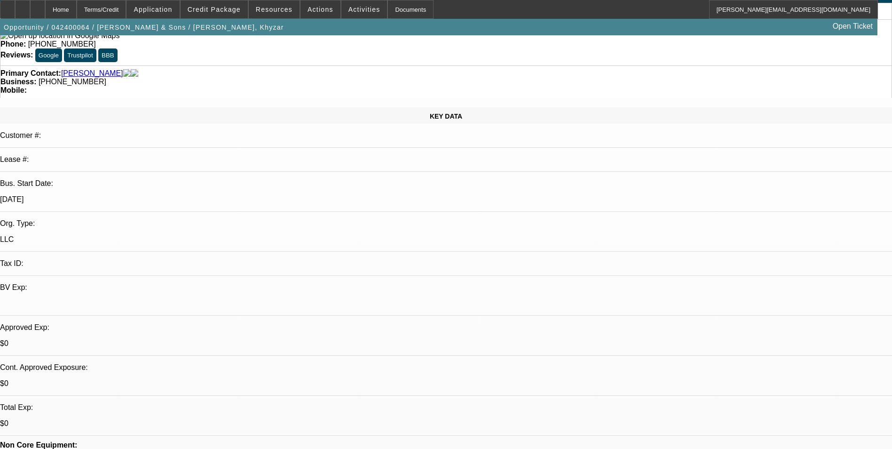
scroll to position [0, 0]
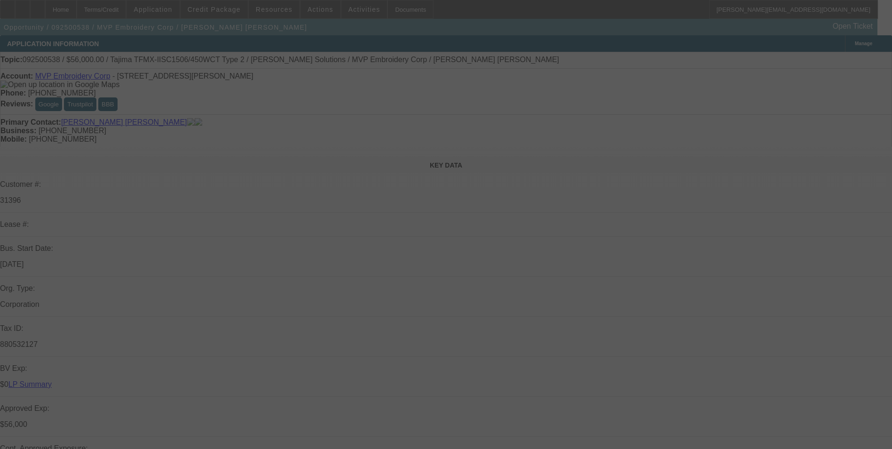
select select "0"
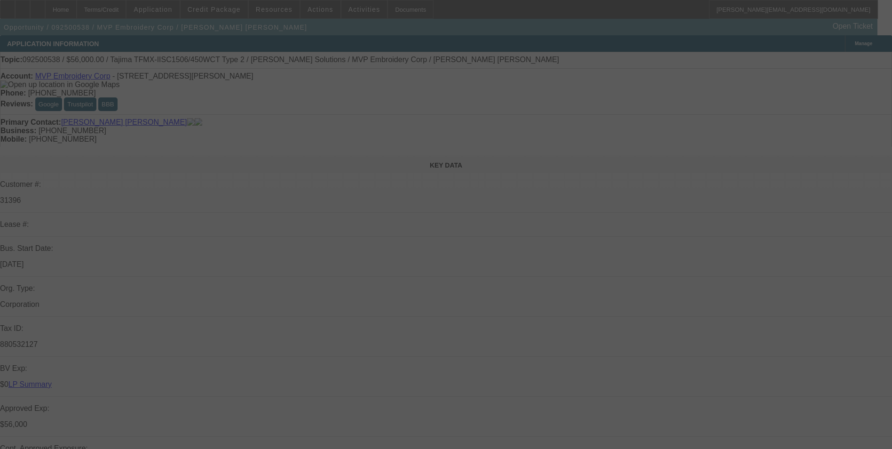
select select "0"
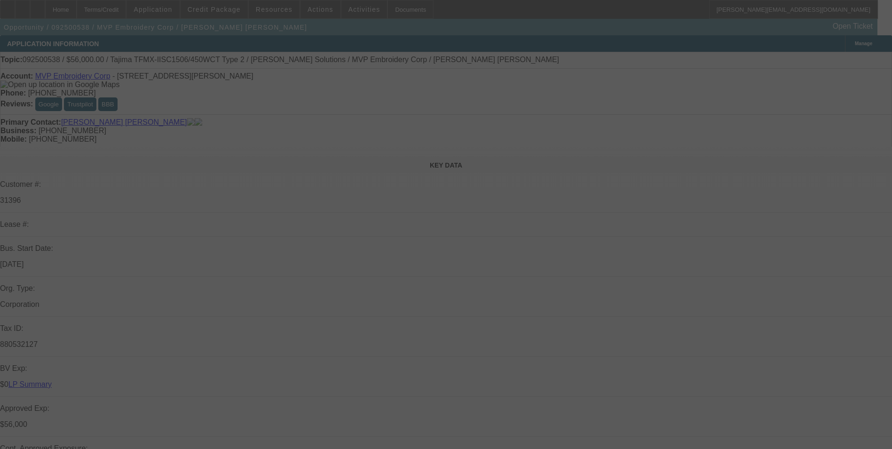
select select "2"
select select "0"
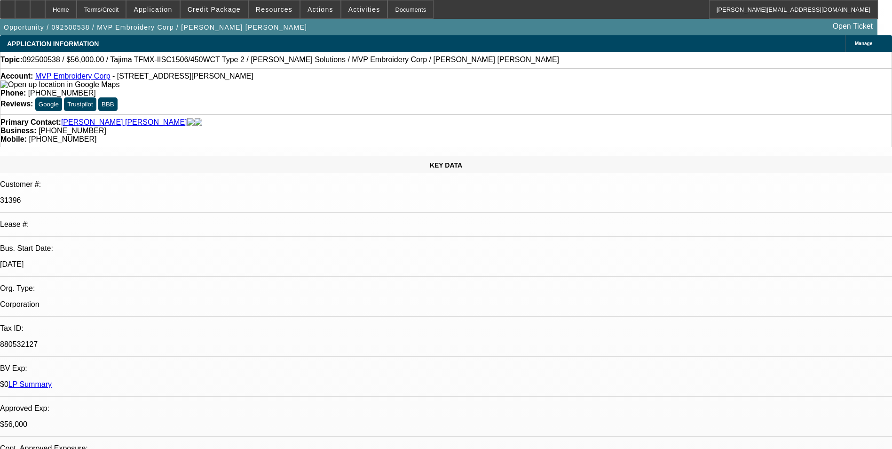
select select "1"
select select "6"
select select "1"
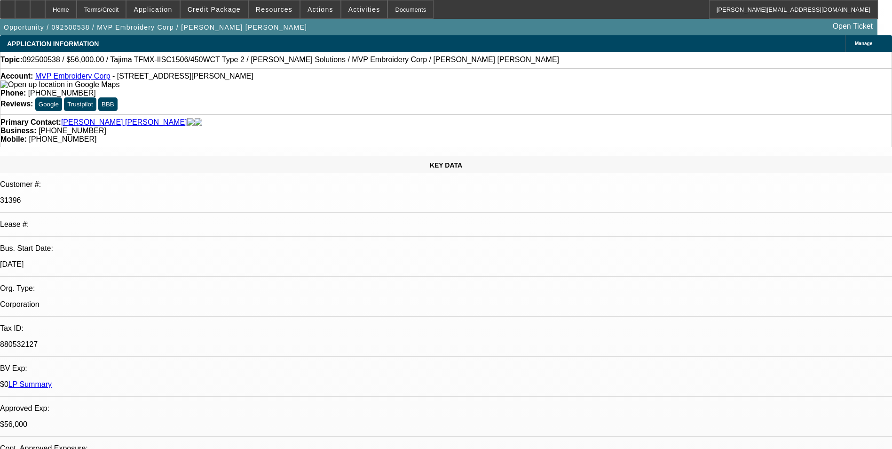
select select "6"
select select "1"
select select "6"
select select "1"
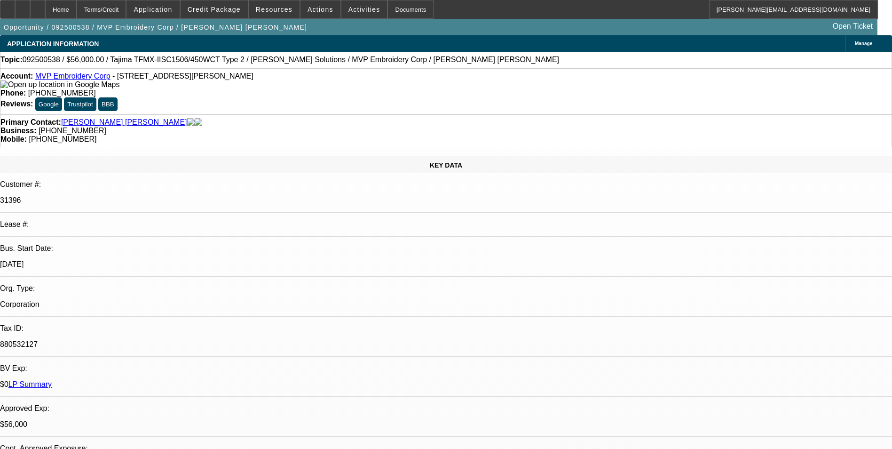
select select "2"
select select "6"
click at [226, 8] on span "Credit Package" at bounding box center [214, 10] width 53 height 8
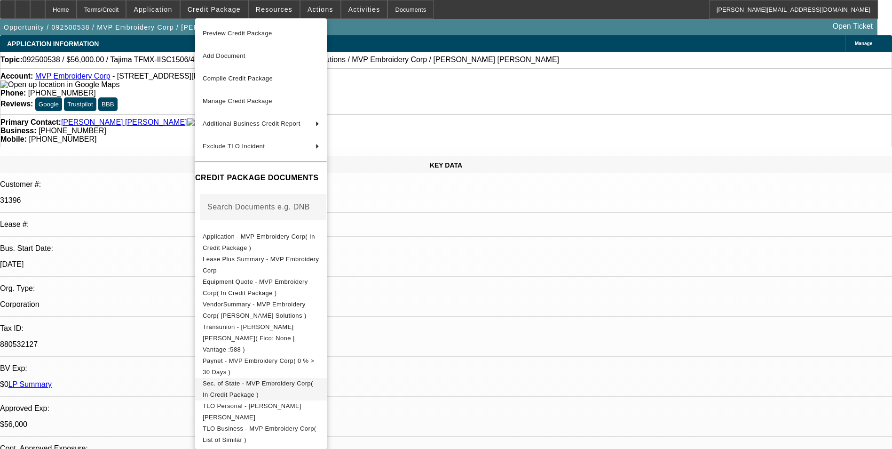
click at [306, 379] on span "Sec. of State - MVP Embroidery Corp( In Credit Package )" at bounding box center [258, 388] width 111 height 18
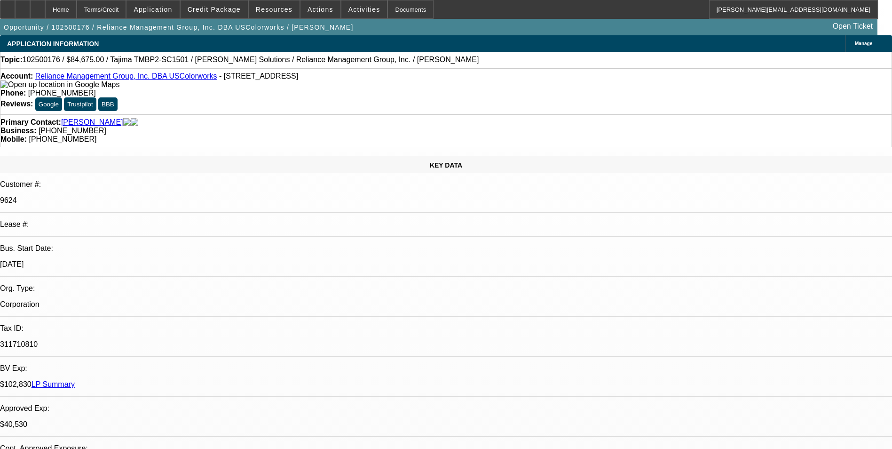
select select "0"
select select "2"
select select "0"
select select "2"
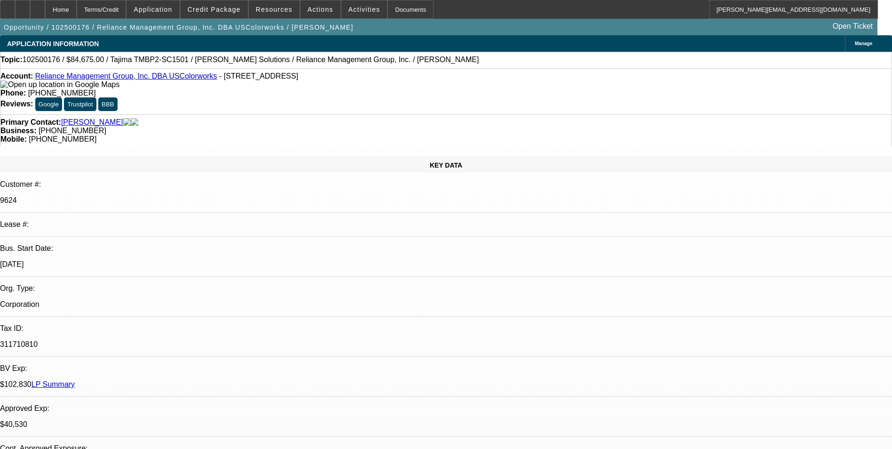
select select "0"
select select "1"
select select "2"
select select "6"
select select "1"
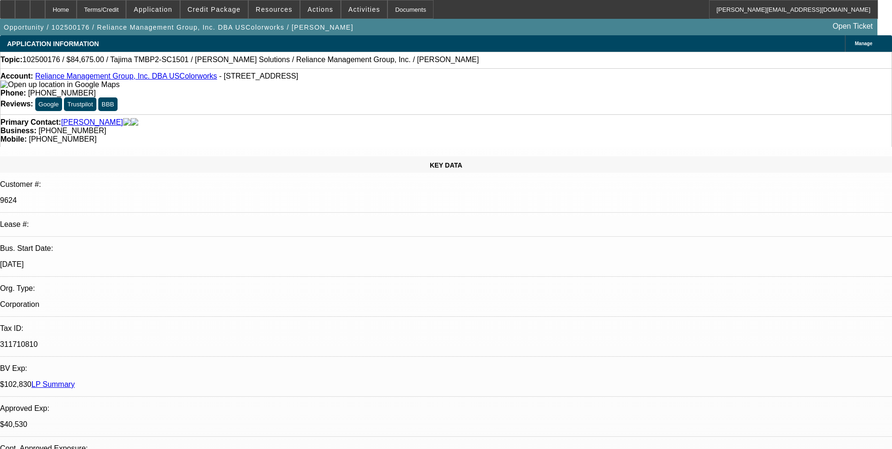
select select "2"
select select "6"
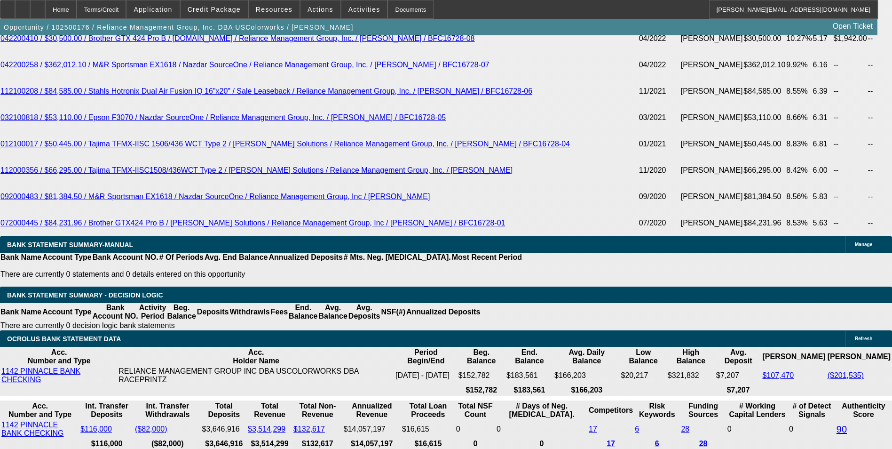
scroll to position [2076, 0]
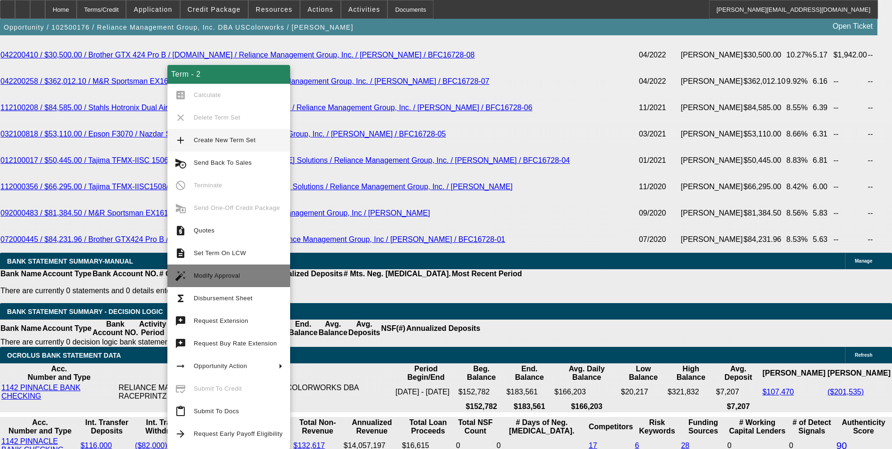
click at [232, 275] on span "Modify Approval" at bounding box center [217, 275] width 47 height 7
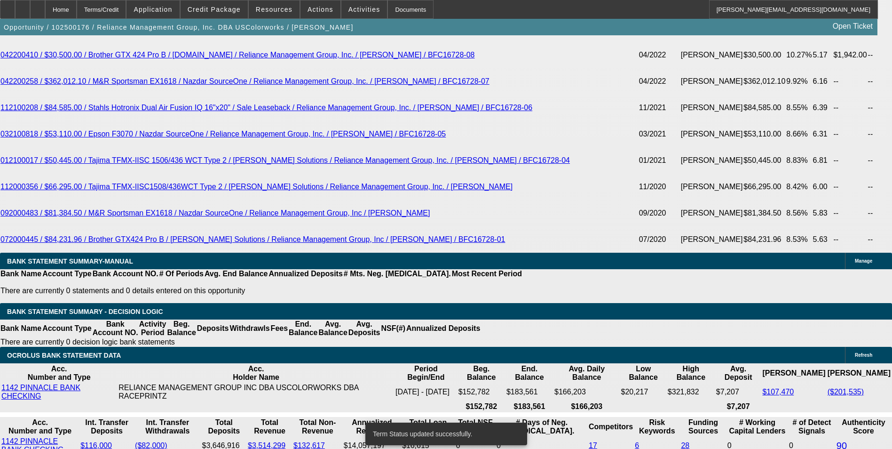
select select "0"
select select "2"
select select "0"
select select "6"
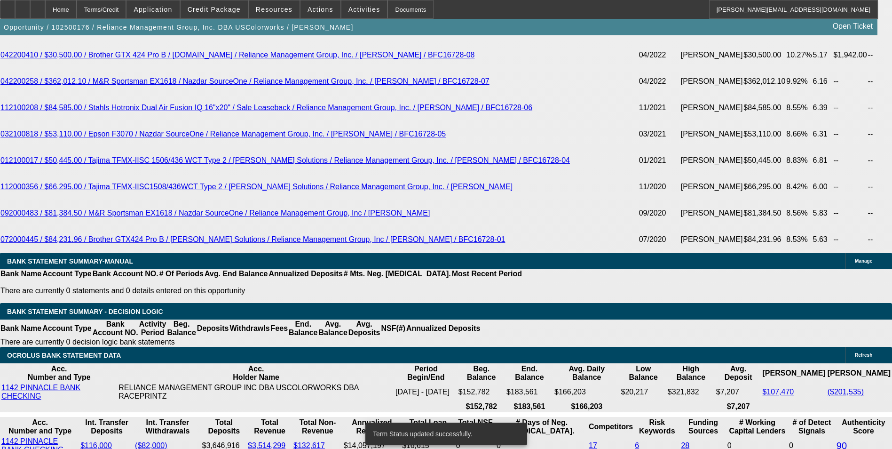
select select "0"
select select "2"
select select "0"
select select "6"
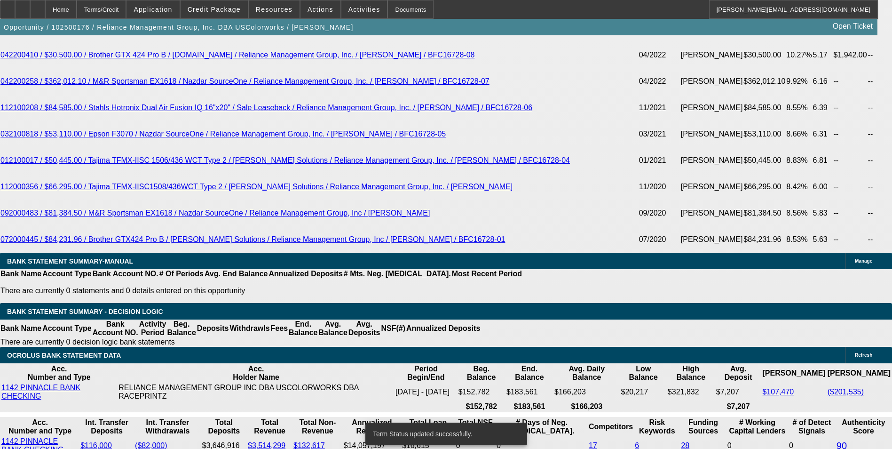
select select "0"
select select "2"
select select "0"
select select "6"
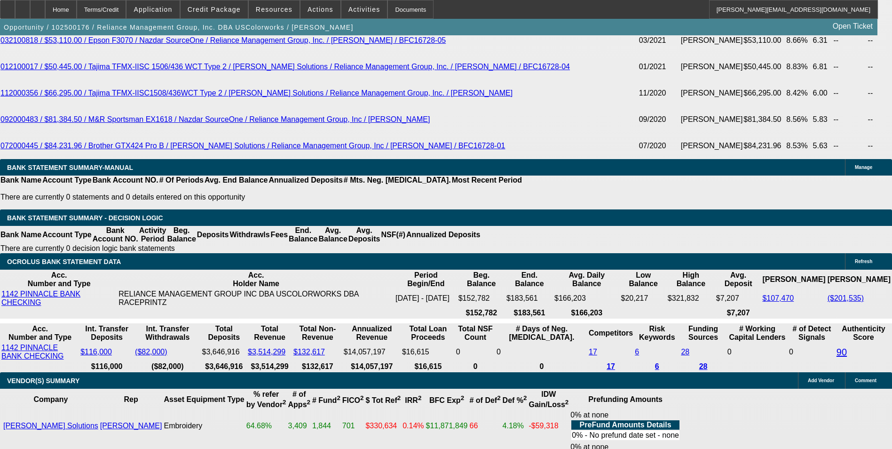
scroll to position [2170, 0]
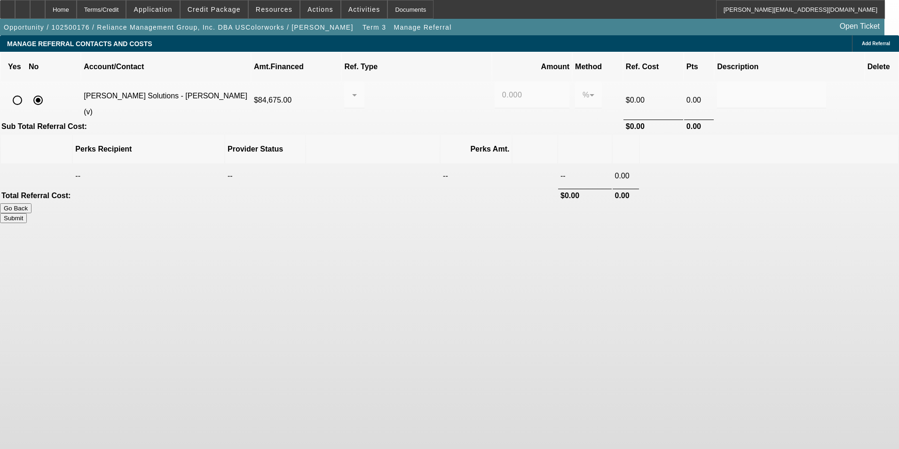
click at [32, 203] on button "Go Back" at bounding box center [16, 208] width 32 height 10
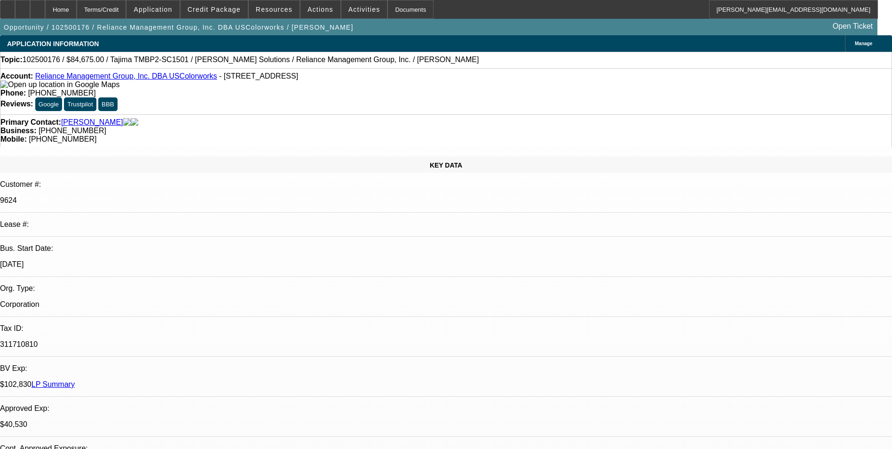
select select "0"
select select "2"
select select "0"
select select "6"
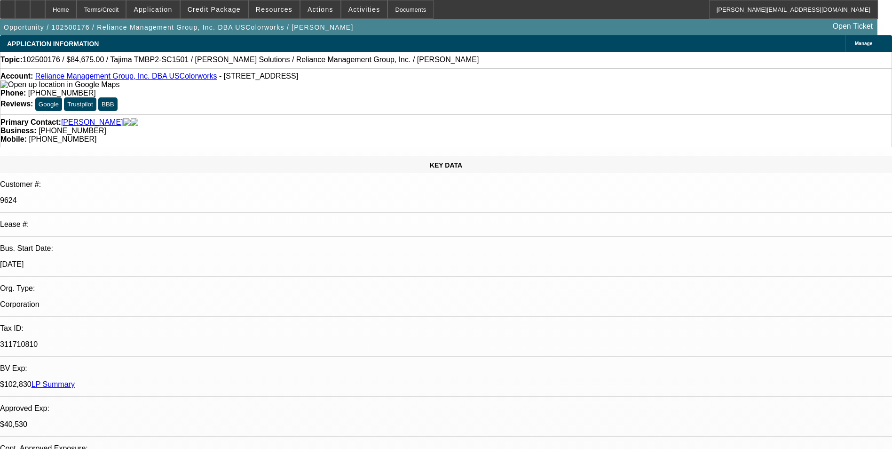
select select "0"
select select "2"
select select "0"
select select "6"
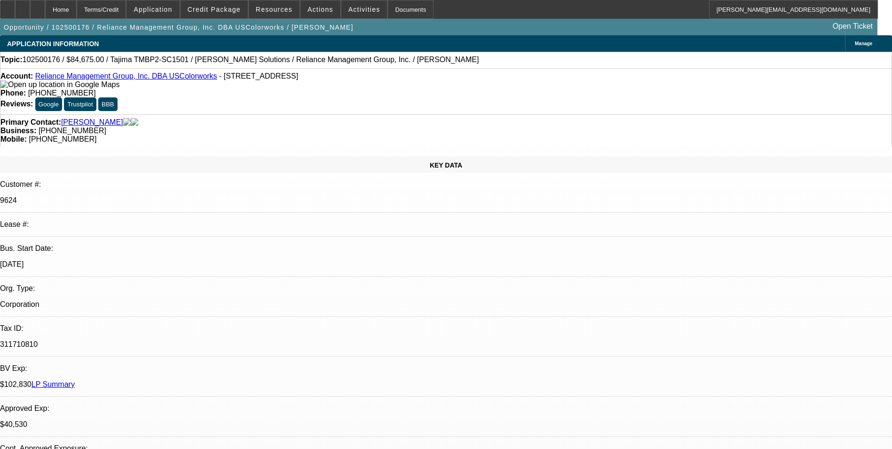
select select "0"
select select "2"
select select "0"
select select "6"
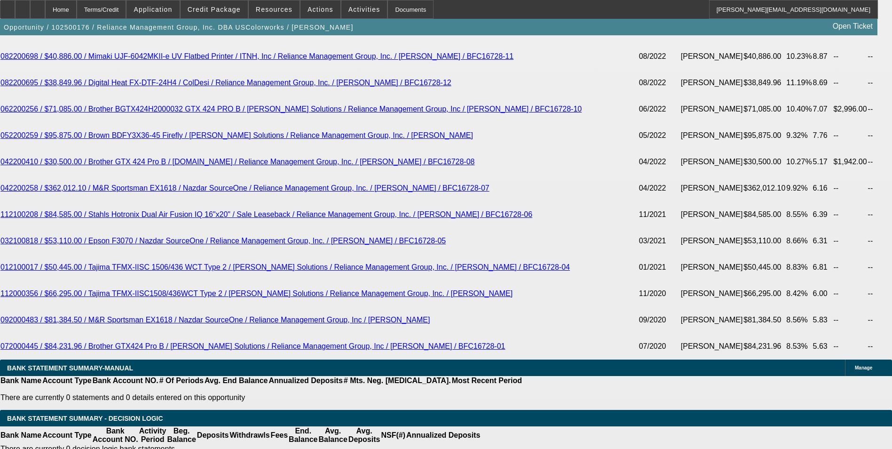
scroll to position [1975, 0]
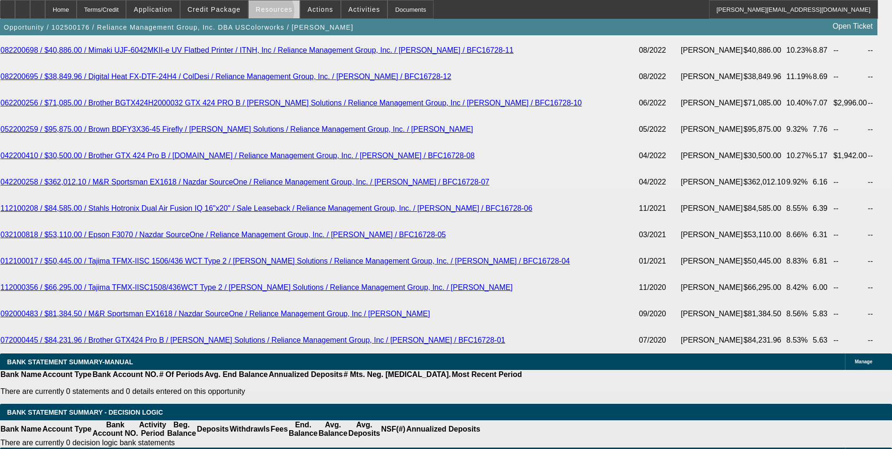
click at [273, 13] on span at bounding box center [274, 9] width 51 height 23
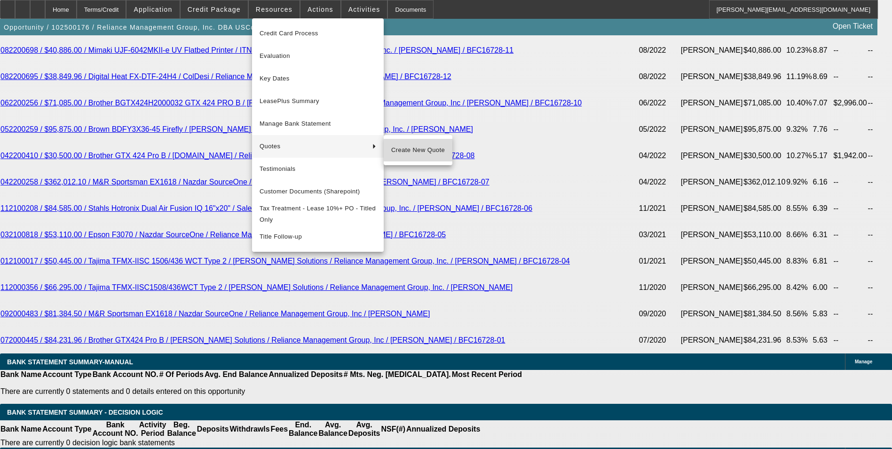
click at [424, 153] on span "Create New Quote" at bounding box center [418, 149] width 54 height 11
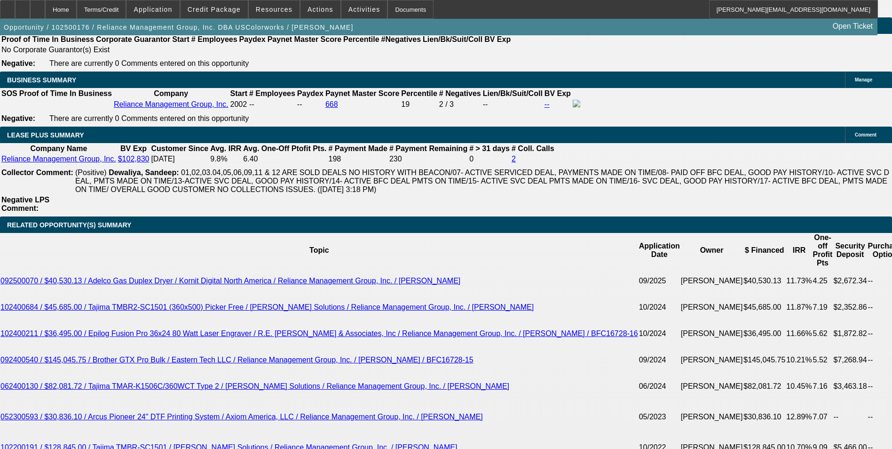
scroll to position [1787, 0]
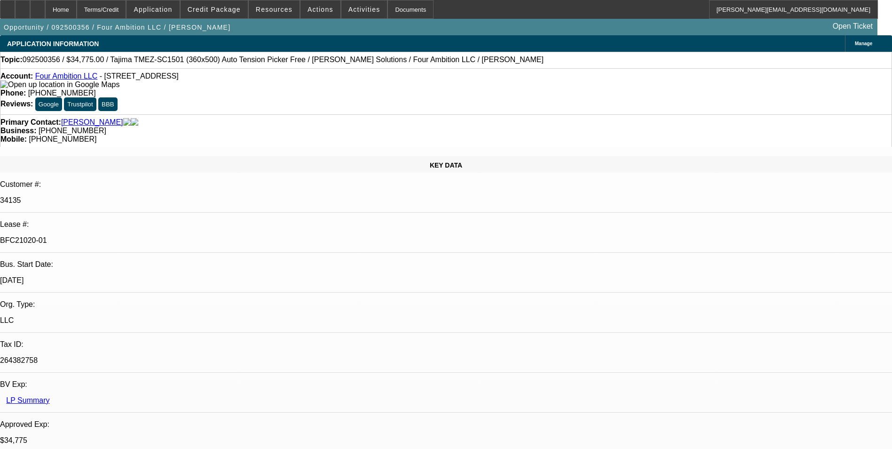
select select "0"
select select "2"
select select "0"
select select "2"
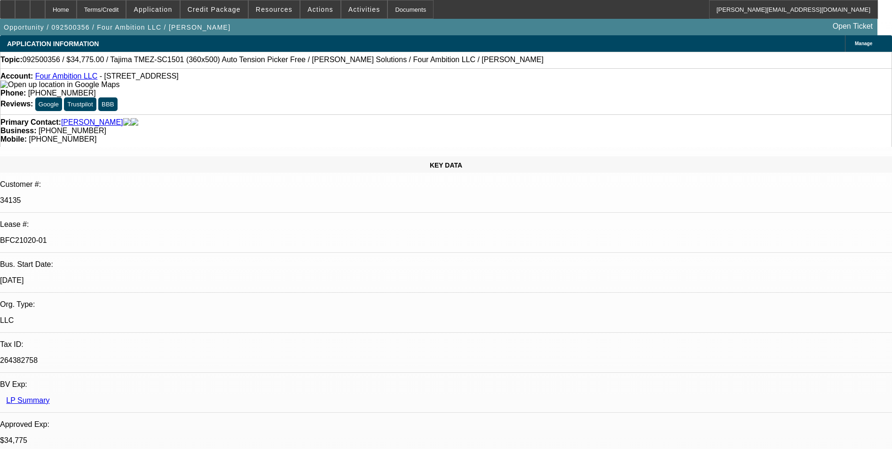
select select "0"
select select "2"
select select "0"
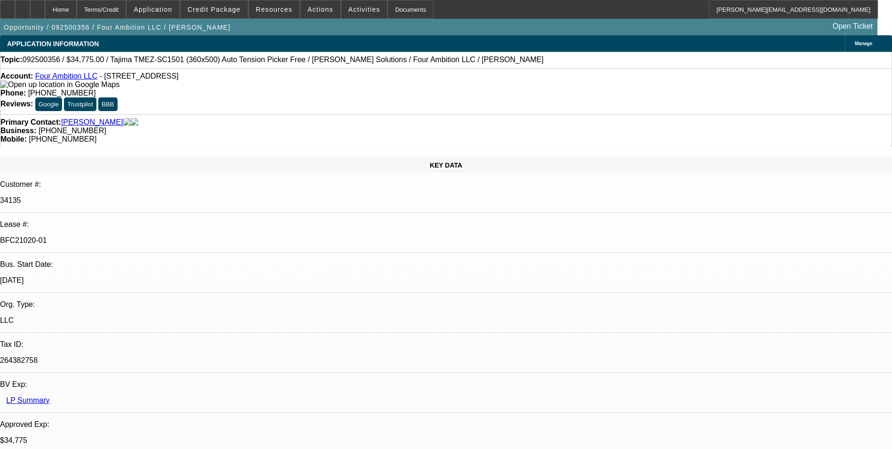
select select "2"
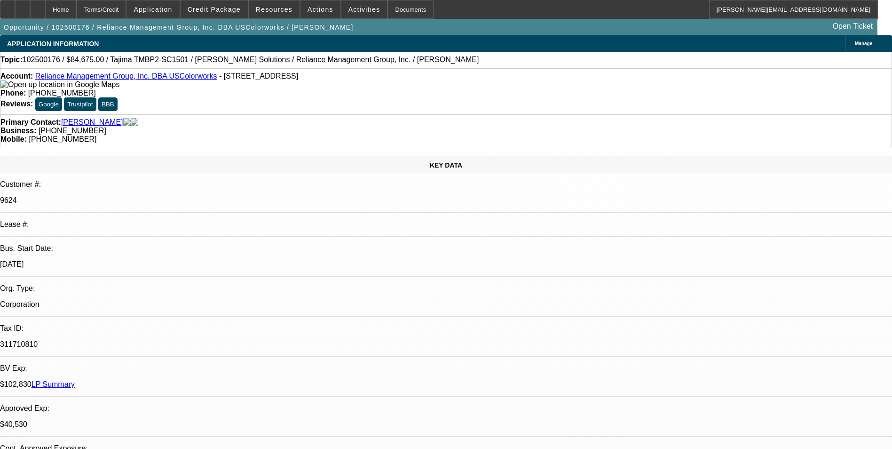
select select "0"
select select "2"
select select "0"
select select "6"
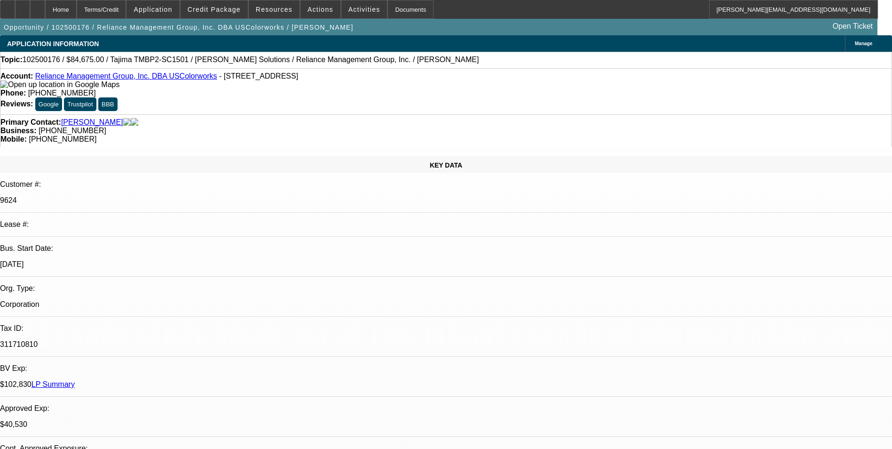
select select "0"
select select "2"
select select "0"
select select "6"
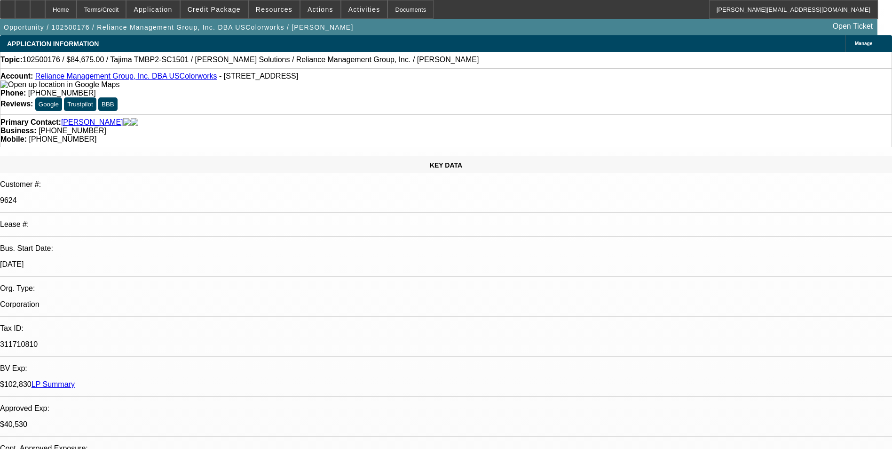
select select "0"
select select "2"
select select "0"
select select "6"
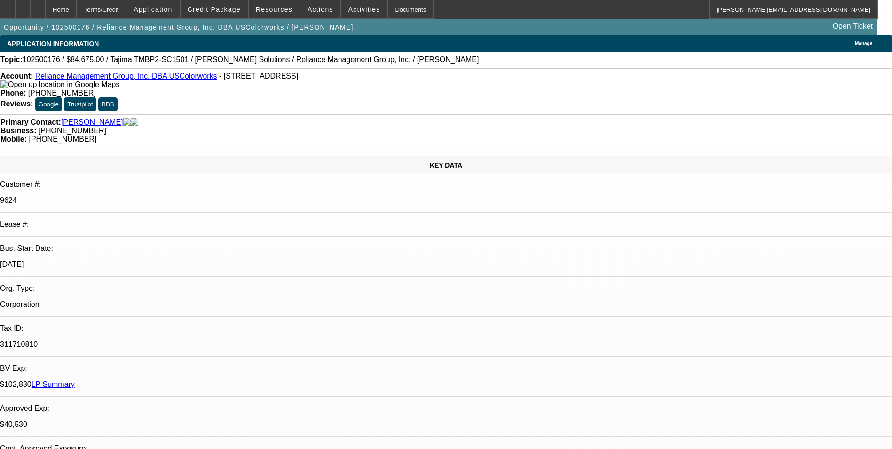
scroll to position [1787, 0]
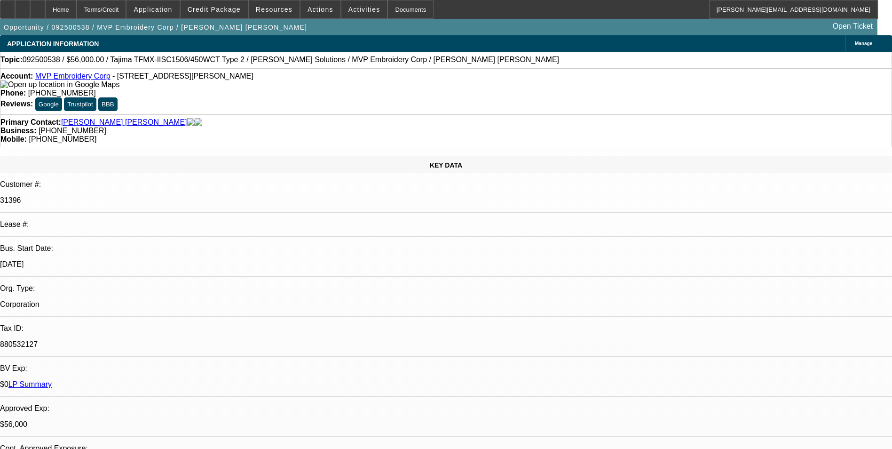
select select "0"
select select "6"
select select "0"
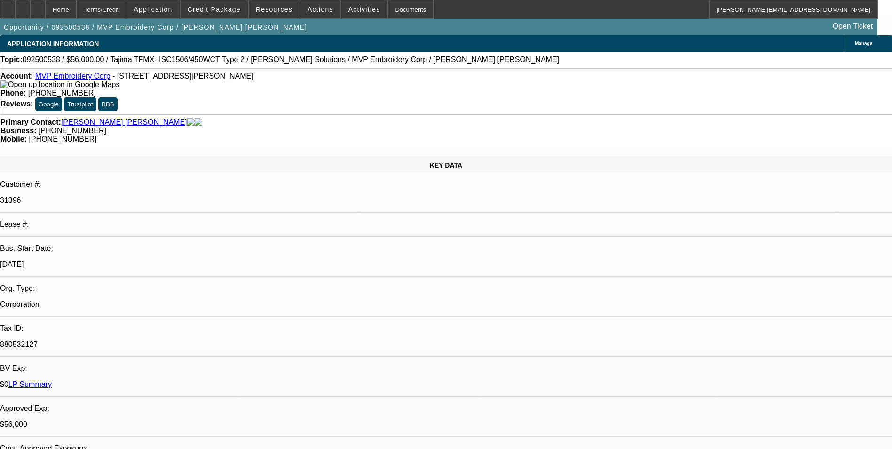
select select "0"
select select "6"
select select "0"
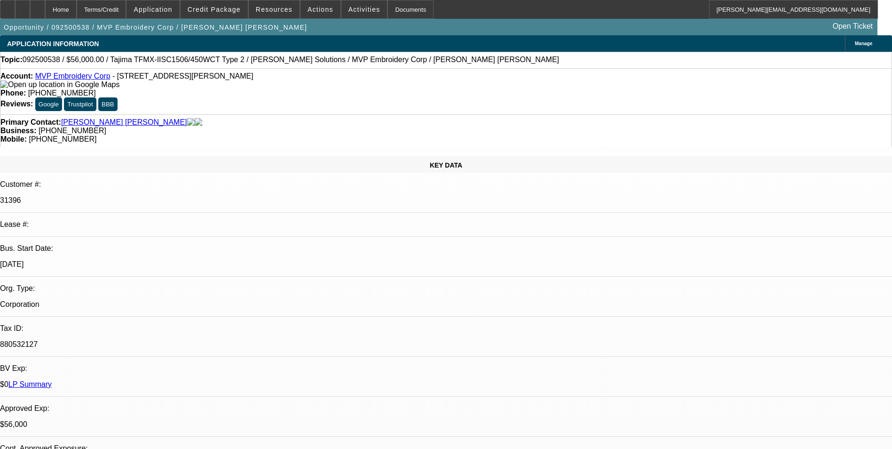
select select "0"
select select "6"
select select "0"
select select "2"
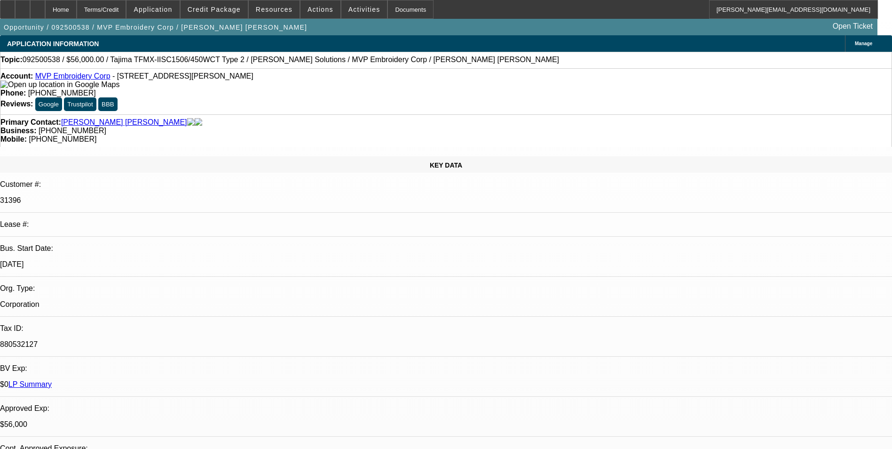
select select "0"
select select "6"
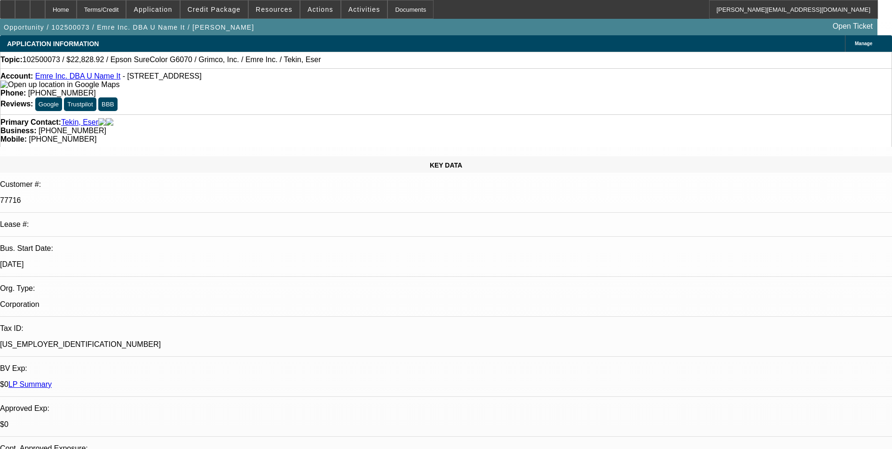
select select "0"
select select "2"
select select "0"
select select "2"
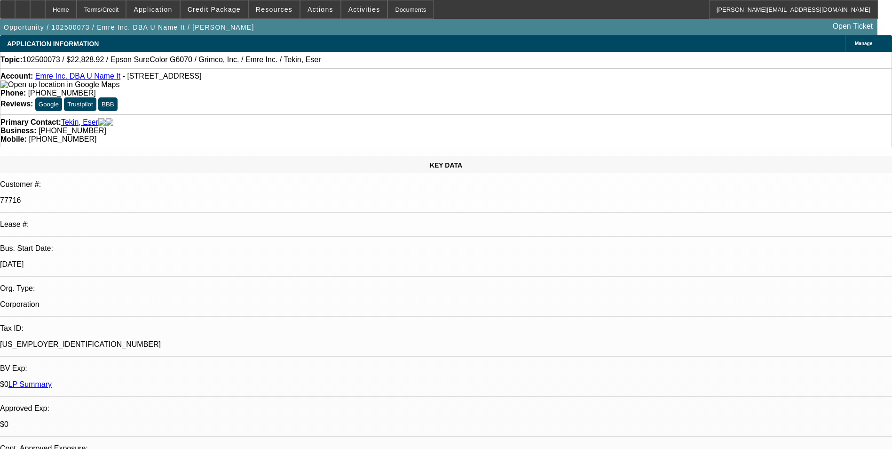
select select "0"
select select "2"
select select "0"
select select "2"
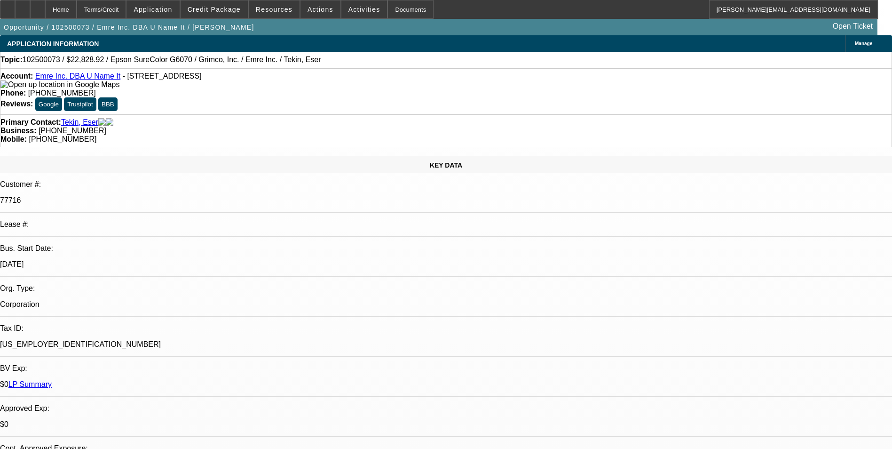
select select "0"
select select "2"
select select "0"
select select "2"
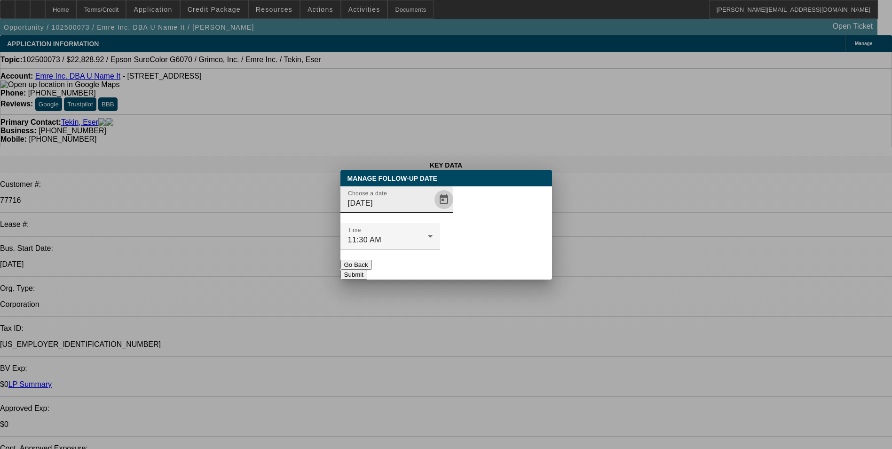
click at [433, 211] on span "Open calendar" at bounding box center [444, 199] width 23 height 23
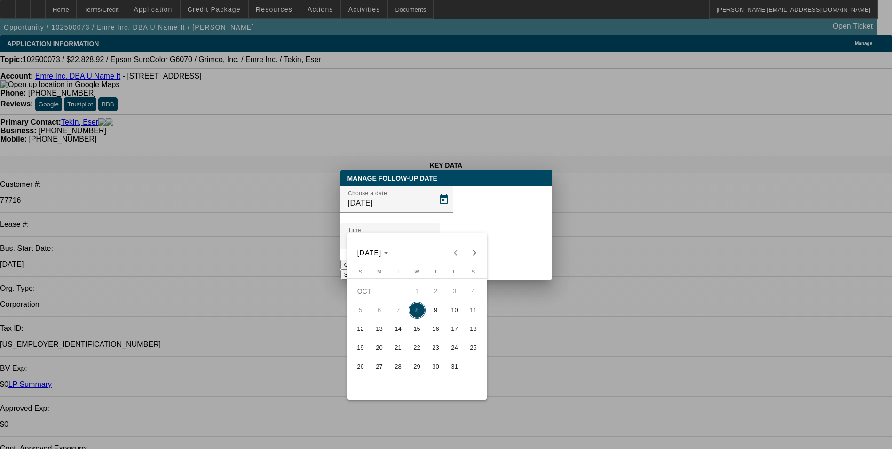
click at [432, 313] on span "9" at bounding box center [435, 309] width 17 height 17
type input "10/9/2025"
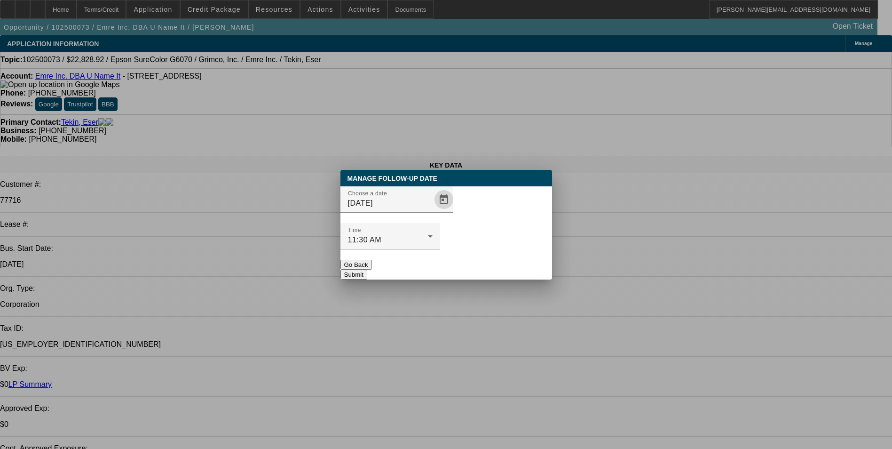
click at [367, 269] on button "Submit" at bounding box center [353, 274] width 27 height 10
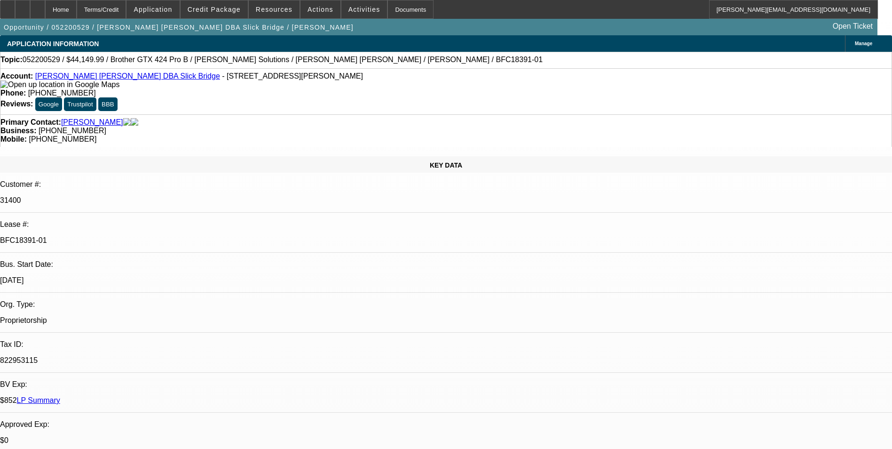
select select "0"
select select "0.1"
select select "4"
select select "0"
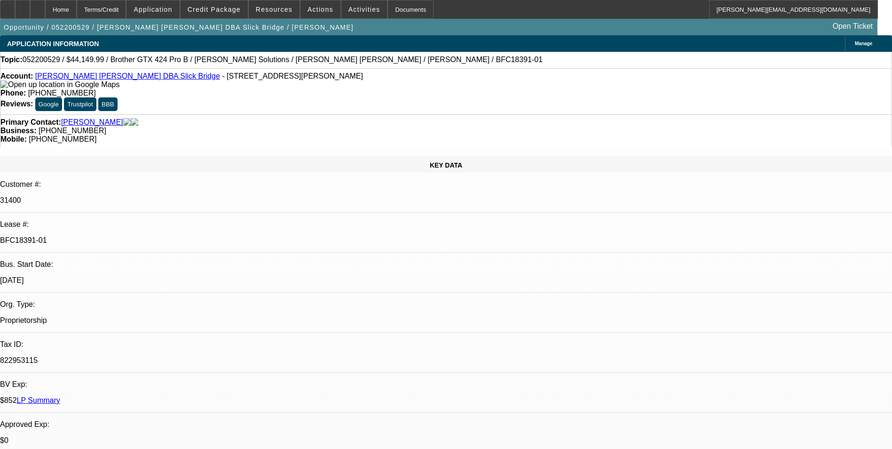
select select "0"
select select "0.1"
select select "4"
select select "0"
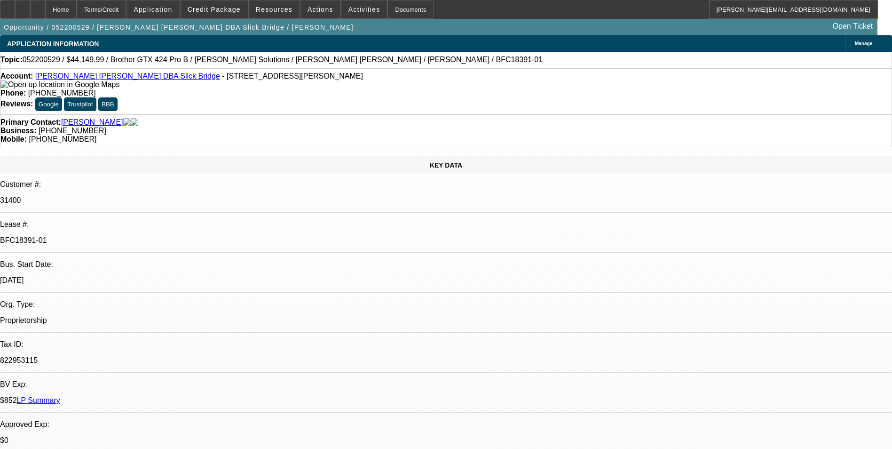
select select "0.1"
select select "4"
select select "0"
select select "0.1"
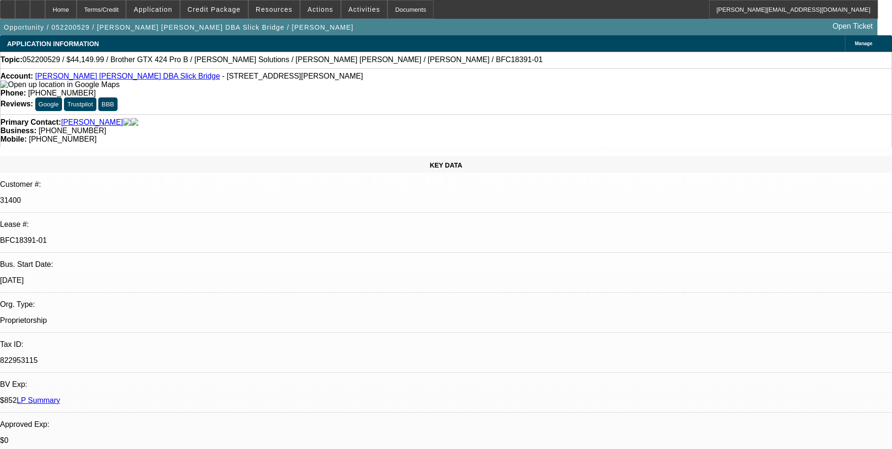
select select "4"
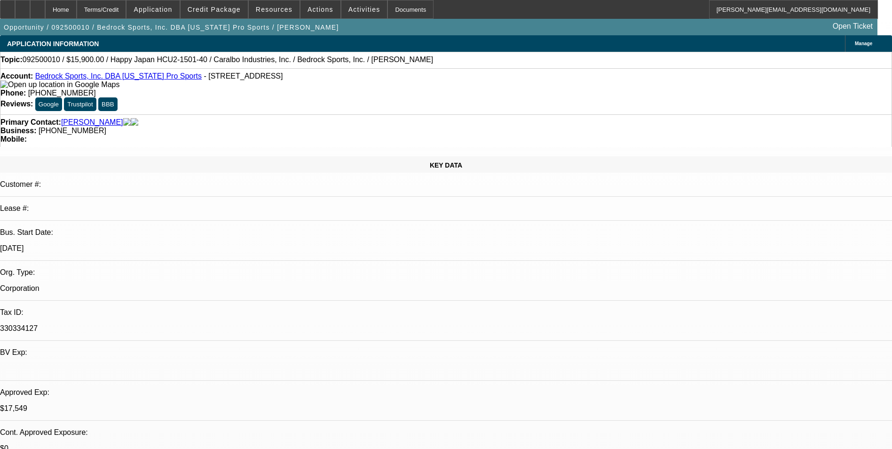
select select "0"
select select "0.1"
select select "0"
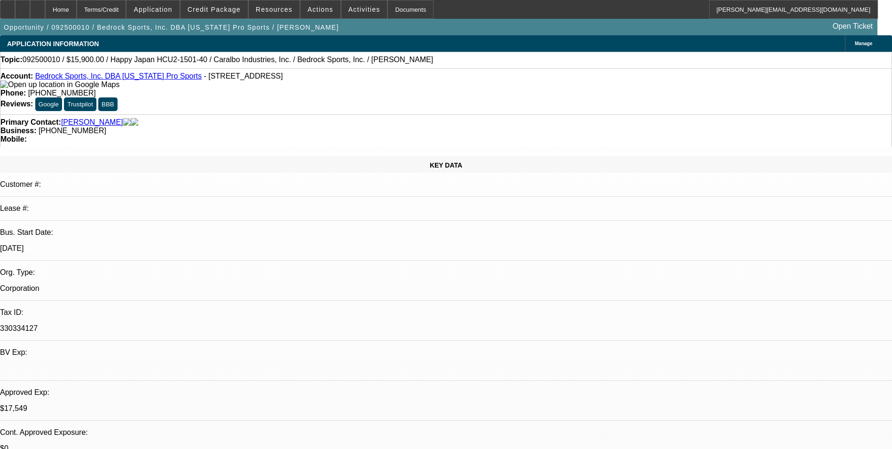
select select "0.1"
select select "0"
select select "2"
select select "0.1"
select select "0"
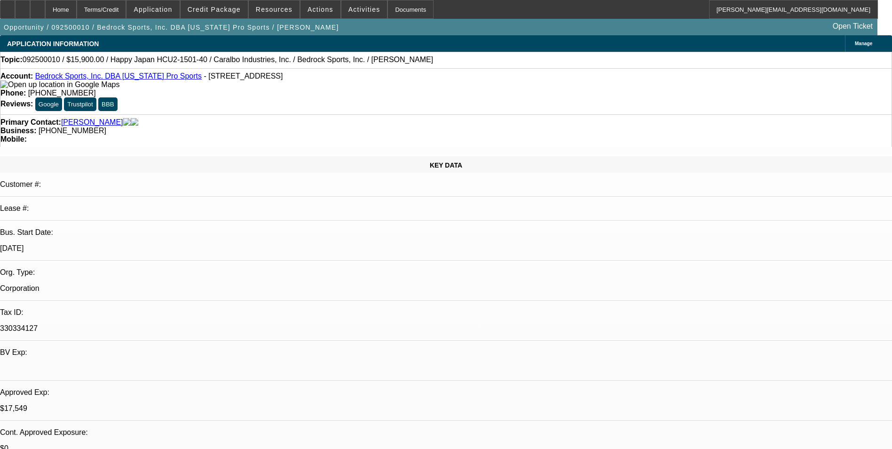
select select "2"
select select "0.1"
select select "1"
select select "4"
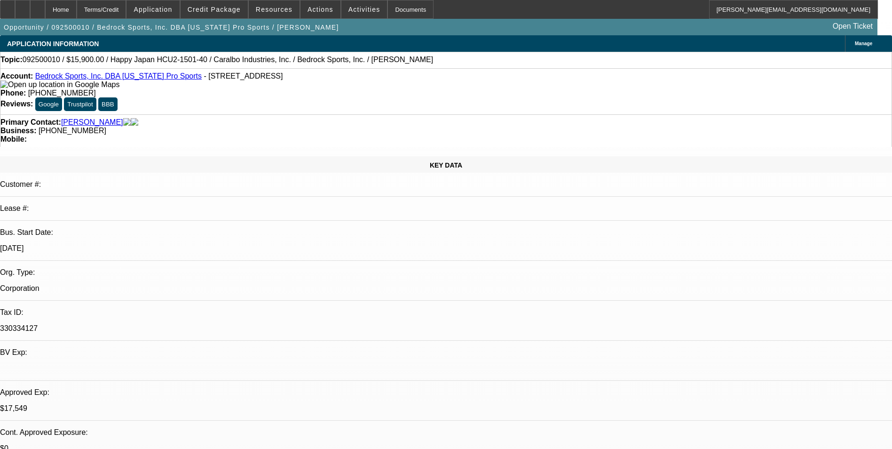
select select "1"
select select "4"
select select "1"
select select "2"
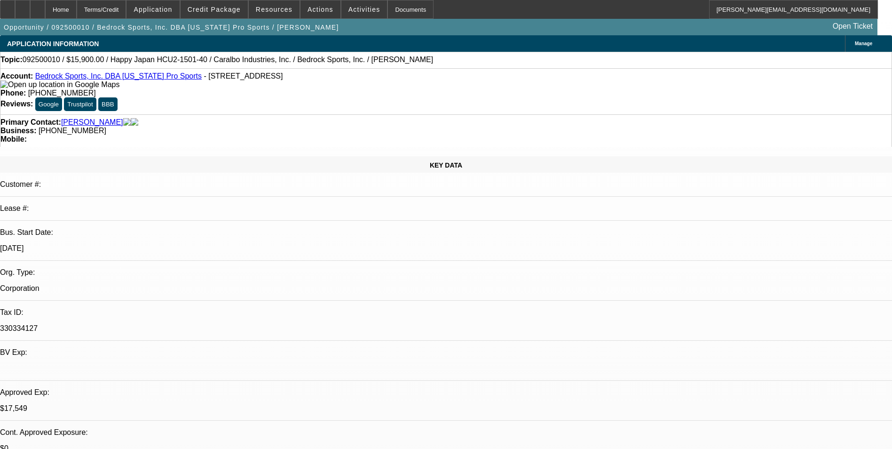
select select "4"
select select "1"
select select "2"
select select "4"
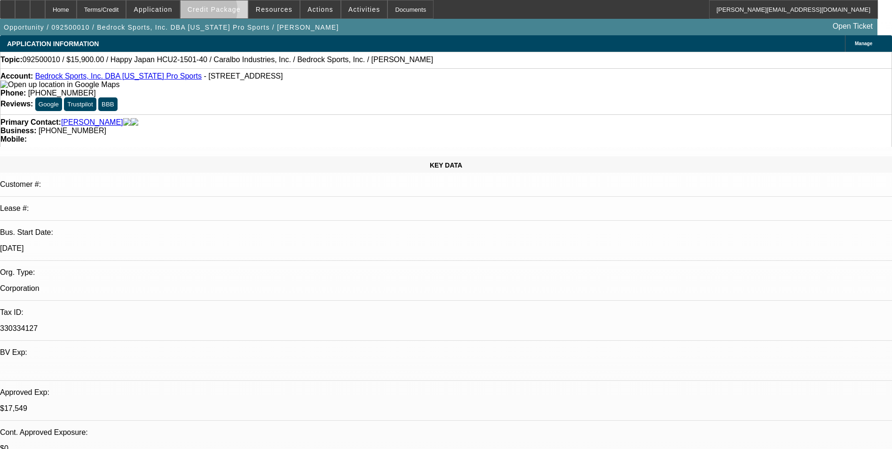
click at [218, 12] on span "Credit Package" at bounding box center [214, 10] width 53 height 8
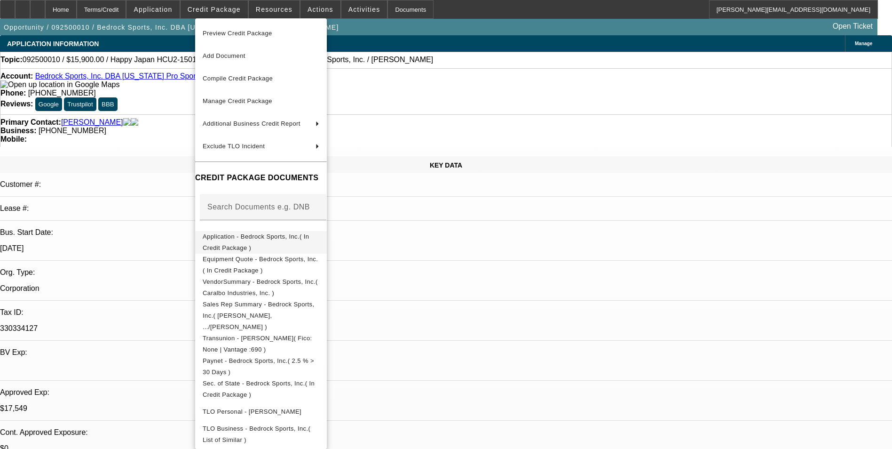
click at [283, 232] on button "Application - Bedrock Sports, Inc.( In Credit Package )" at bounding box center [261, 242] width 132 height 23
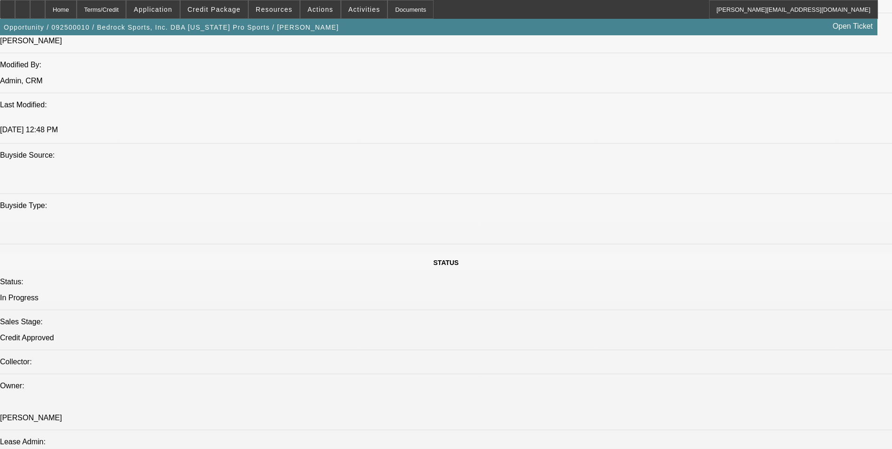
scroll to position [799, 0]
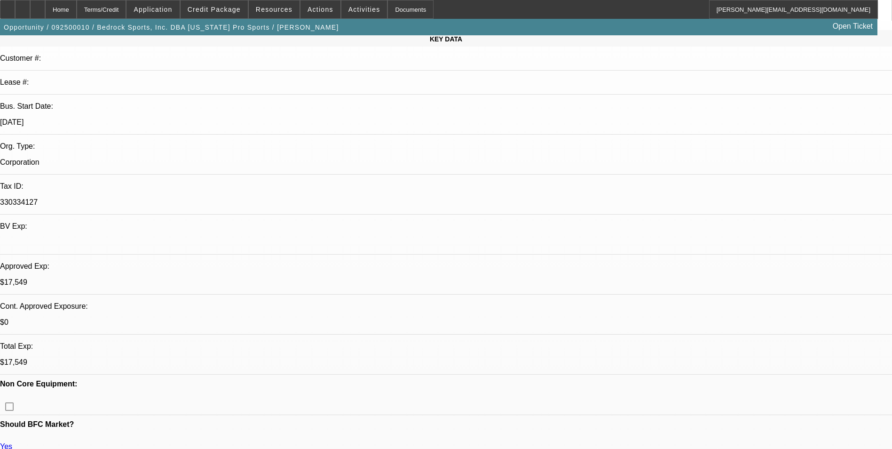
scroll to position [0, 0]
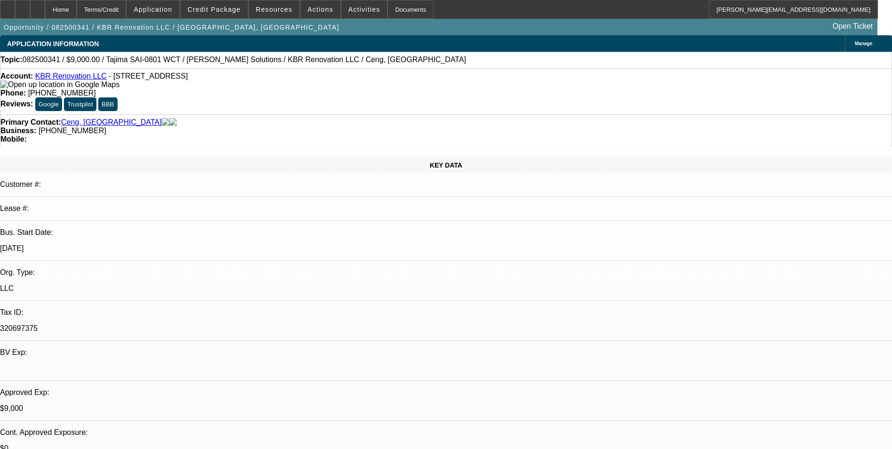
select select "0"
select select "2"
select select "0"
select select "2"
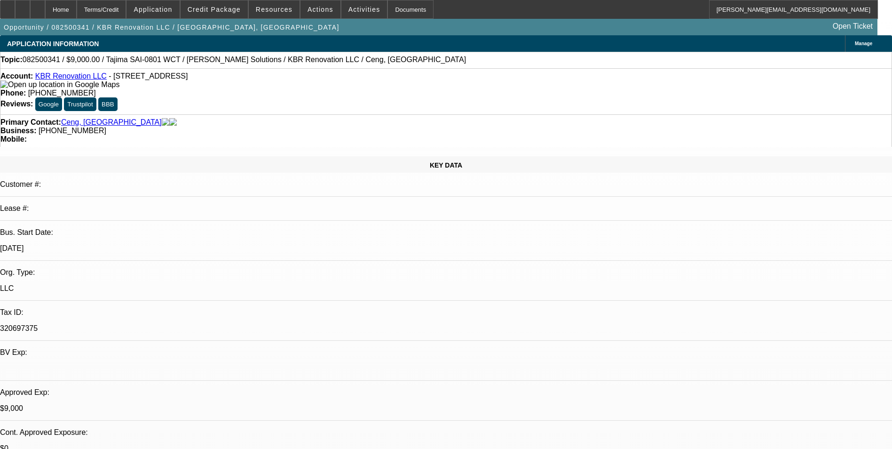
select select "0"
select select "2"
select select "0.1"
select select "0"
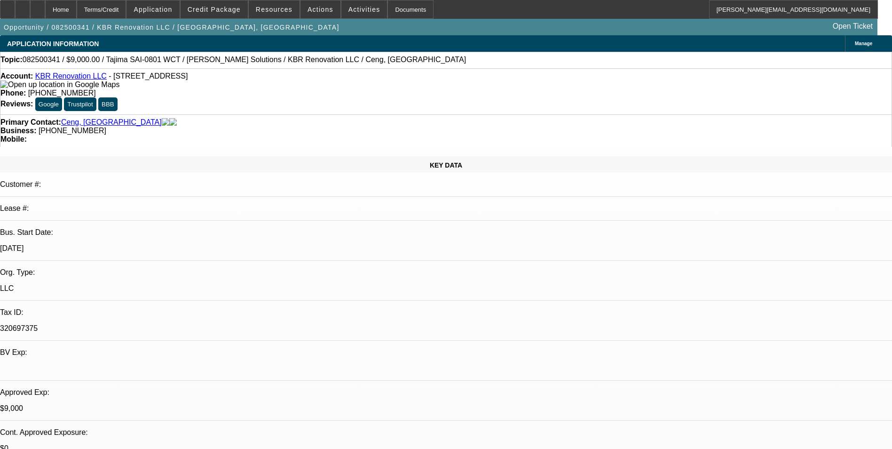
select select "2"
select select "0.1"
select select "1"
select select "2"
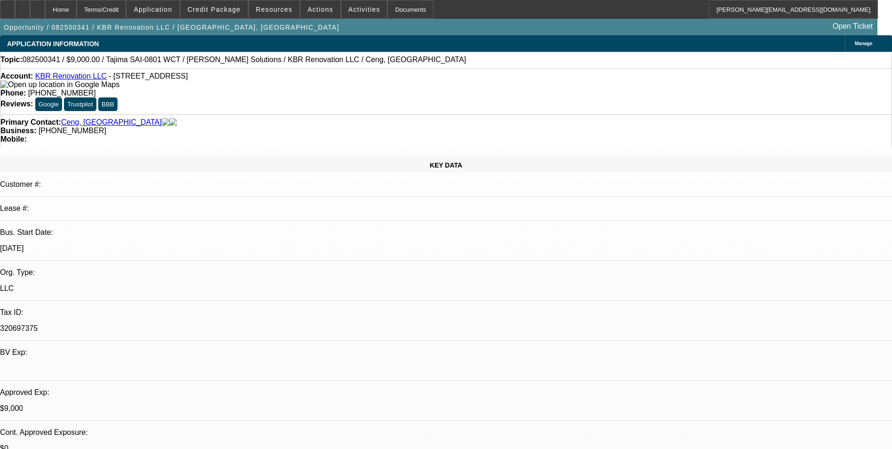
select select "1"
select select "2"
select select "6"
select select "1"
select select "2"
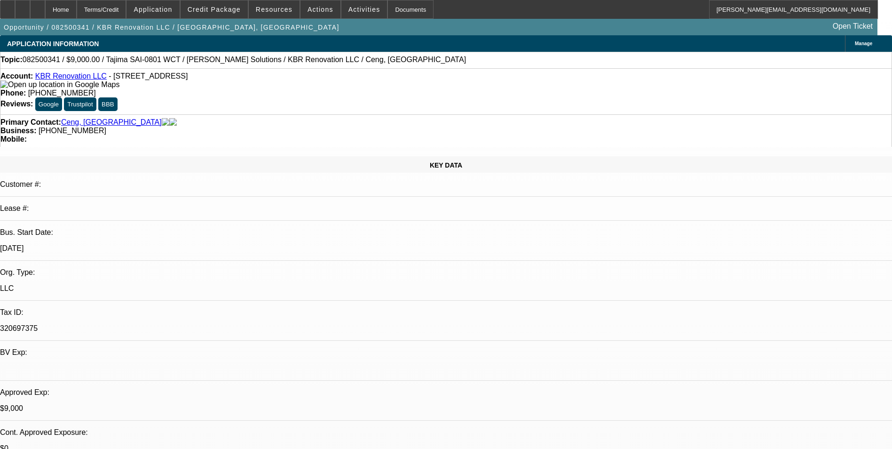
select select "4"
select select "1"
select select "2"
select select "4"
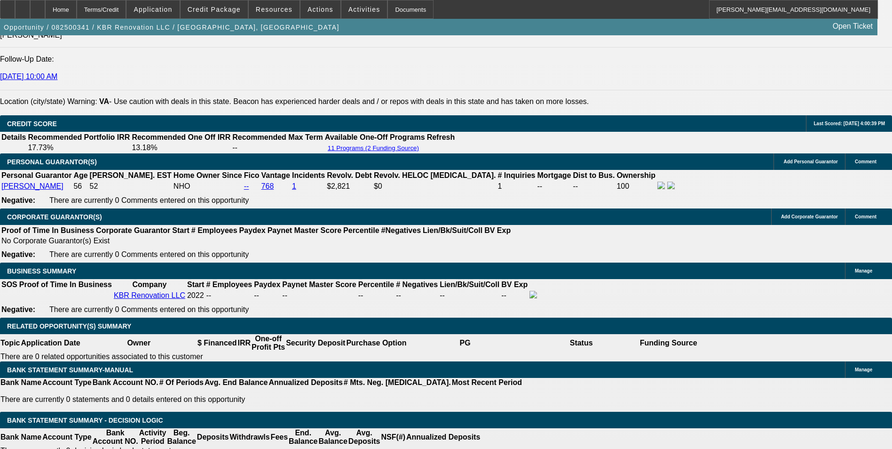
scroll to position [1371, 0]
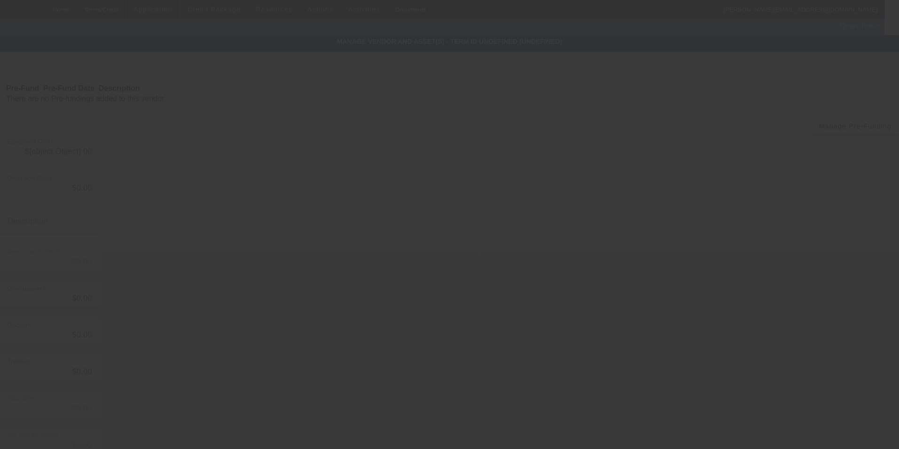
type input "$31,190.00"
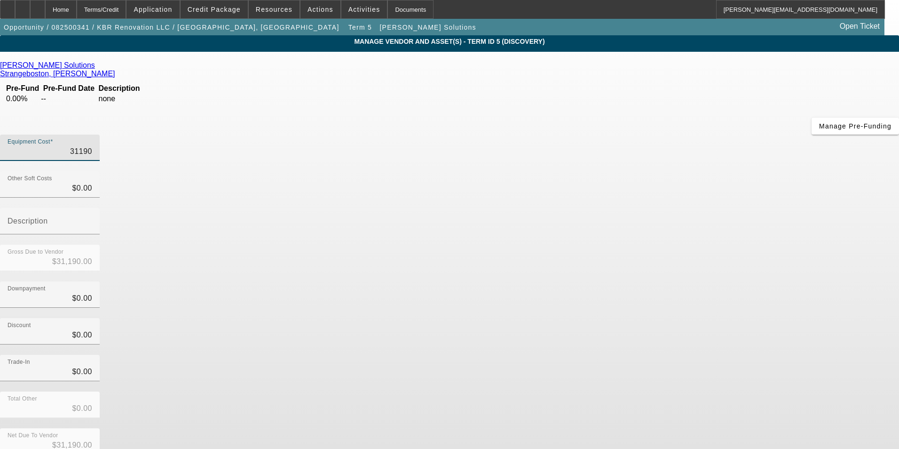
drag, startPoint x: 694, startPoint y: 59, endPoint x: 748, endPoint y: 57, distance: 54.1
click at [748, 57] on app-vendor-asset-manage "MANAGE VENDOR AND ASSET(S) - Term ID 5 (Discovery) Remove Vendor Hirsch Solutio…" at bounding box center [449, 287] width 899 height 505
type input "8"
type input "$8.00"
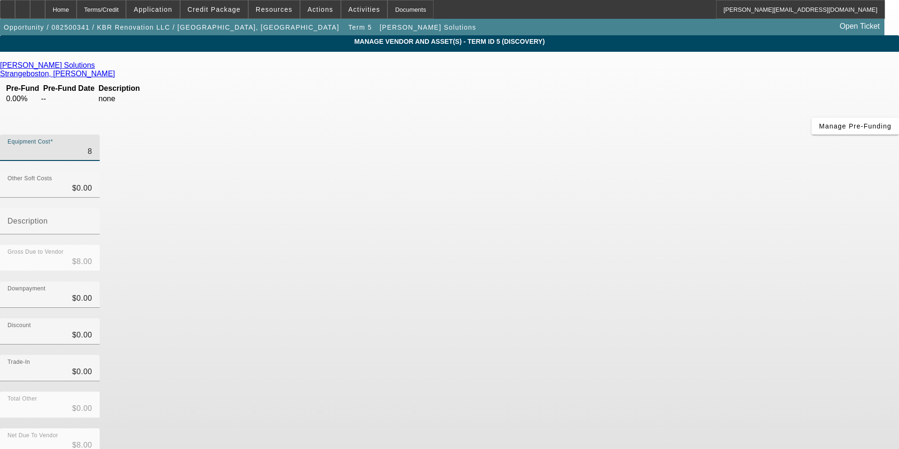
type input "84"
type input "$84.00"
type input "849"
type input "$849.00"
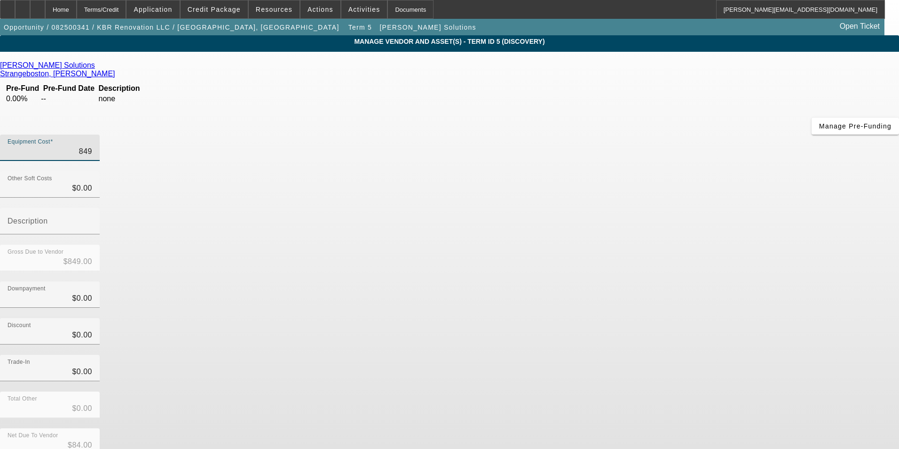
type input "$849.00"
type input "8495"
type input "$8,495.00"
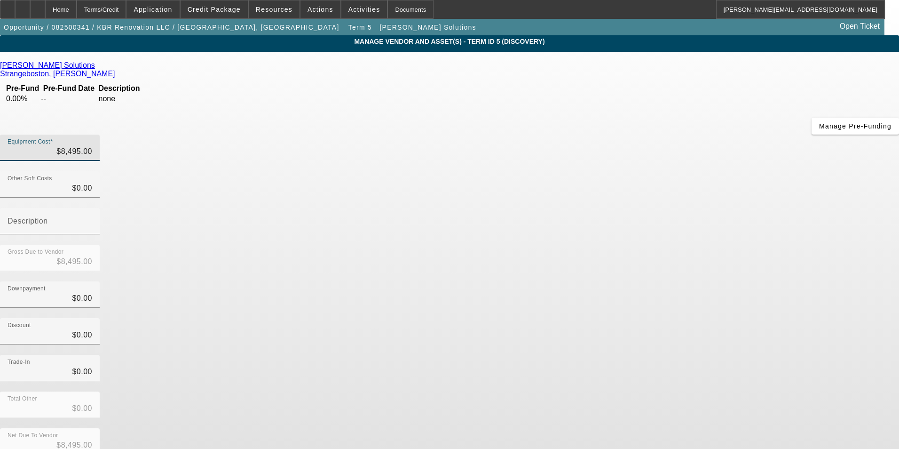
click at [698, 318] on div "Discount $0.00" at bounding box center [449, 336] width 899 height 37
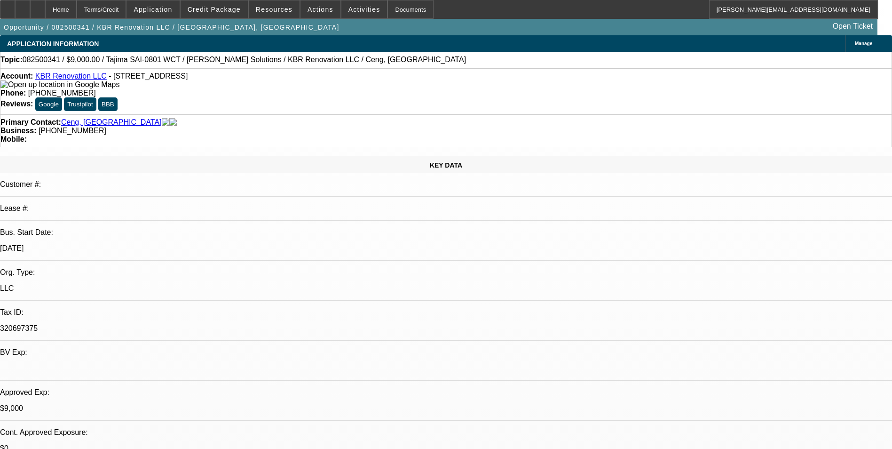
select select "0"
select select "2"
select select "0"
select select "2"
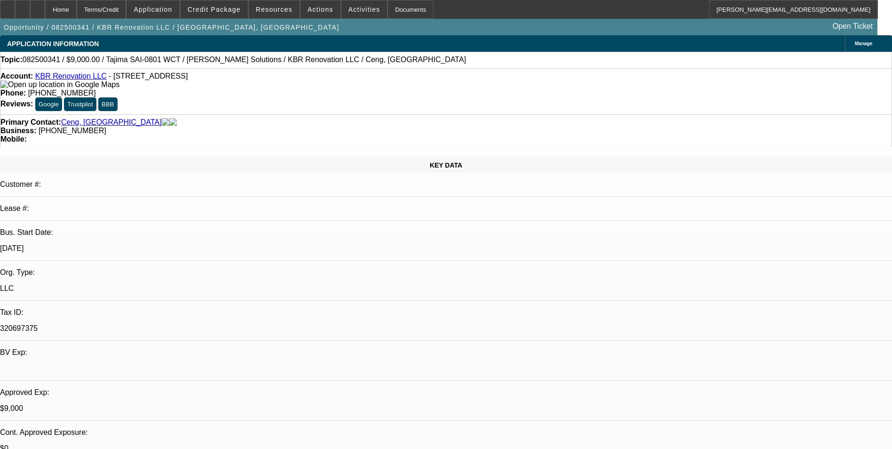
select select "0"
select select "2"
select select "0"
select select "6"
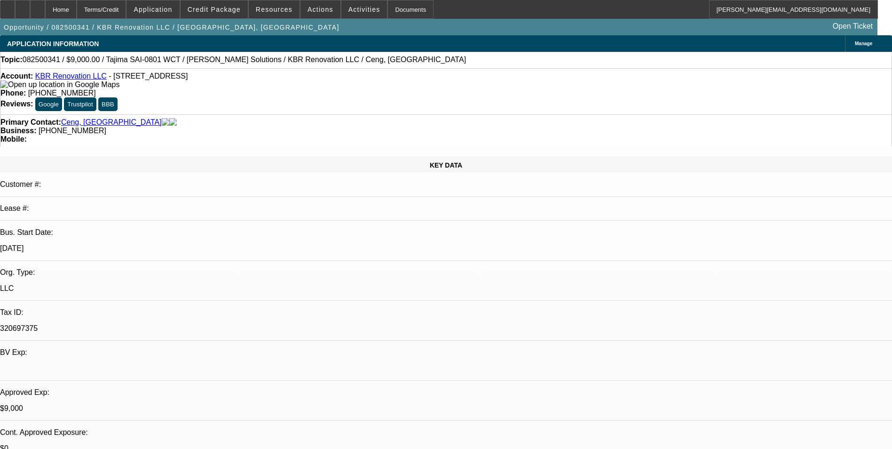
select select "0"
select select "2"
select select "0.1"
select select "4"
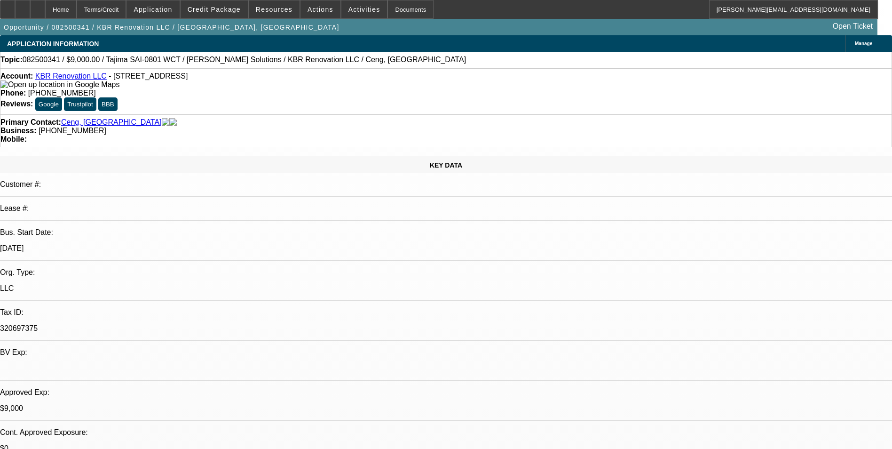
select select "0"
select select "2"
select select "0.1"
select select "4"
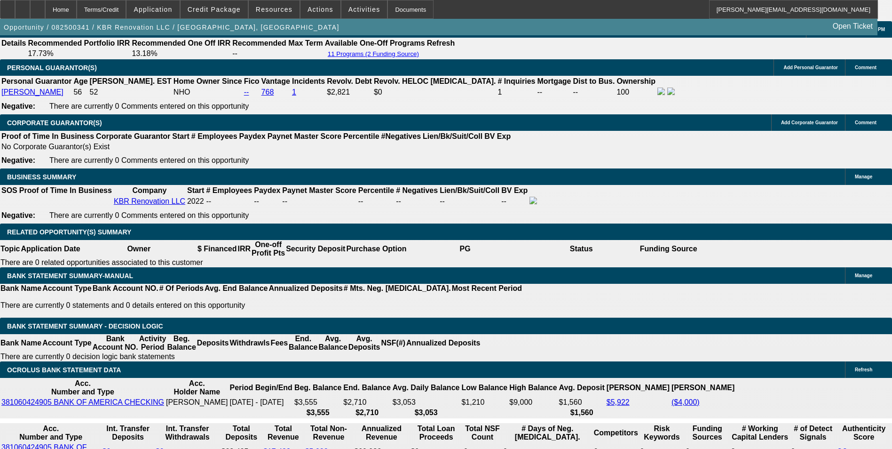
scroll to position [1458, 0]
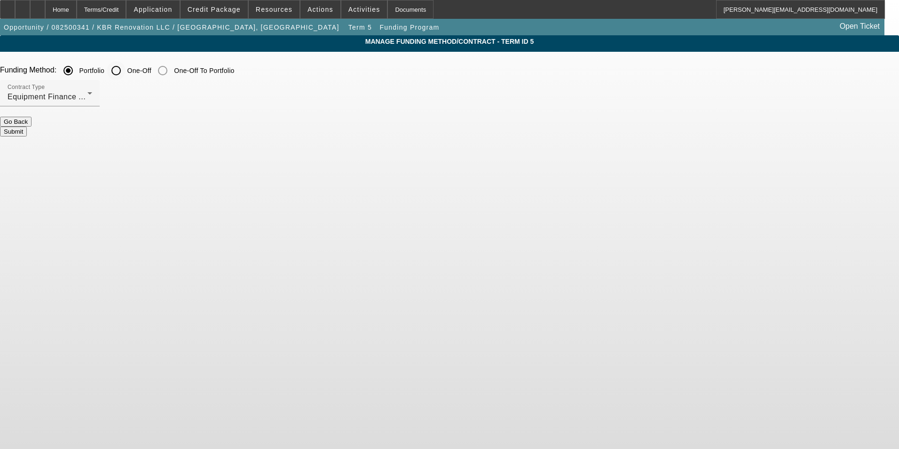
click at [126, 72] on input "One-Off" at bounding box center [116, 70] width 19 height 19
radio input "true"
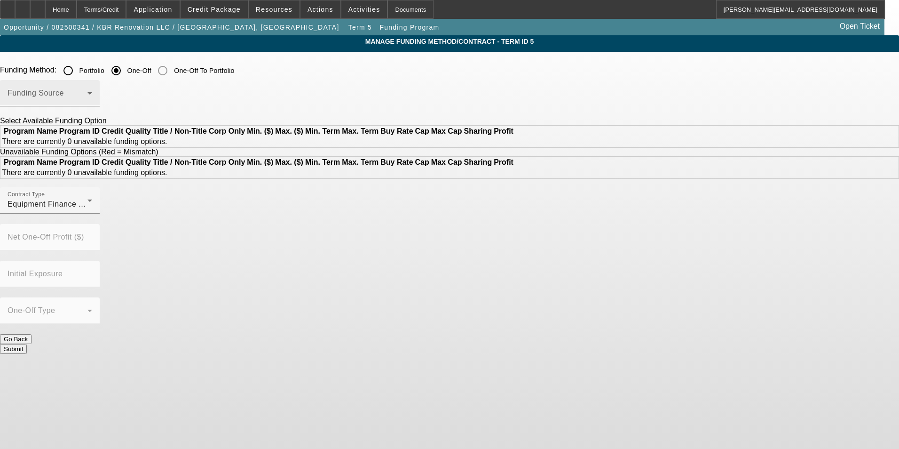
click at [87, 96] on span at bounding box center [48, 96] width 80 height 11
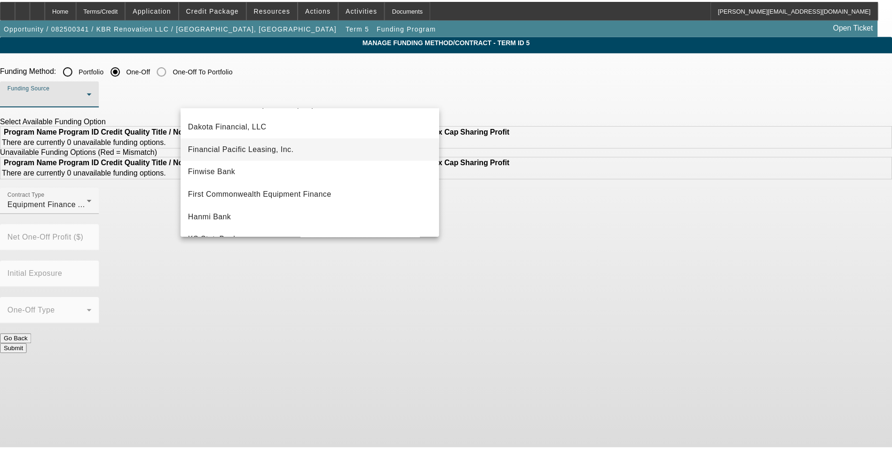
scroll to position [94, 0]
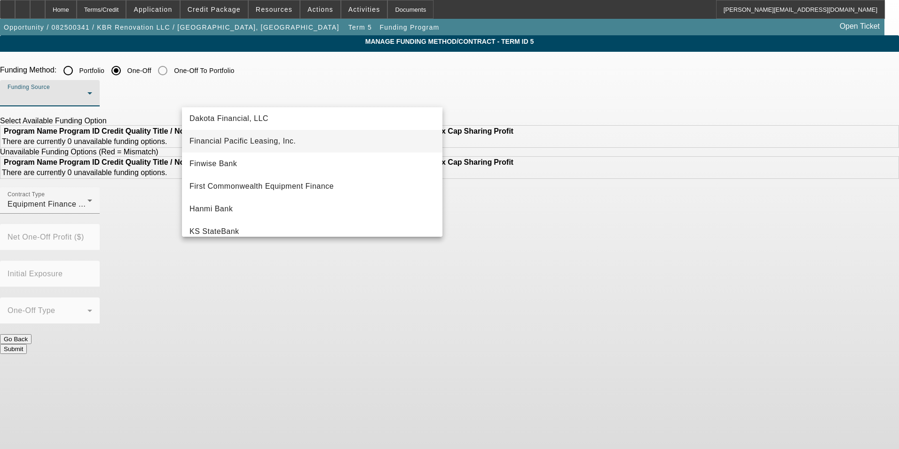
click at [300, 145] on mat-option "Financial Pacific Leasing, Inc." at bounding box center [312, 141] width 261 height 23
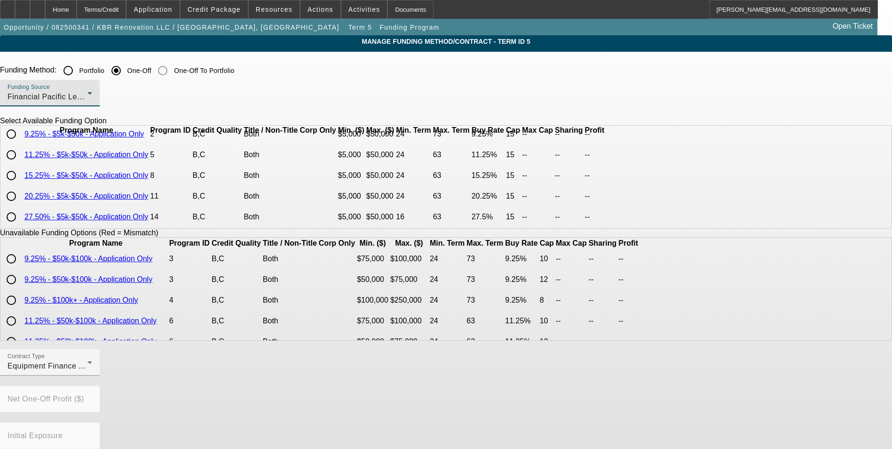
scroll to position [65, 0]
click at [21, 198] on input "radio" at bounding box center [11, 196] width 19 height 19
radio input "true"
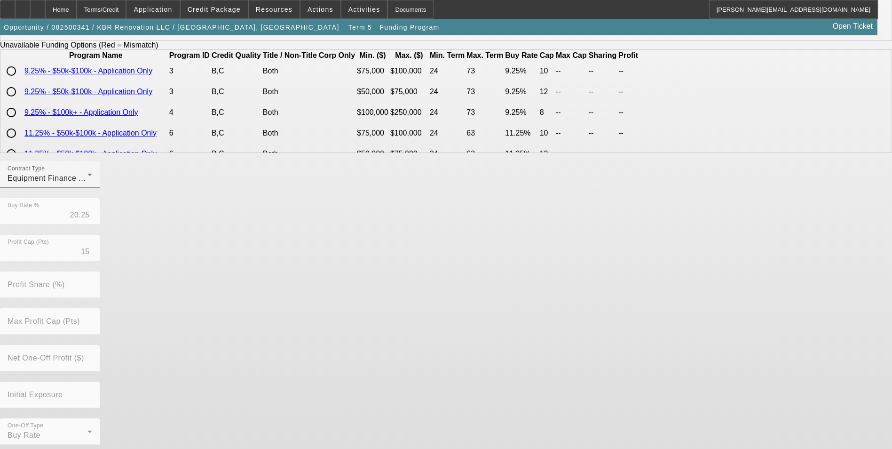
scroll to position [188, 0]
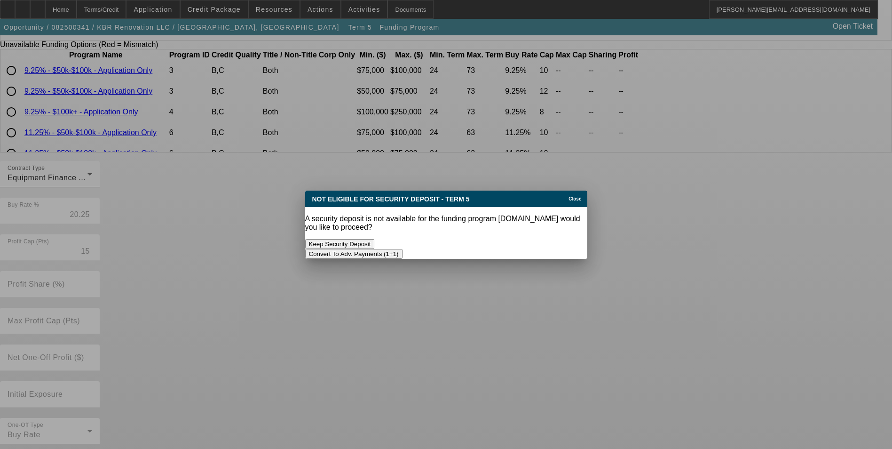
click at [403, 249] on button "Convert To Adv. Payments (1+1)" at bounding box center [353, 254] width 97 height 10
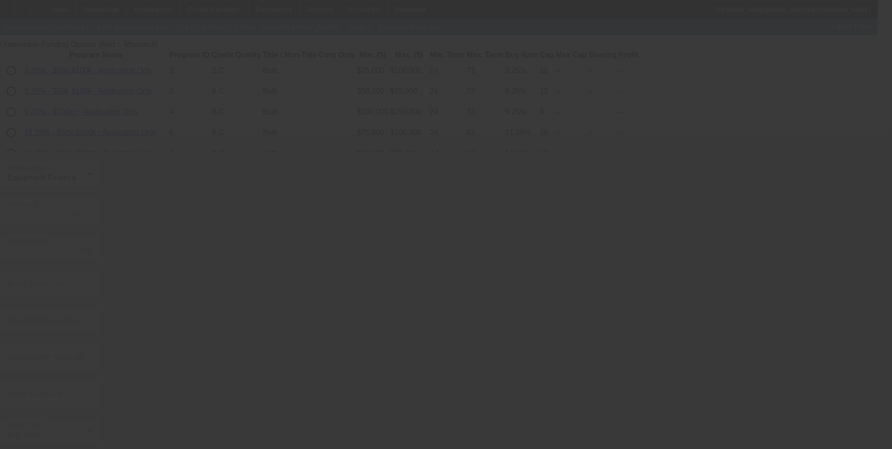
radio input "true"
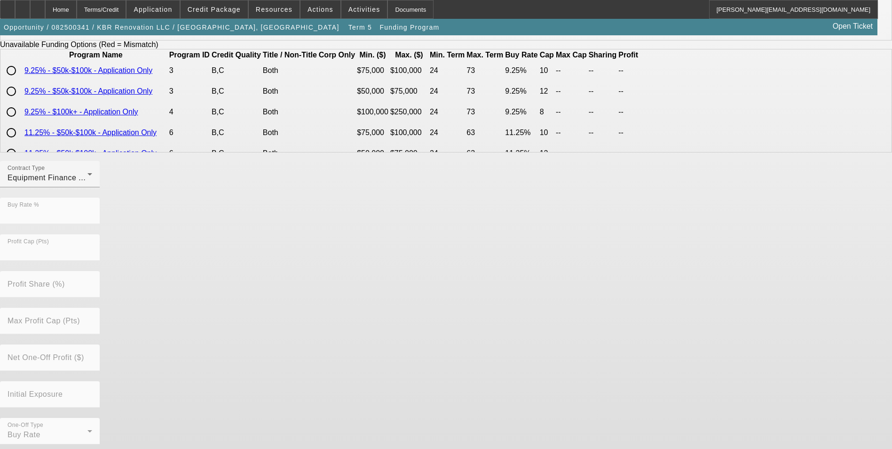
scroll to position [0, 0]
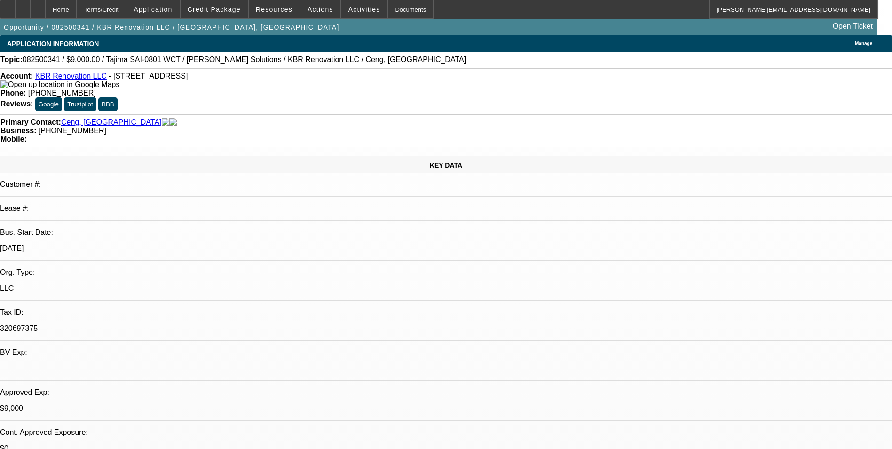
select select "0"
select select "2"
select select "0"
select select "2"
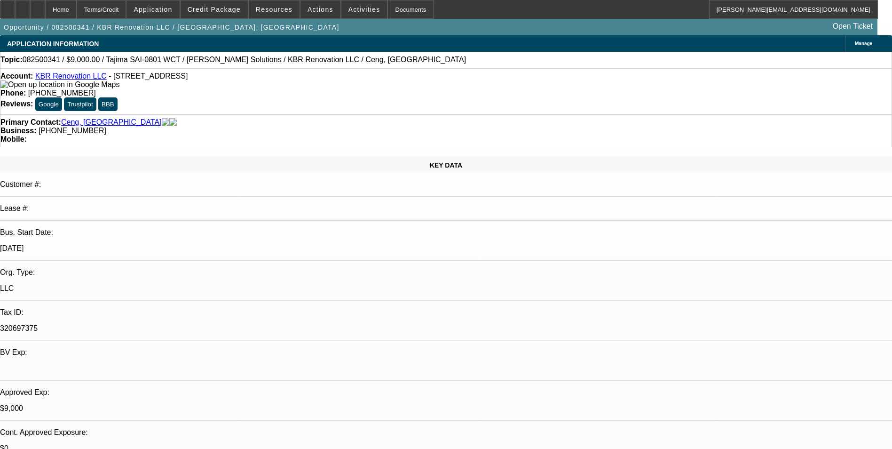
select select "0"
select select "6"
select select "0"
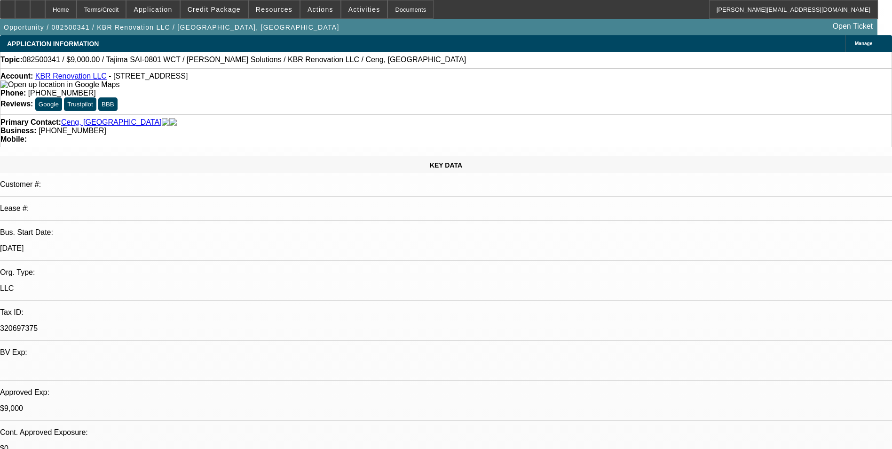
select select "2"
select select "0.1"
select select "4"
select select "0"
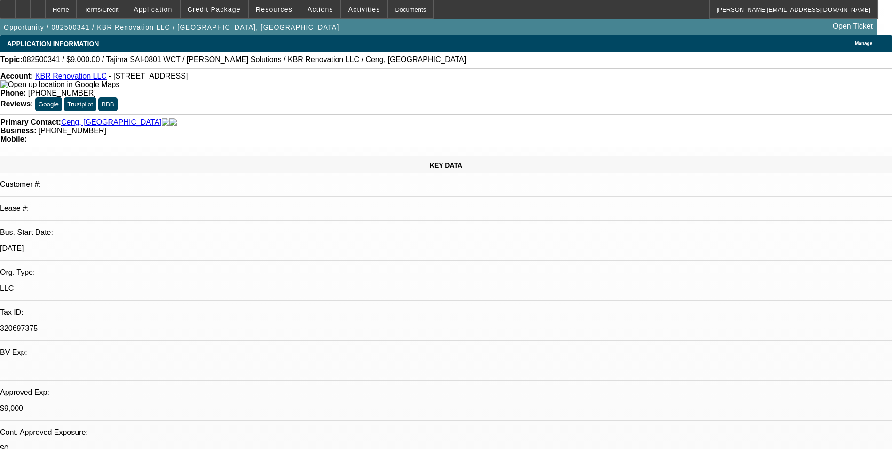
select select "2"
select select "0.1"
select select "4"
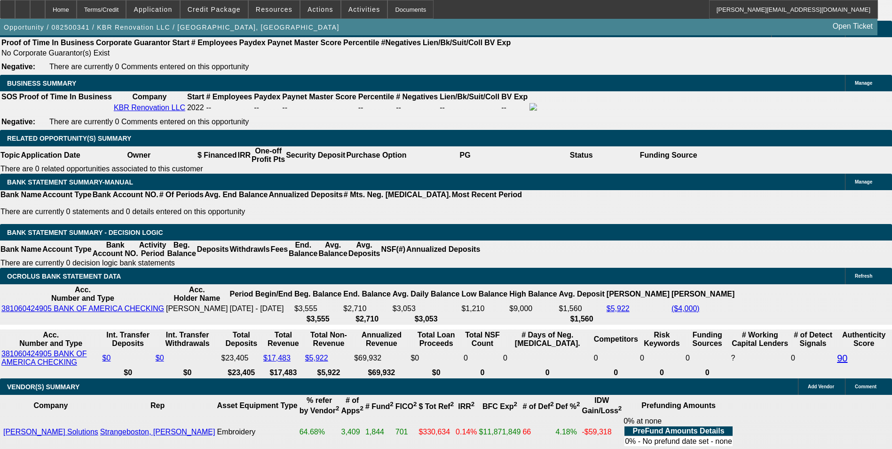
scroll to position [1505, 0]
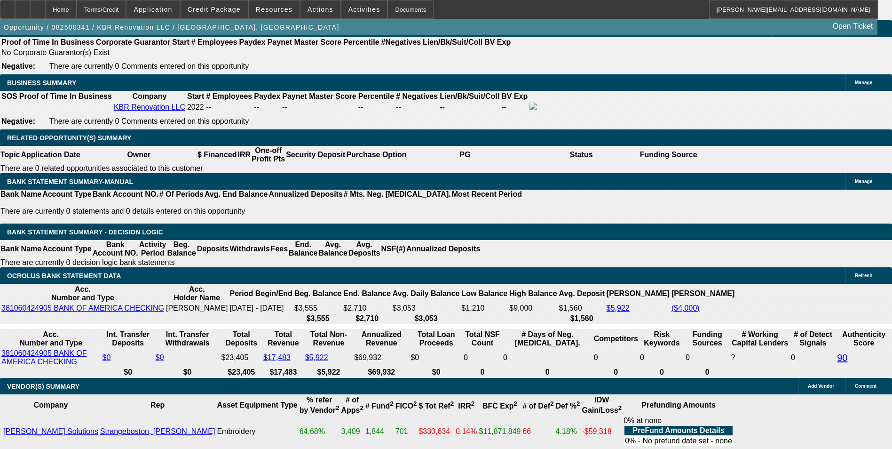
drag, startPoint x: 316, startPoint y: 206, endPoint x: 397, endPoint y: 194, distance: 82.3
type input "UNKNOWN"
type input "25"
type input "$337.76"
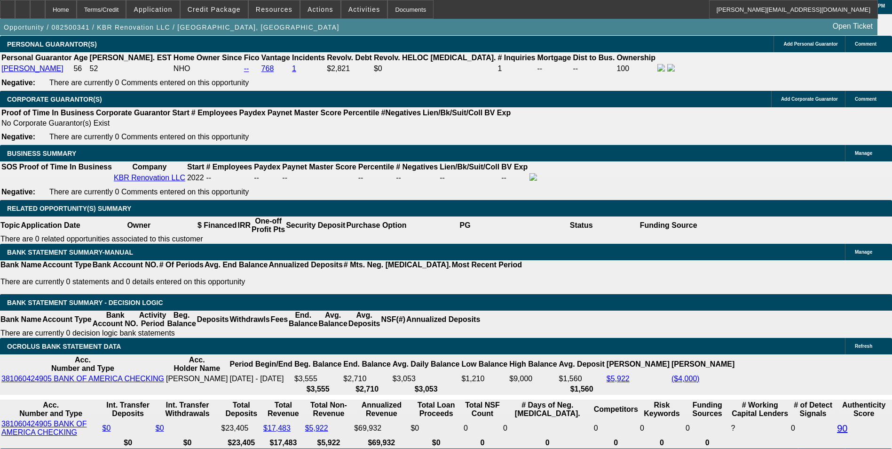
scroll to position [1364, 0]
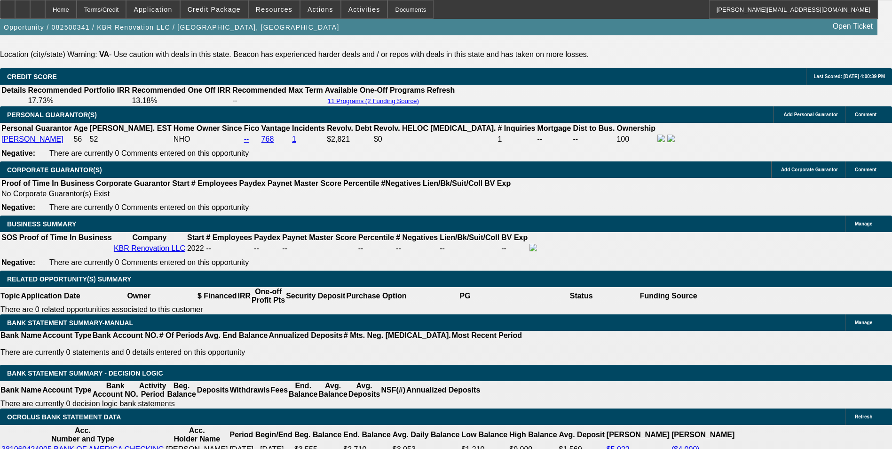
type input "25"
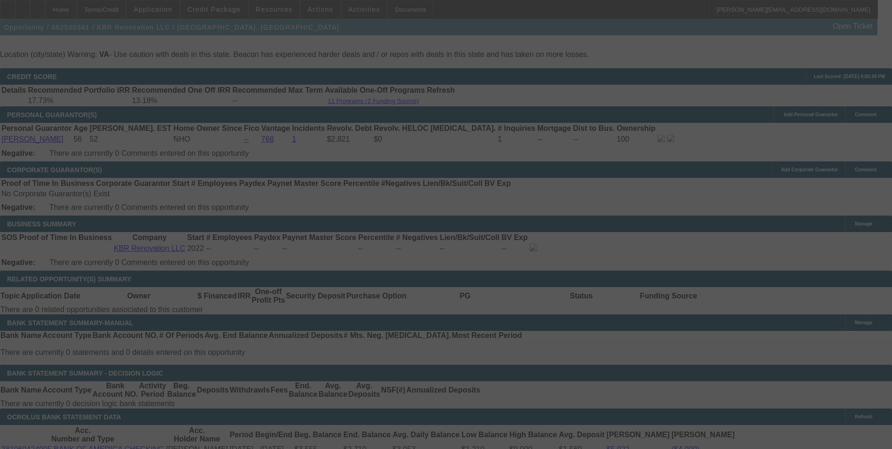
select select "0"
select select "6"
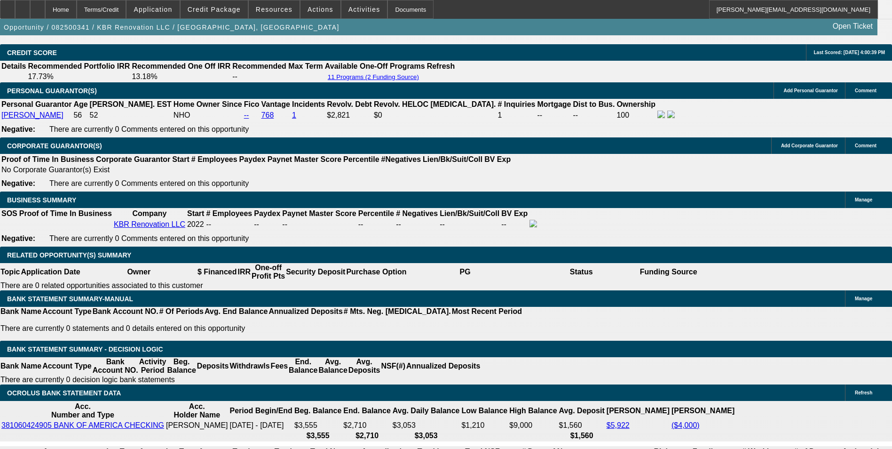
scroll to position [1411, 0]
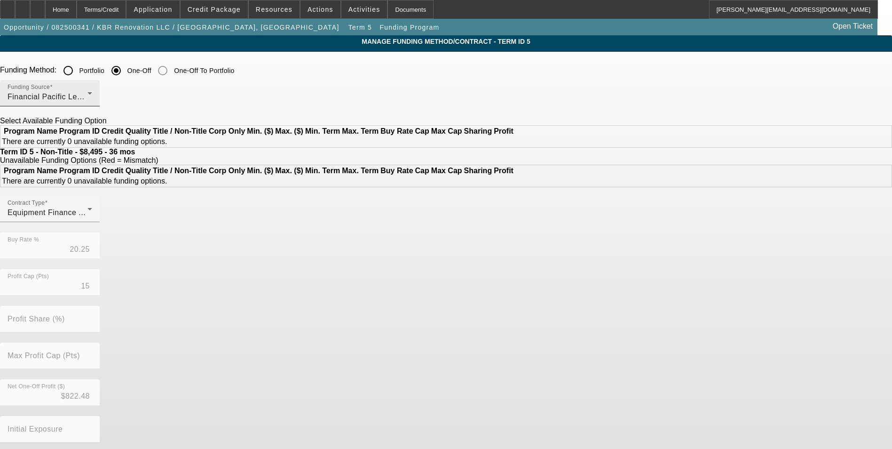
click at [92, 89] on div "Funding Source Financial Pacific Leasing, Inc." at bounding box center [50, 93] width 85 height 26
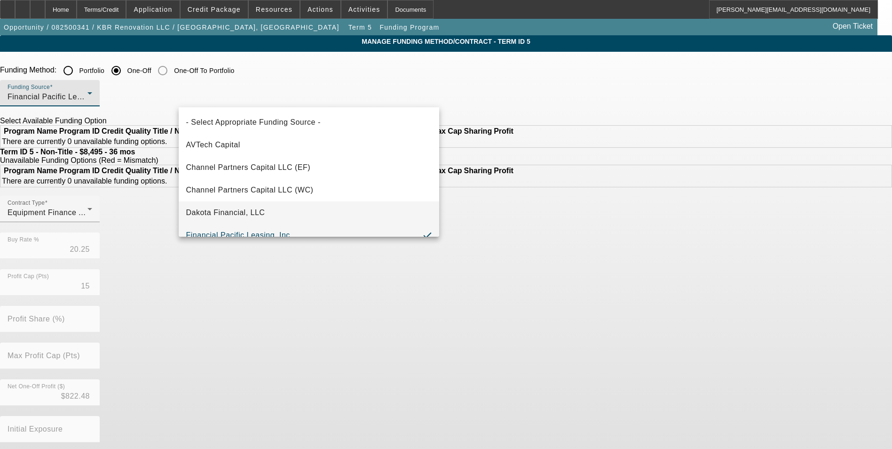
scroll to position [10, 0]
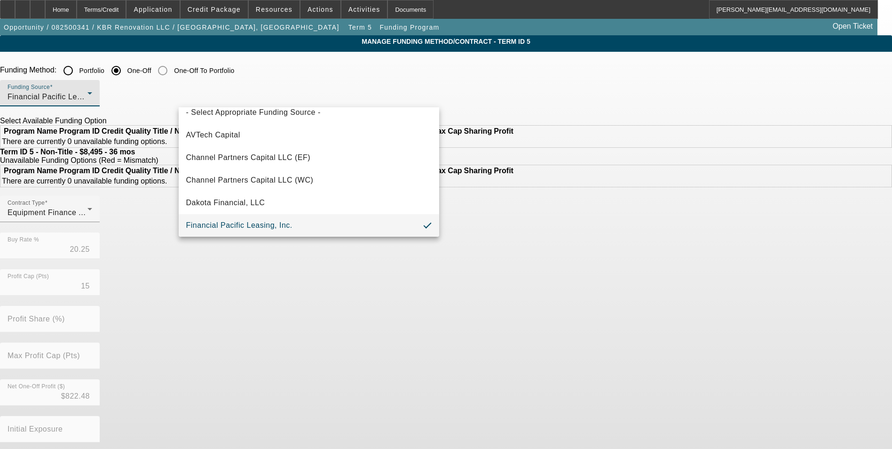
click at [124, 157] on div at bounding box center [446, 224] width 892 height 449
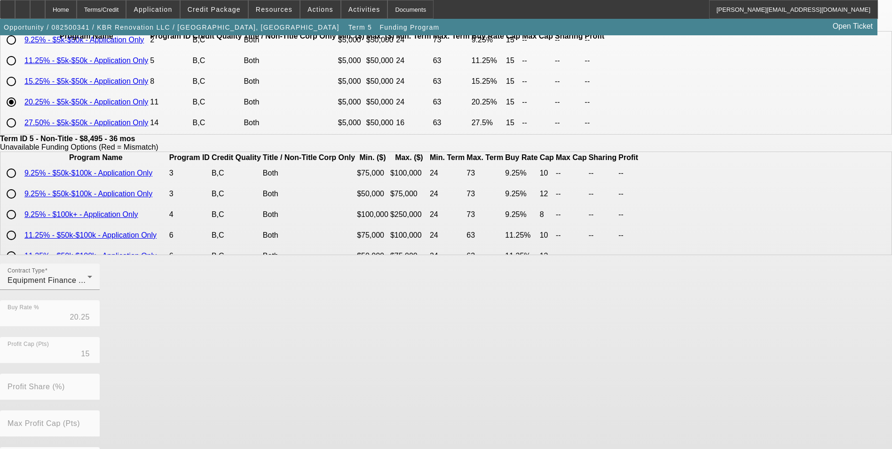
scroll to position [47, 0]
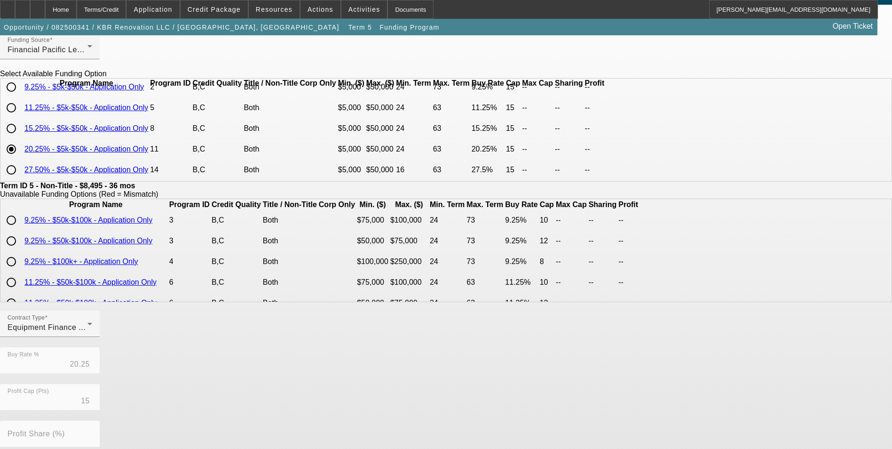
click at [21, 123] on input "radio" at bounding box center [11, 128] width 19 height 19
radio input "true"
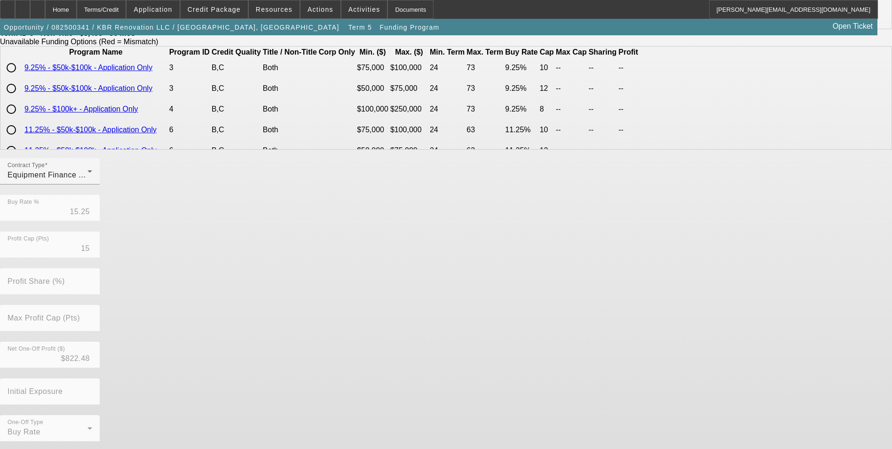
scroll to position [202, 0]
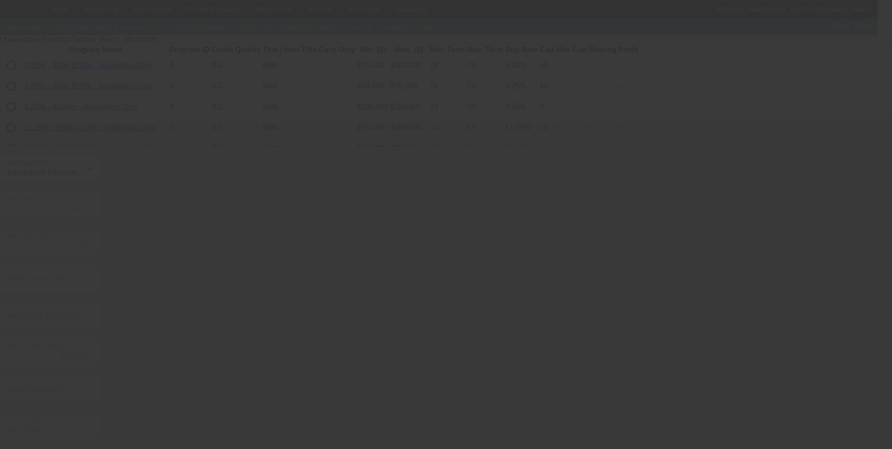
type input "20.25"
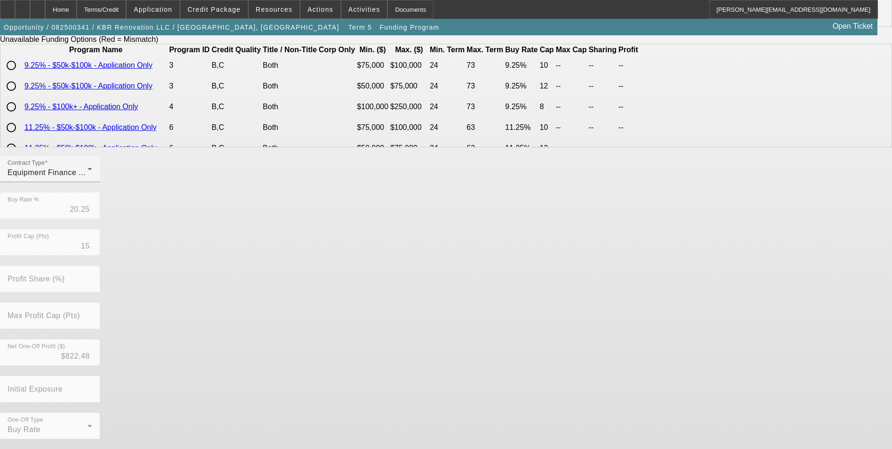
scroll to position [0, 0]
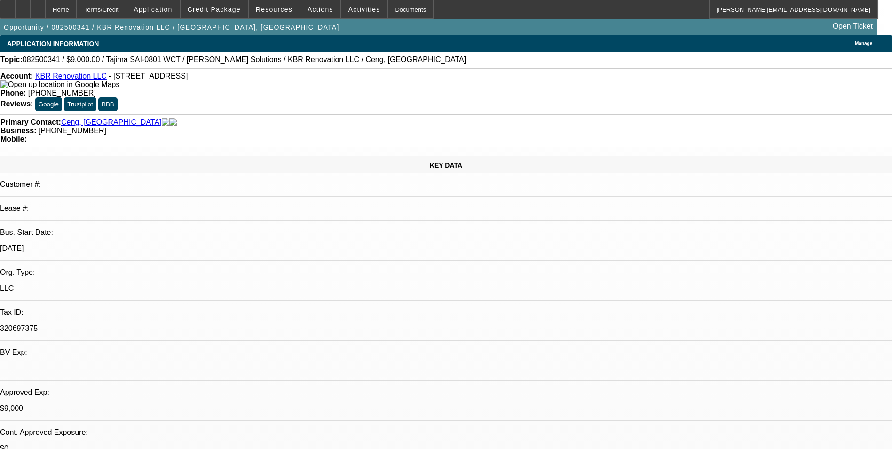
select select "0"
select select "2"
select select "0"
select select "2"
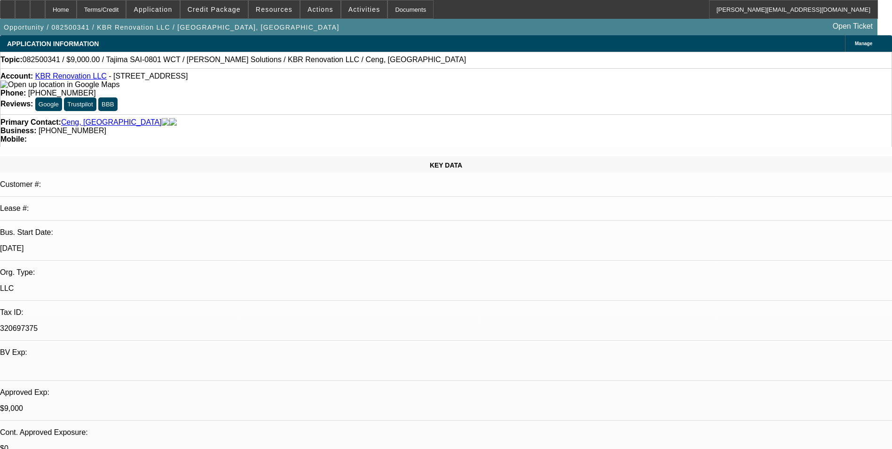
select select "0"
select select "6"
select select "0"
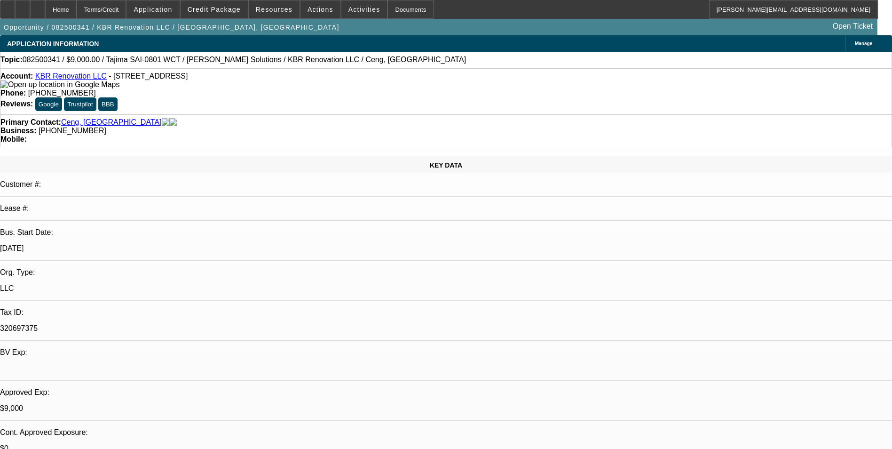
select select "2"
select select "0.1"
select select "4"
select select "0"
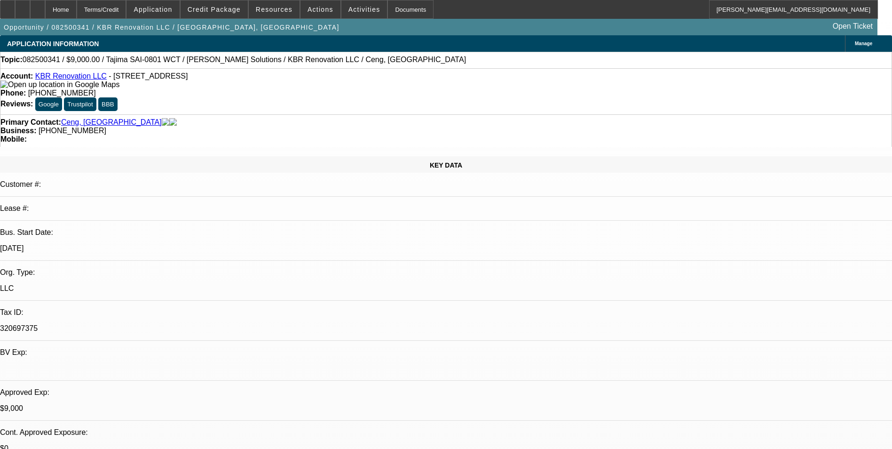
select select "2"
select select "0.1"
select select "4"
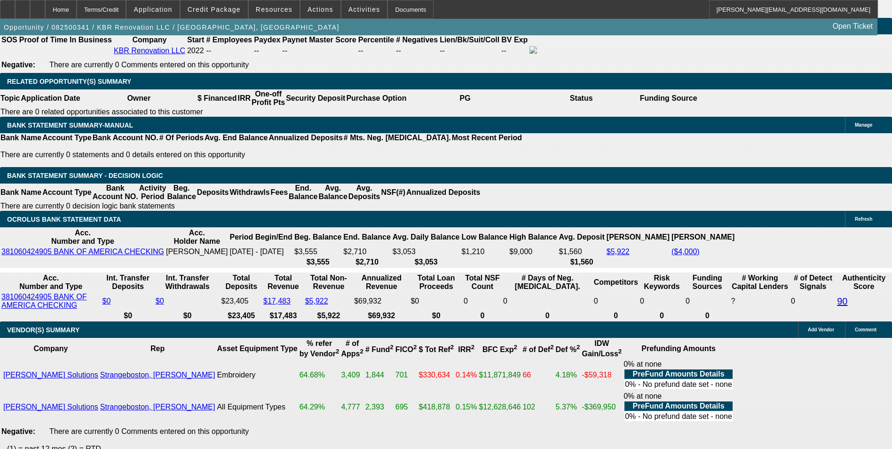
scroll to position [1505, 0]
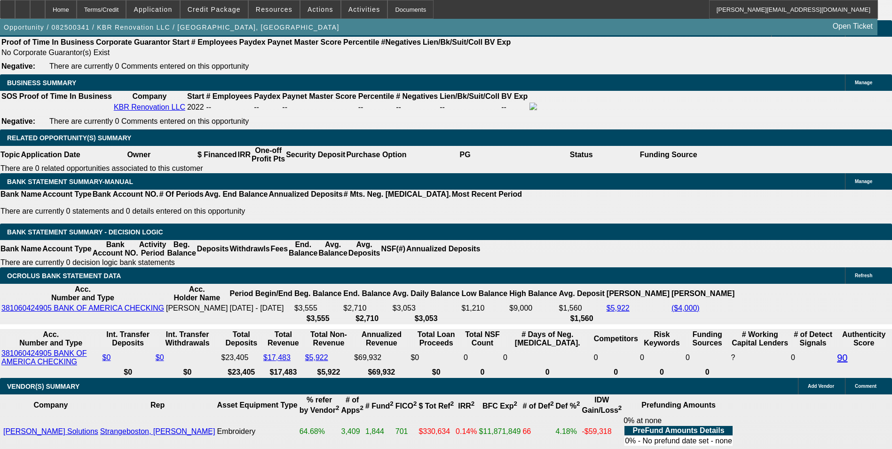
drag, startPoint x: 320, startPoint y: 207, endPoint x: 403, endPoint y: 191, distance: 84.7
type input "UNKNOWN"
type input "20"
type input "$315.70"
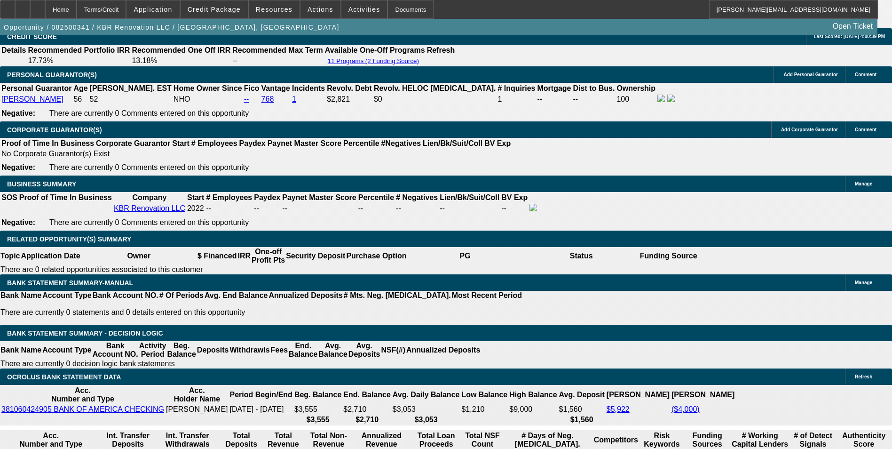
scroll to position [1364, 0]
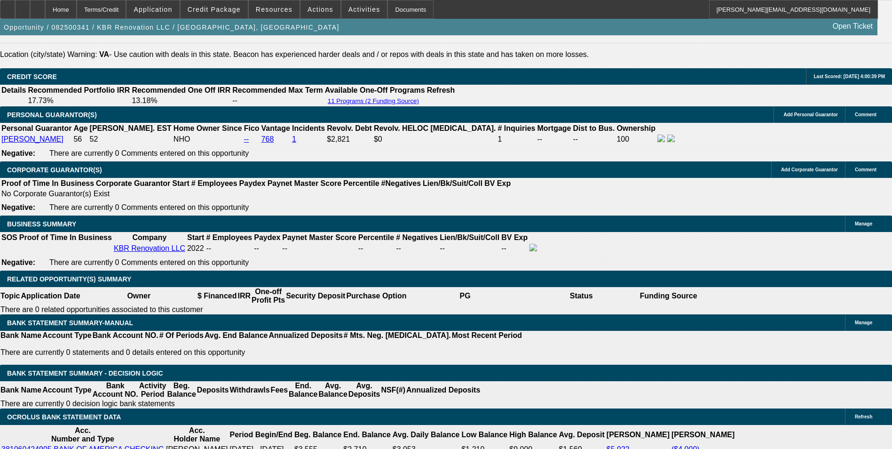
type input "20"
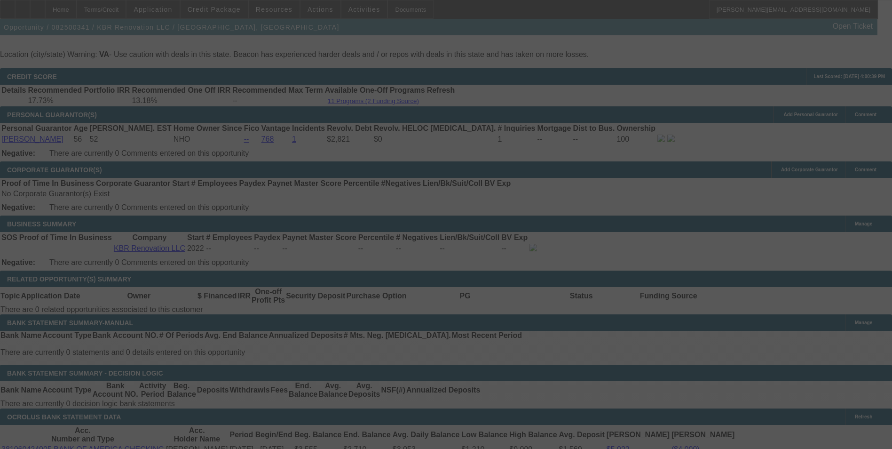
select select "0"
select select "6"
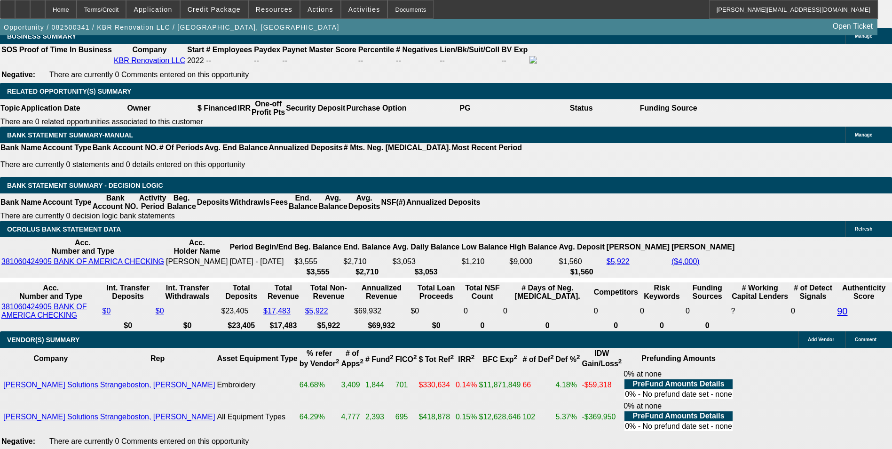
scroll to position [1552, 0]
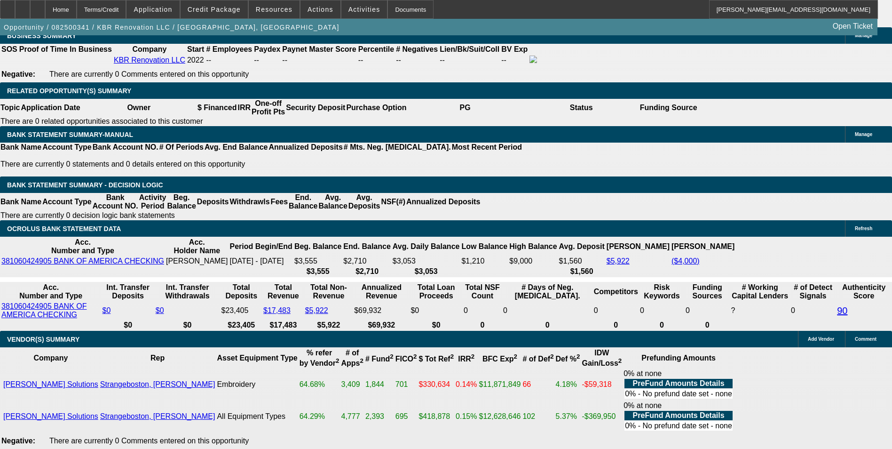
drag, startPoint x: 255, startPoint y: 160, endPoint x: 376, endPoint y: 155, distance: 120.5
type input "314"
type input "UNKNOWN"
type input "19.6"
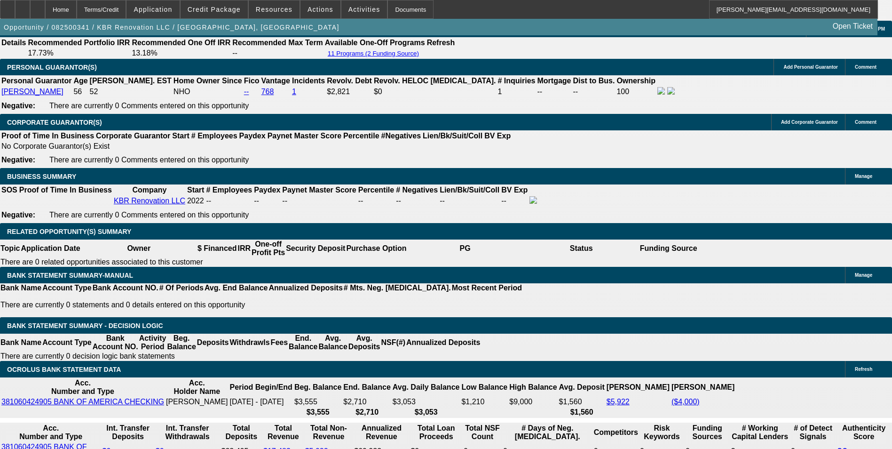
scroll to position [1411, 0]
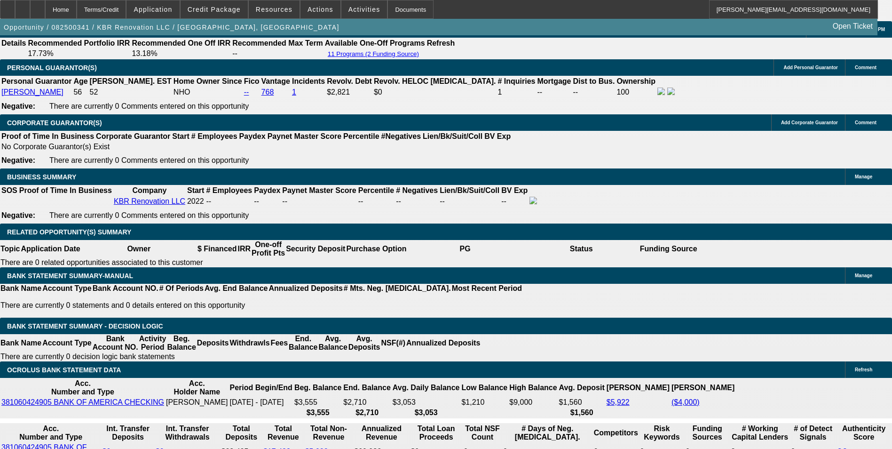
type input "$314.00"
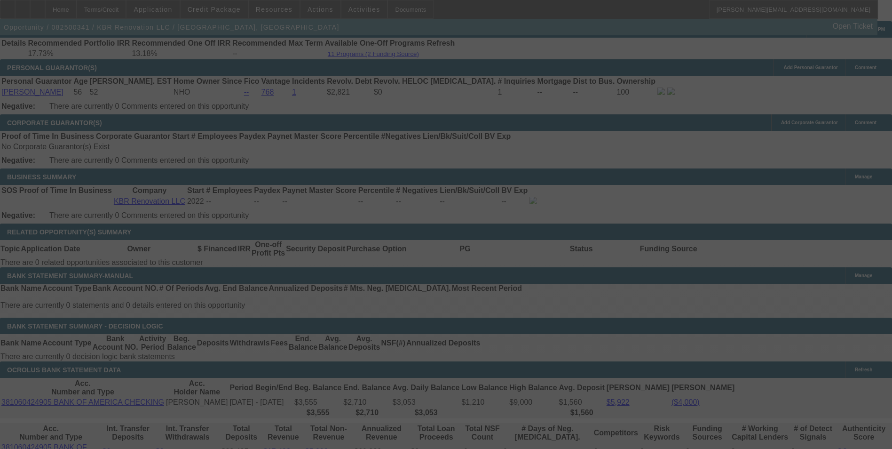
select select "0"
select select "6"
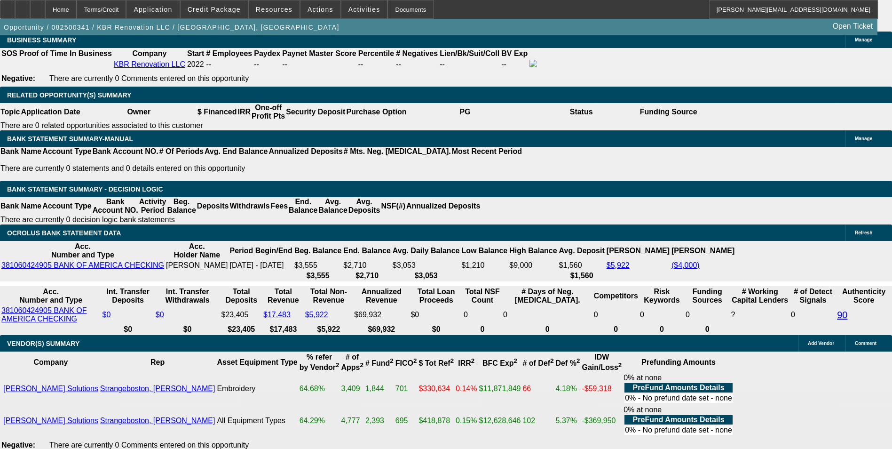
scroll to position [1552, 0]
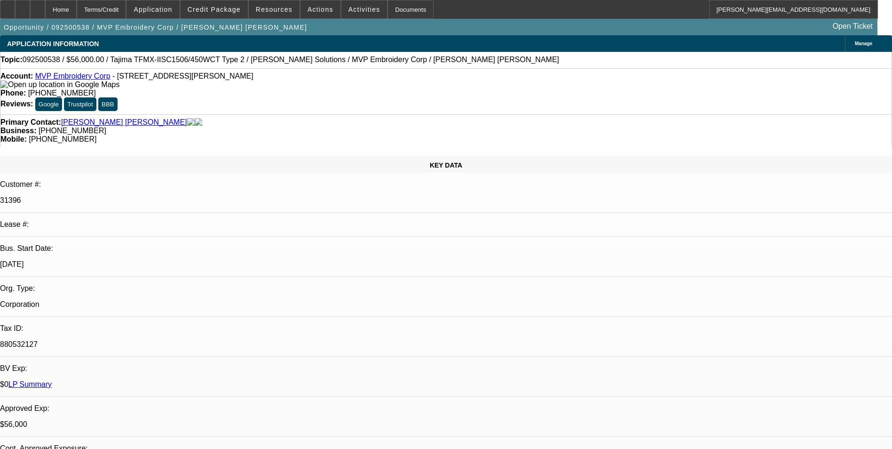
select select "0"
select select "6"
select select "0"
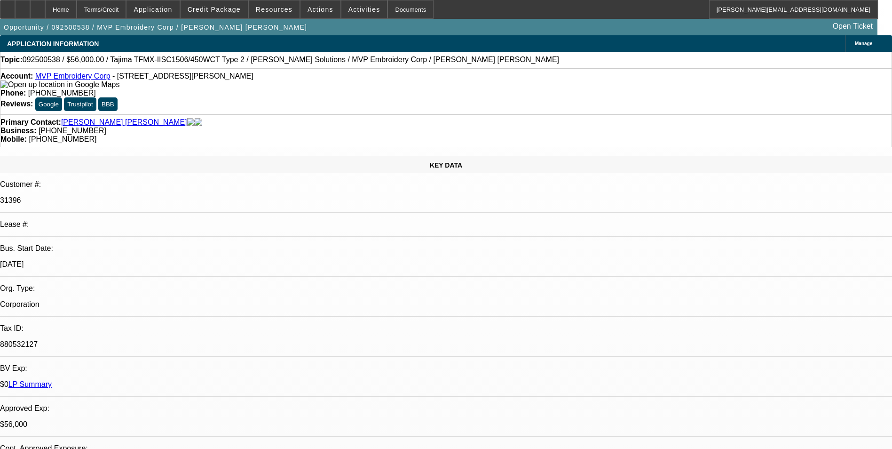
select select "0"
select select "6"
select select "0"
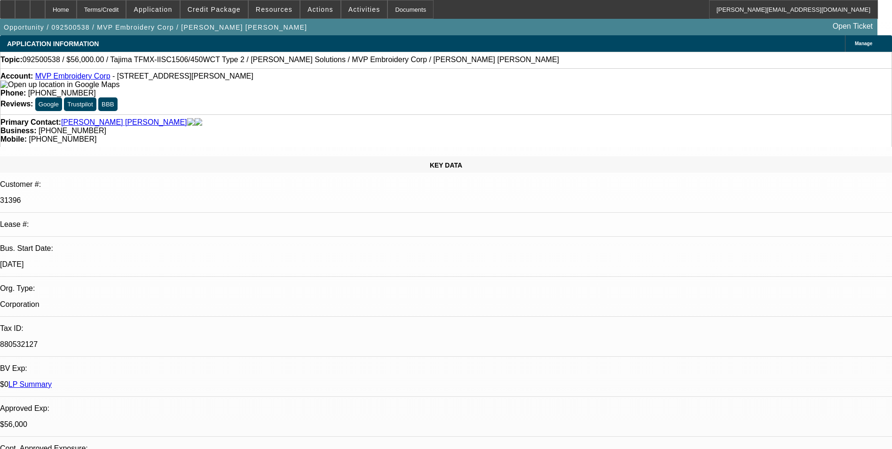
select select "0"
select select "6"
select select "0"
select select "2"
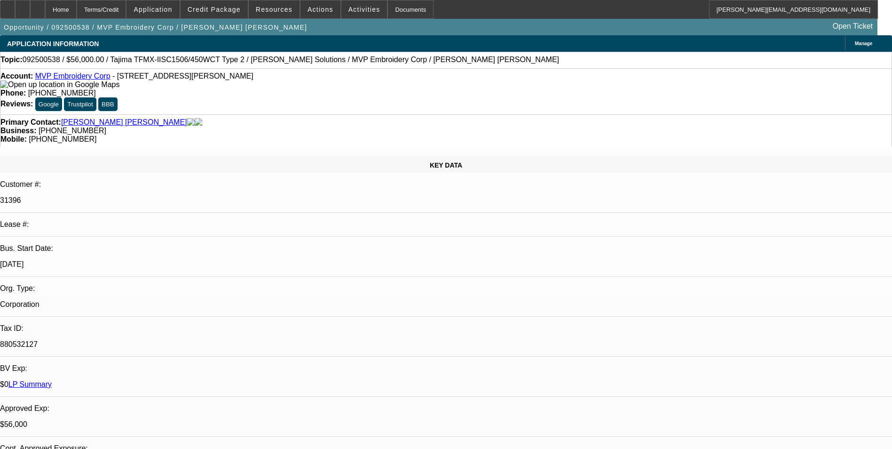
select select "0"
select select "6"
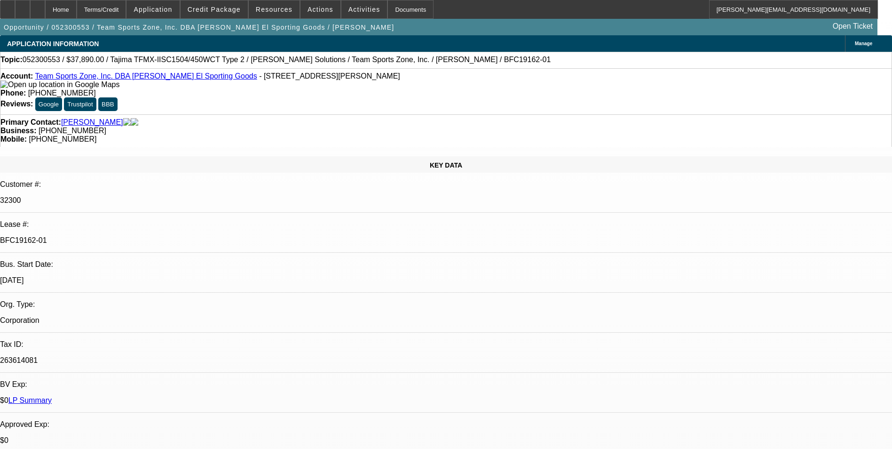
select select "0"
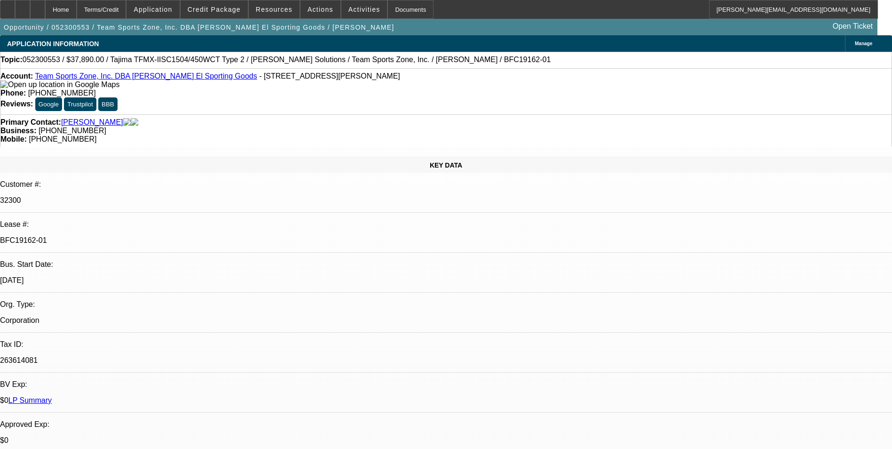
select select "0"
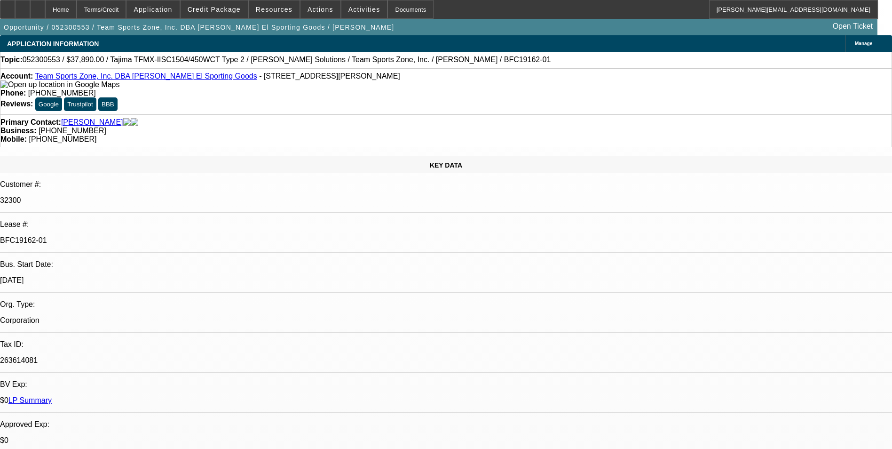
select select "0"
select select "0.1"
select select "1"
select select "6"
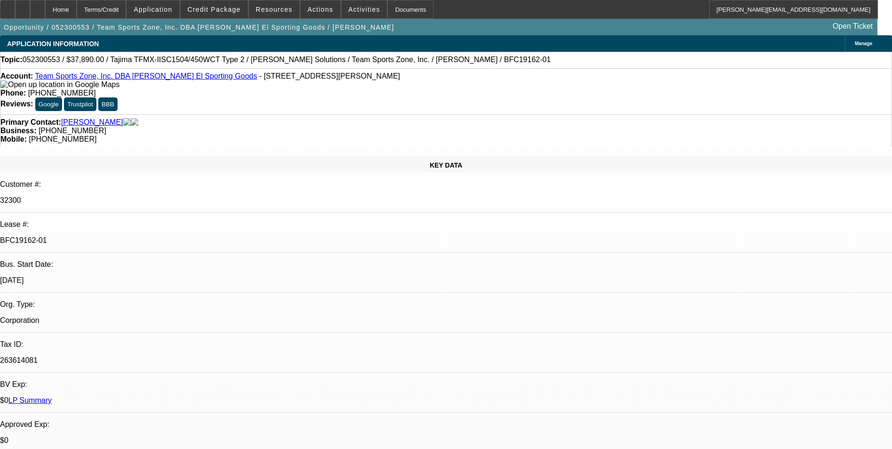
select select "1"
select select "6"
select select "1"
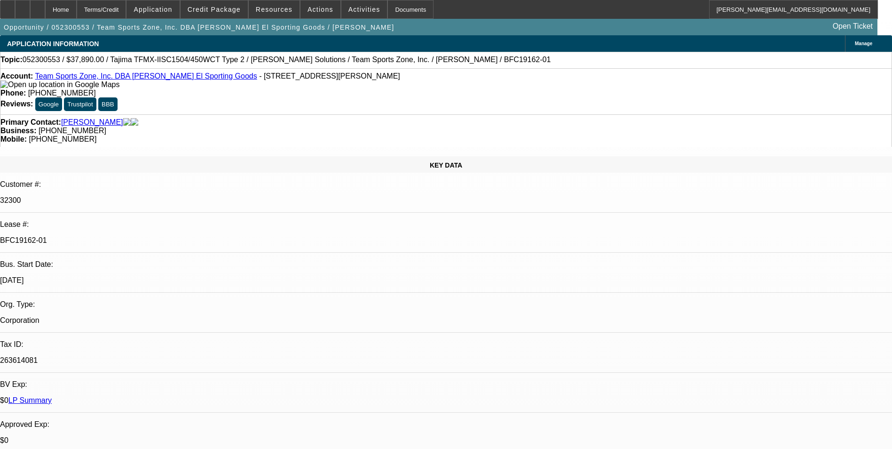
select select "6"
select select "1"
select select "4"
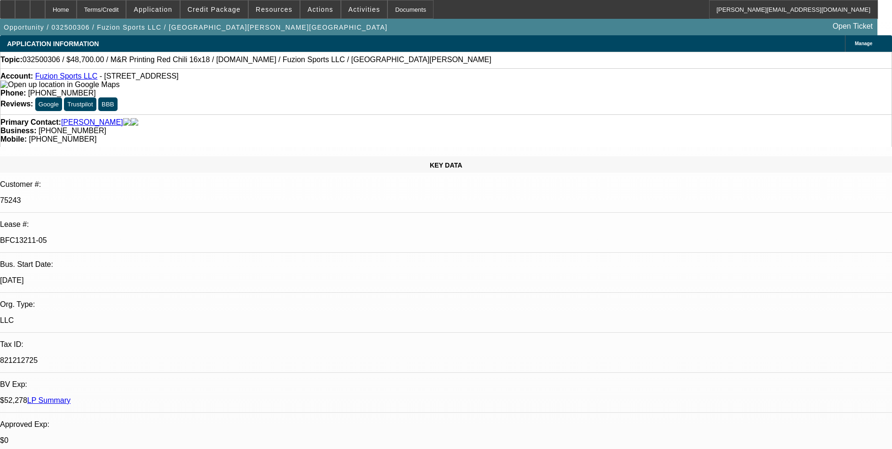
select select "0"
select select "2"
select select "0.1"
select select "0"
select select "2"
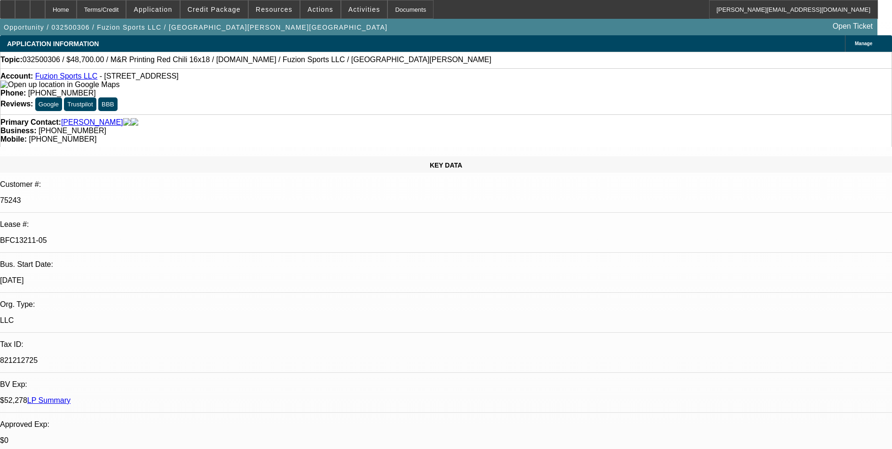
select select "0.1"
select select "0"
select select "2"
select select "0.1"
select select "0"
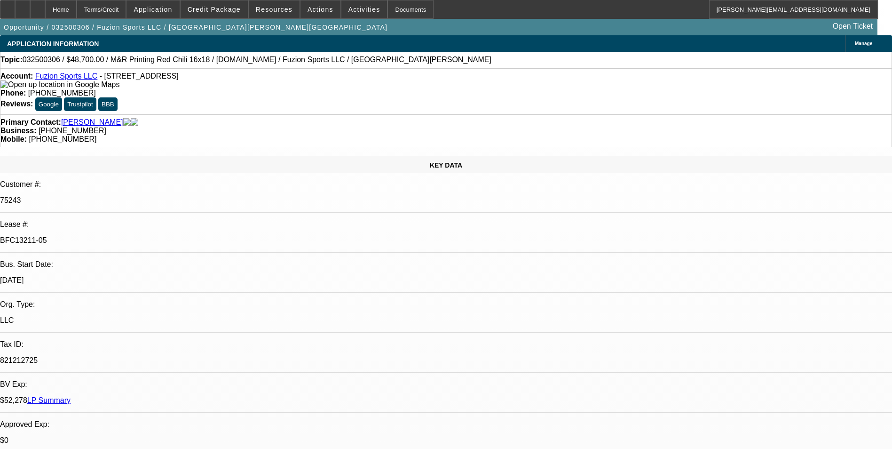
select select "2"
select select "0.1"
select select "1"
select select "2"
select select "4"
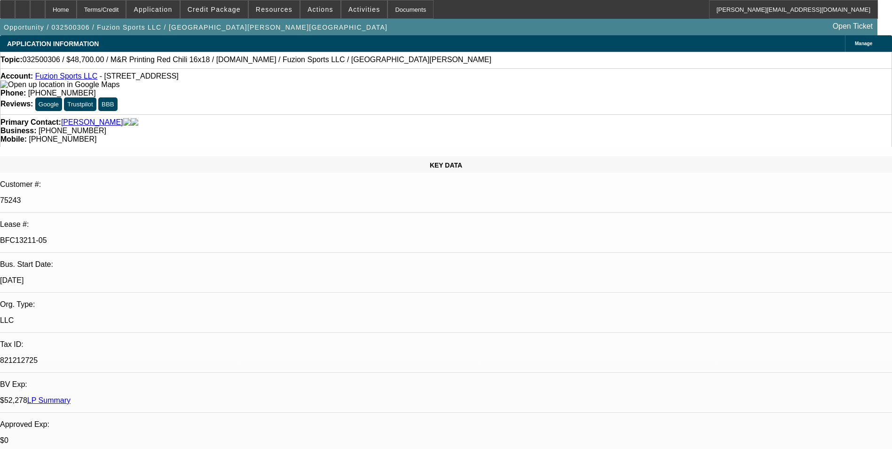
select select "1"
select select "2"
select select "4"
select select "1"
select select "2"
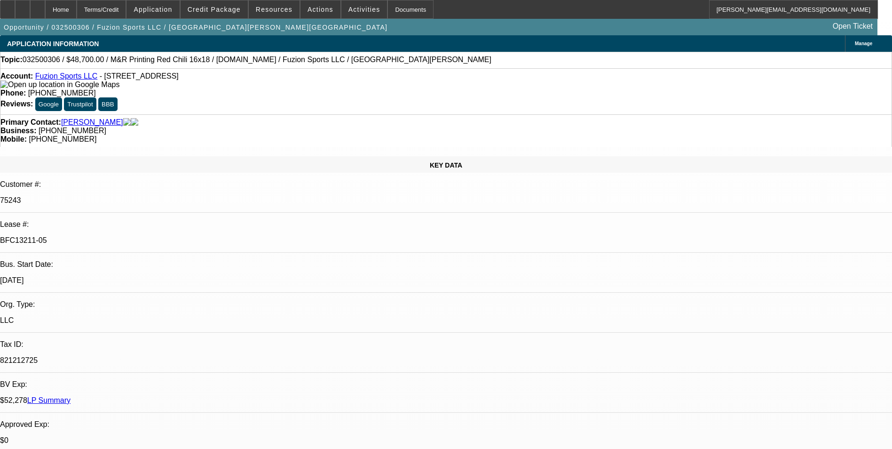
select select "4"
select select "1"
select select "2"
select select "4"
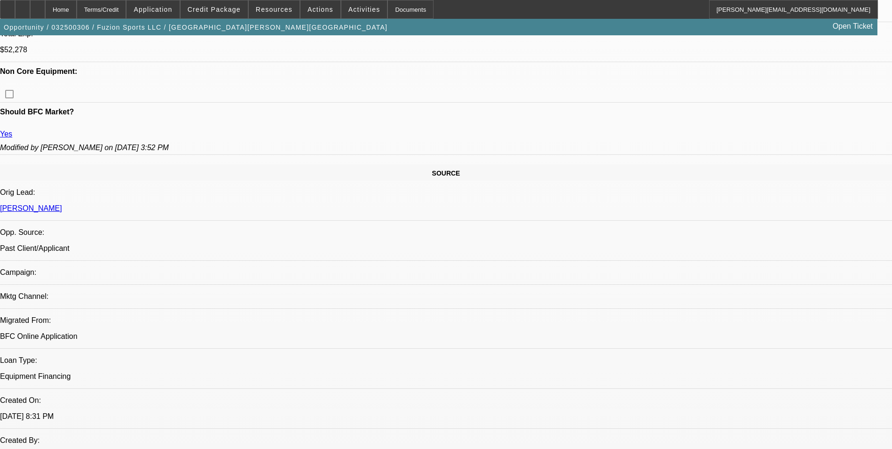
scroll to position [517, 0]
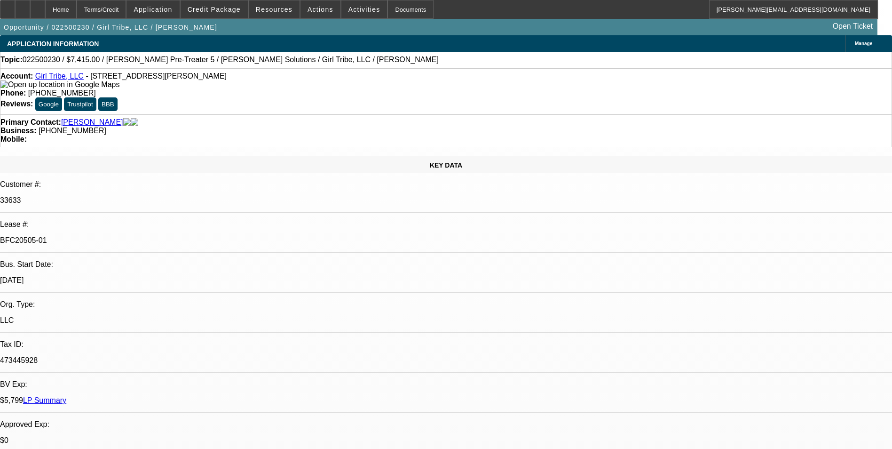
select select "0"
select select "2"
select select "0"
select select "2"
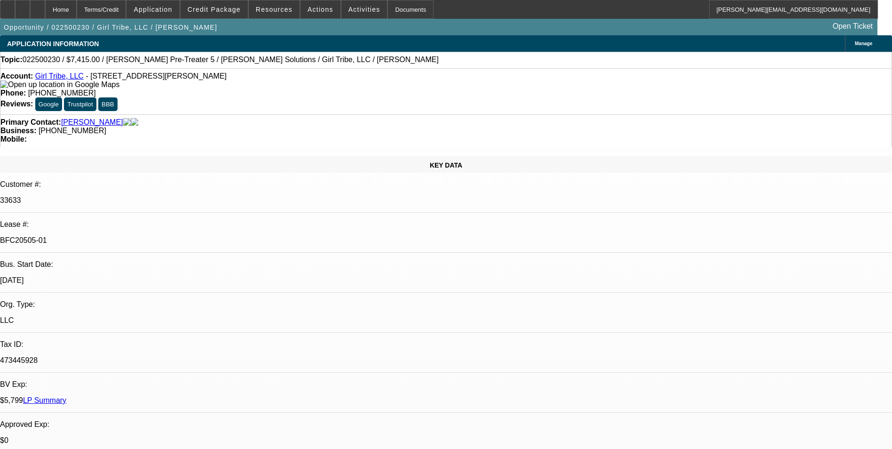
select select "0"
select select "2"
select select "0"
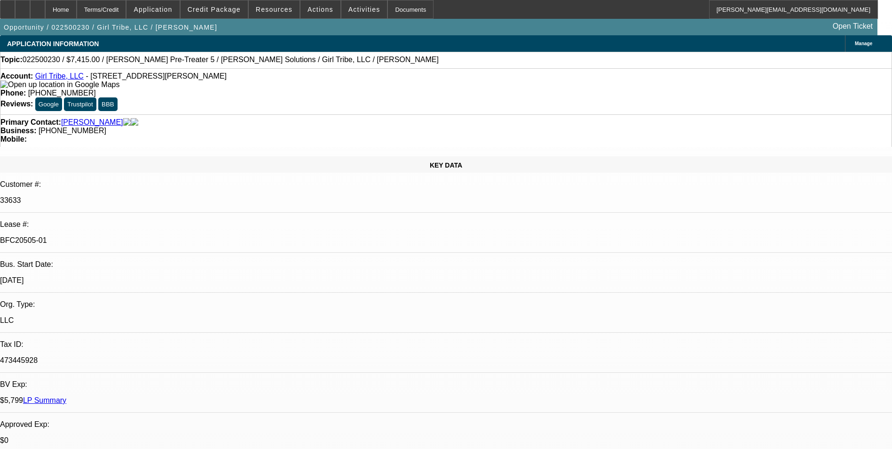
select select "2"
select select "0"
select select "1"
select select "2"
select select "6"
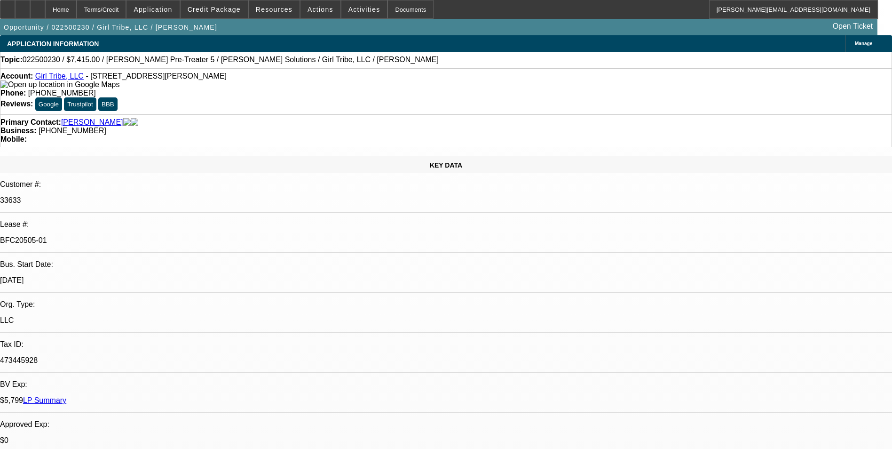
select select "1"
select select "2"
select select "6"
select select "1"
select select "2"
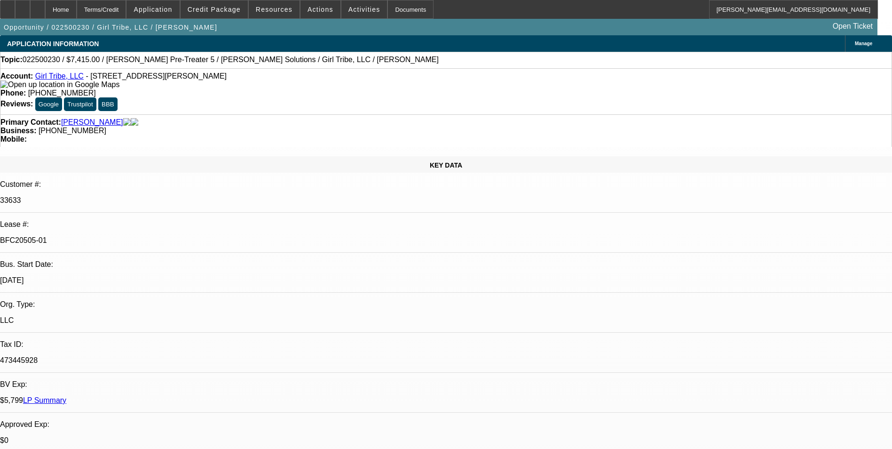
select select "6"
select select "1"
select select "2"
select select "6"
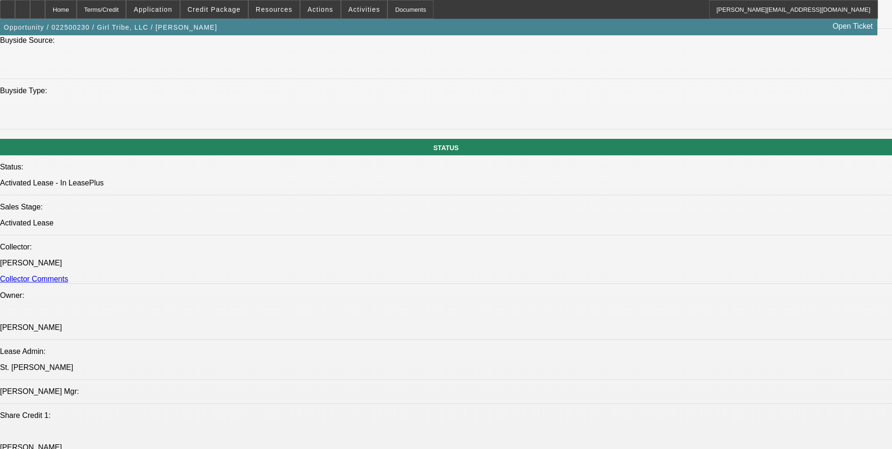
scroll to position [941, 0]
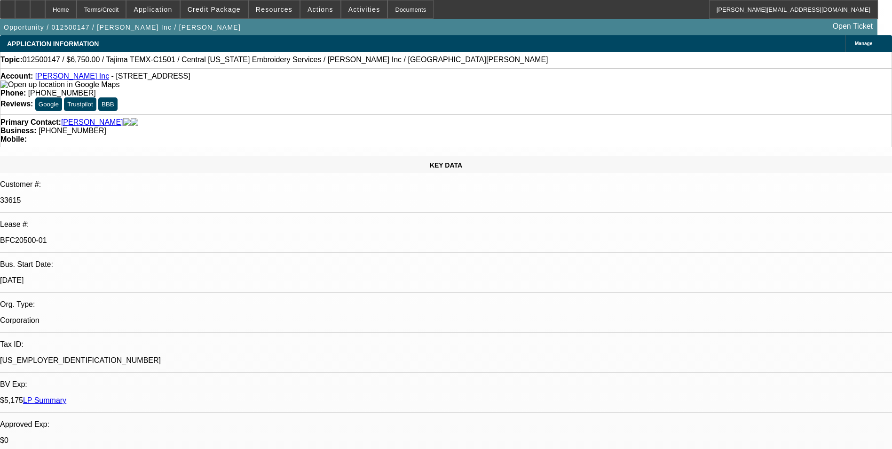
select select "0"
select select "2"
select select "0"
select select "2"
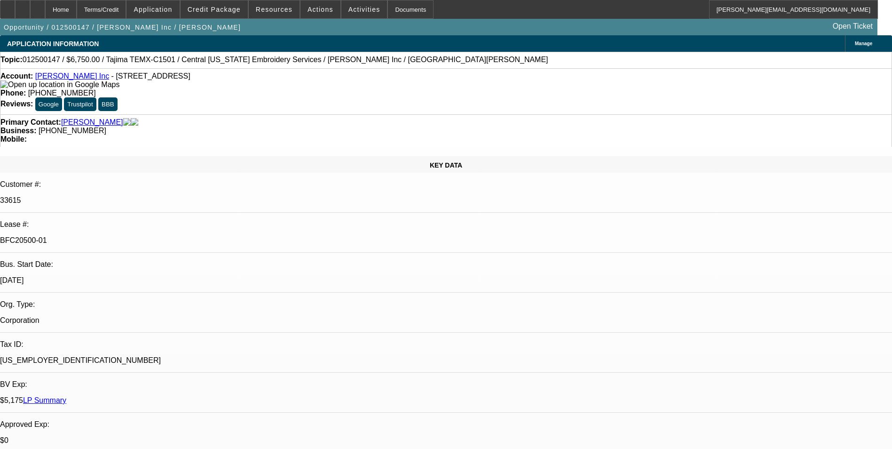
select select "0"
select select "2"
select select "0"
select select "1"
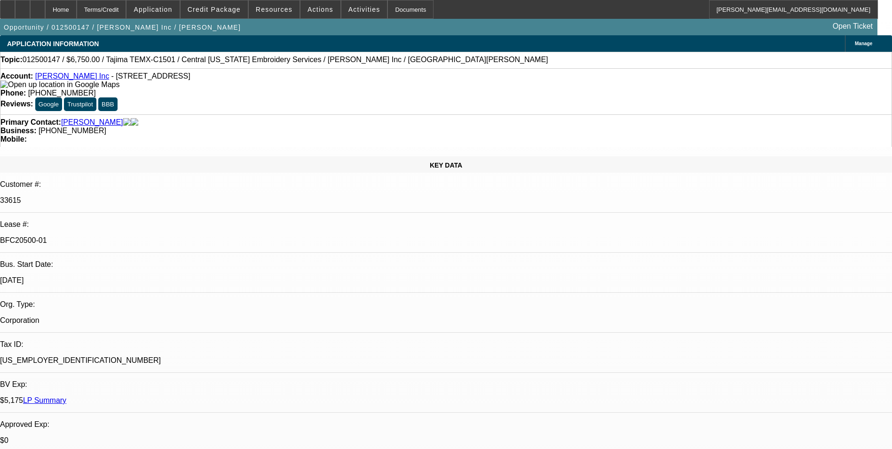
select select "2"
select select "6"
select select "1"
select select "2"
select select "6"
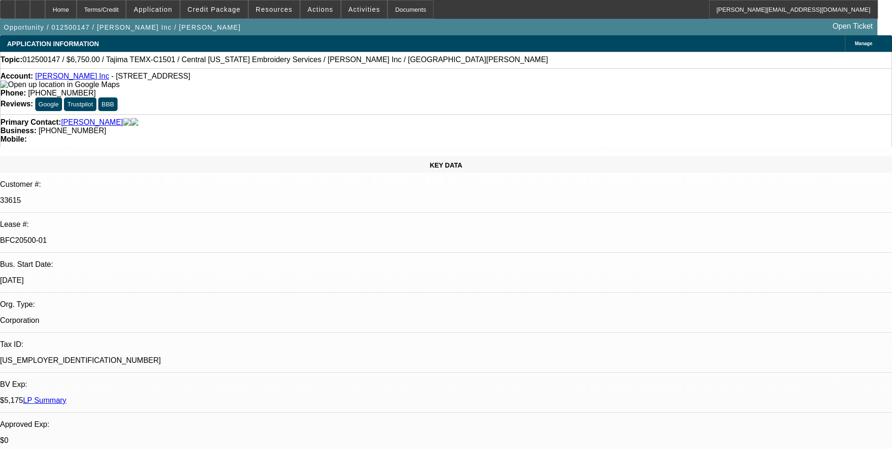
select select "1"
select select "2"
select select "6"
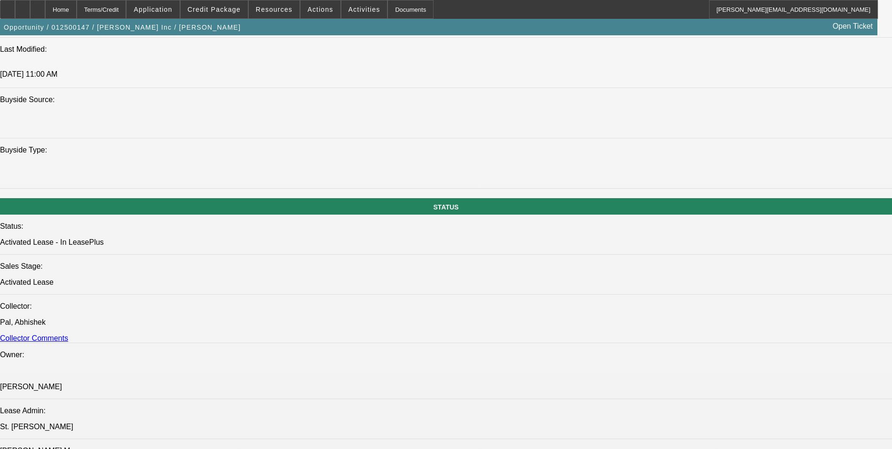
scroll to position [941, 0]
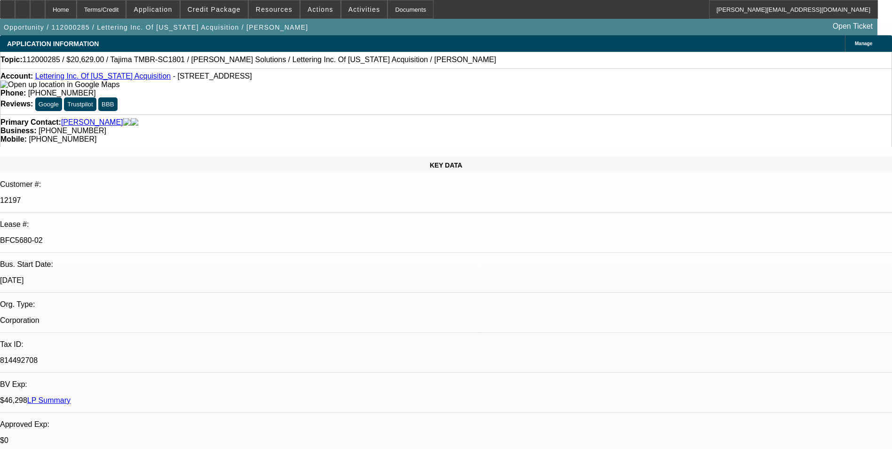
select select "0"
select select "2"
select select "0.1"
select select "0"
select select "2"
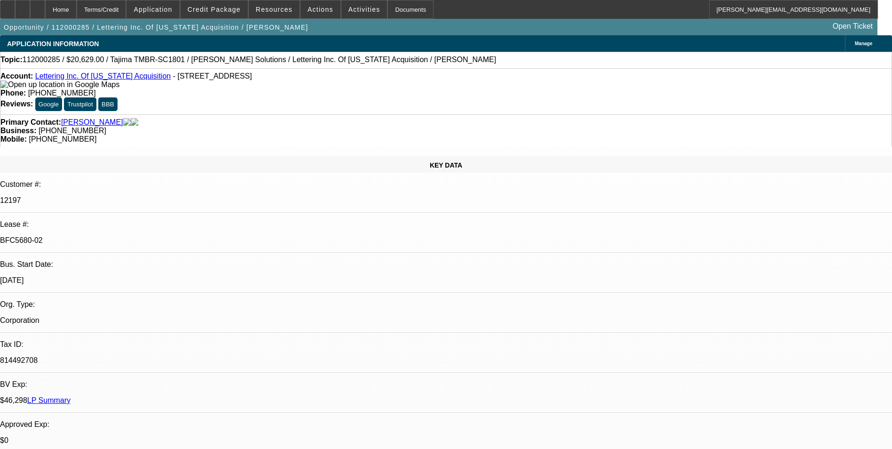
select select "0"
select select "1"
select select "2"
select select "4"
select select "1"
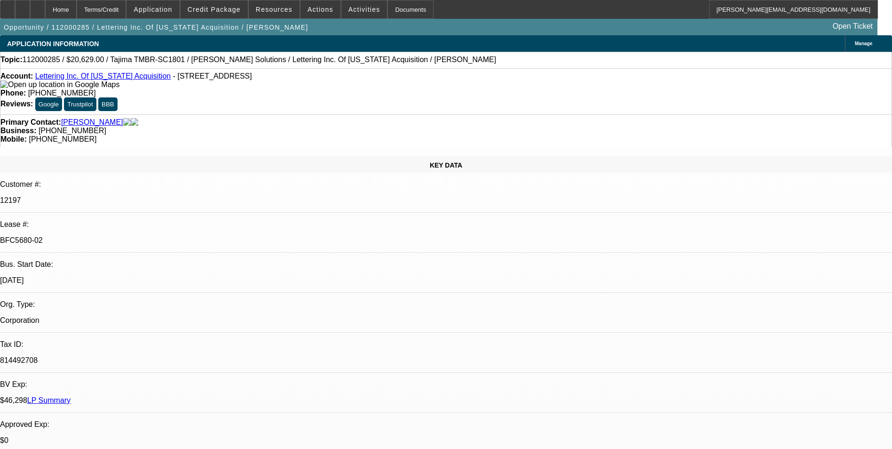
select select "2"
select select "6"
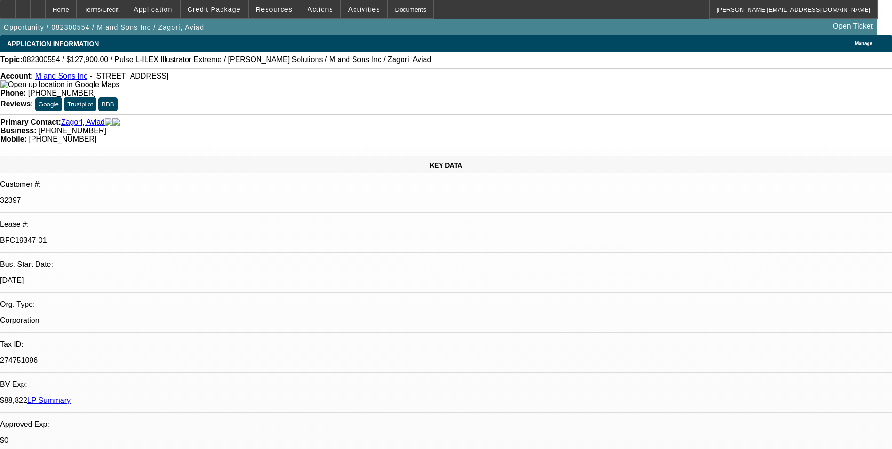
select select "0"
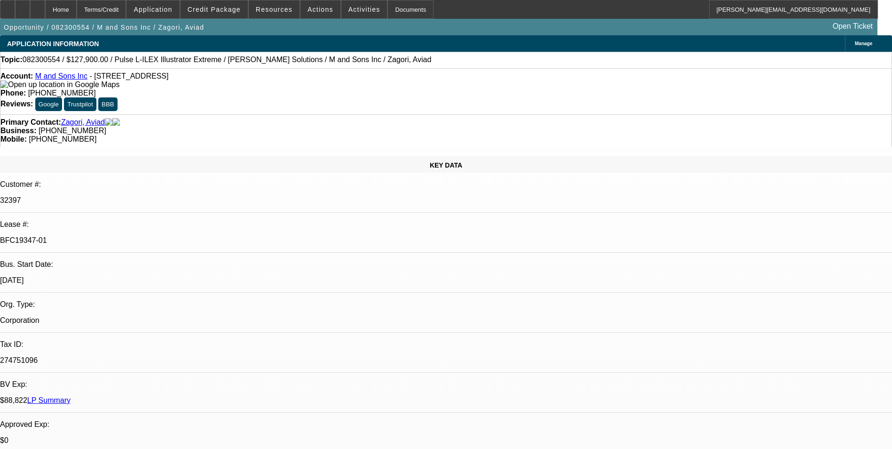
select select "0"
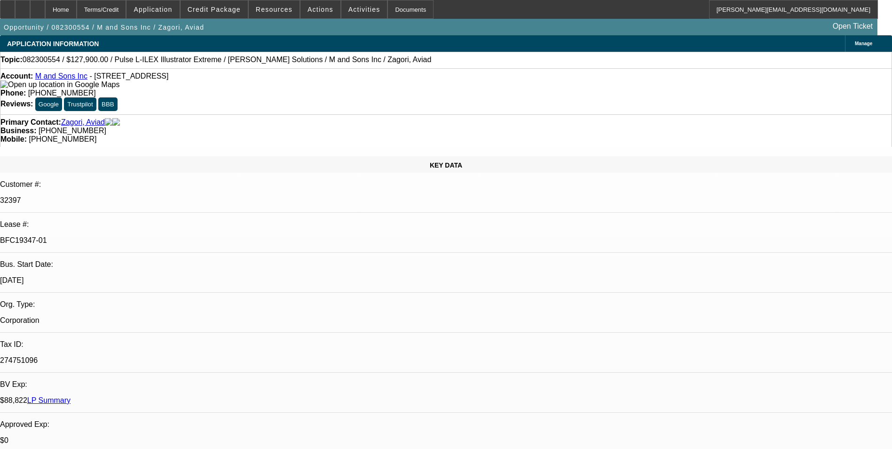
select select "0"
select select "1"
select select "6"
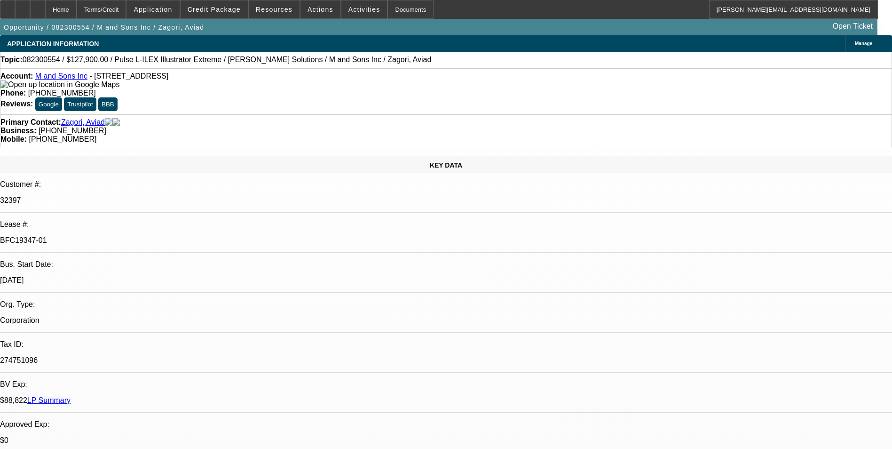
select select "1"
select select "6"
select select "1"
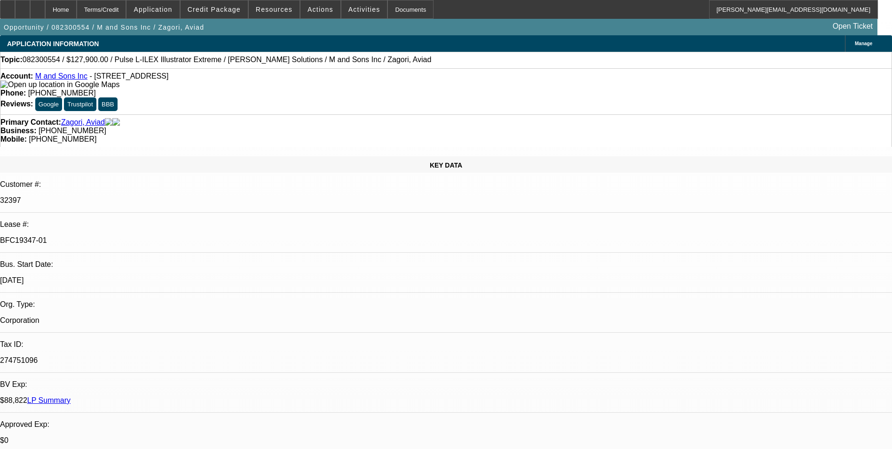
select select "6"
select select "1"
select select "6"
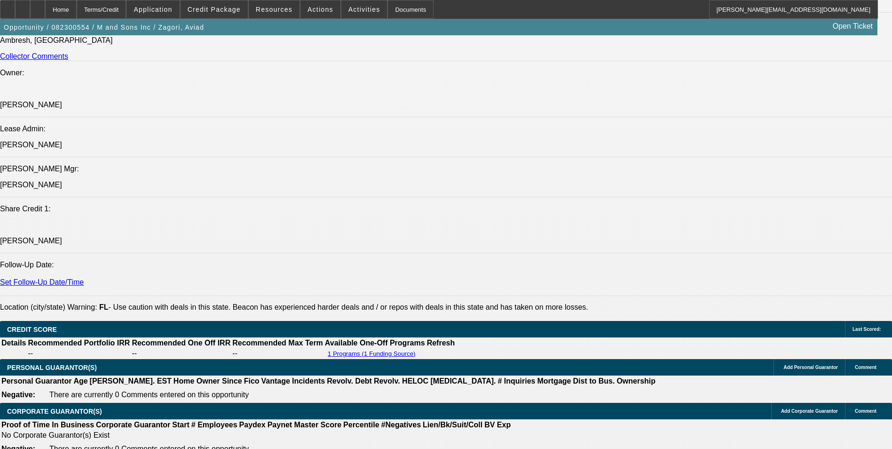
scroll to position [705, 0]
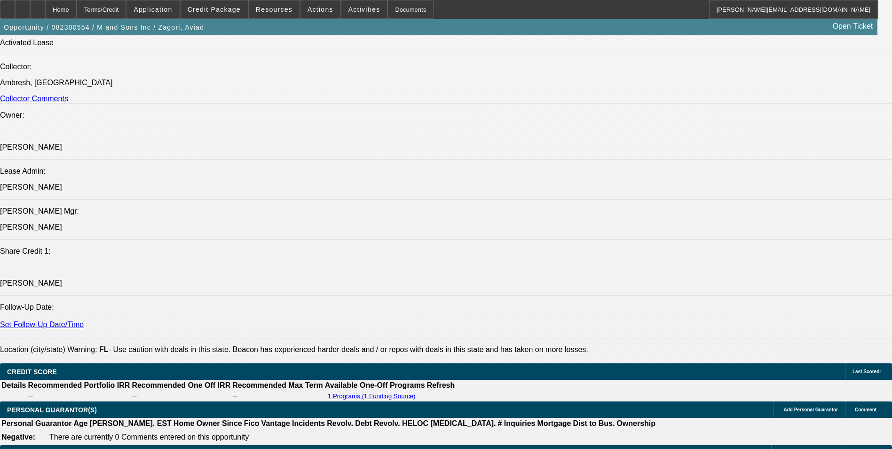
scroll to position [988, 0]
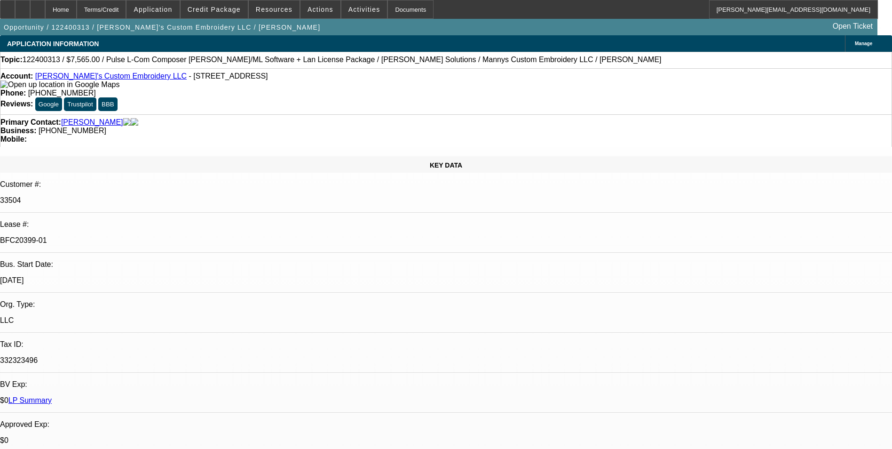
select select "0"
select select "2"
select select "0"
select select "2"
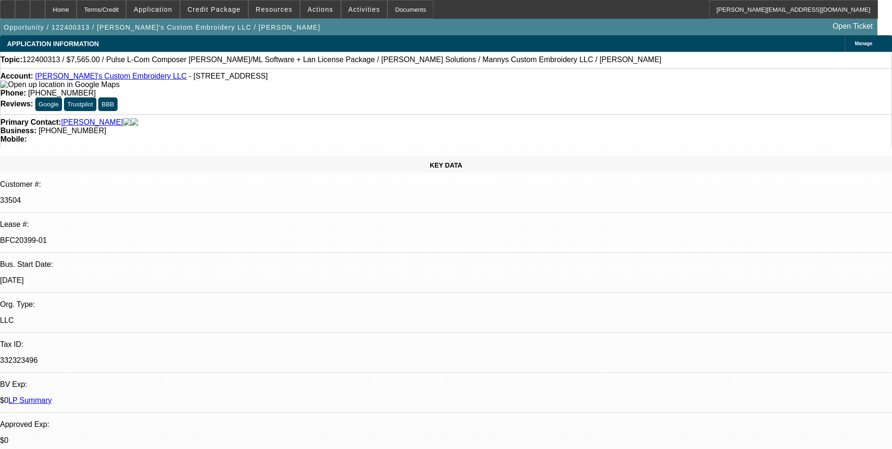
select select "0"
select select "0.2"
select select "2"
select select "0"
select select "0.2"
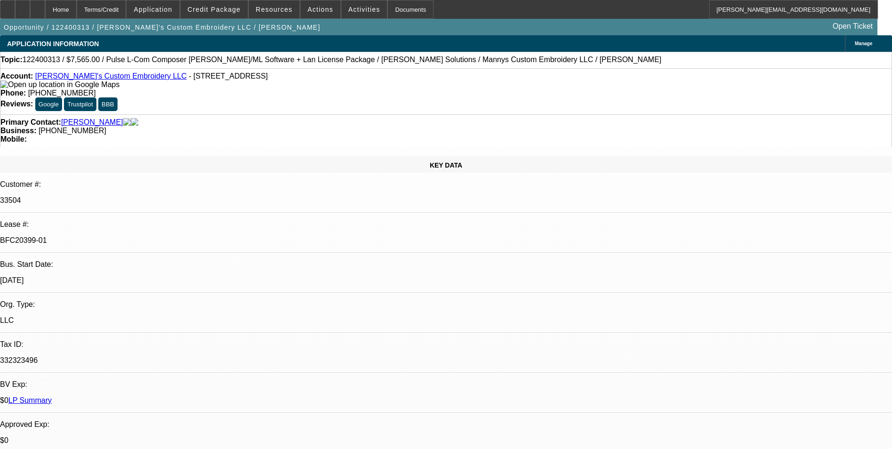
select select "2"
select select "0"
select select "1"
select select "2"
select select "6"
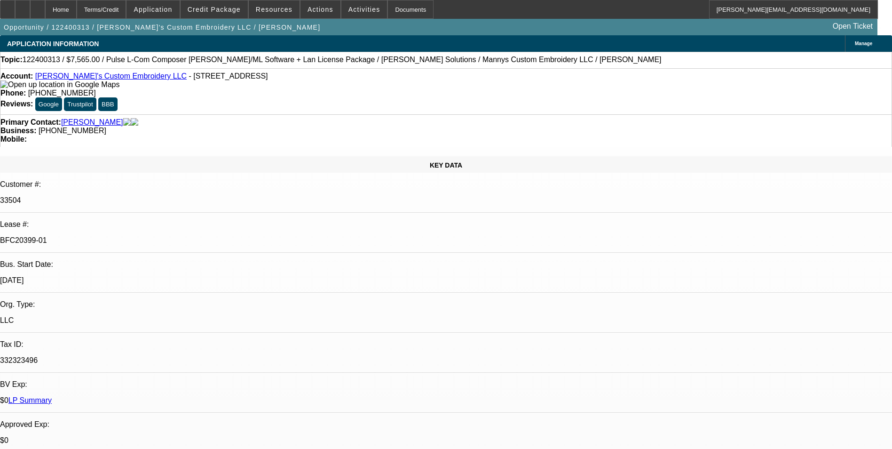
select select "1"
select select "2"
select select "6"
select select "1"
select select "2"
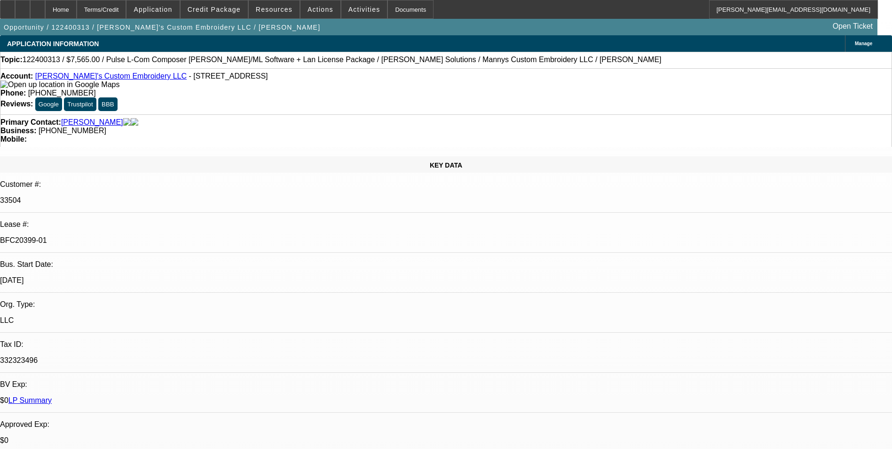
select select "6"
select select "1"
select select "2"
select select "6"
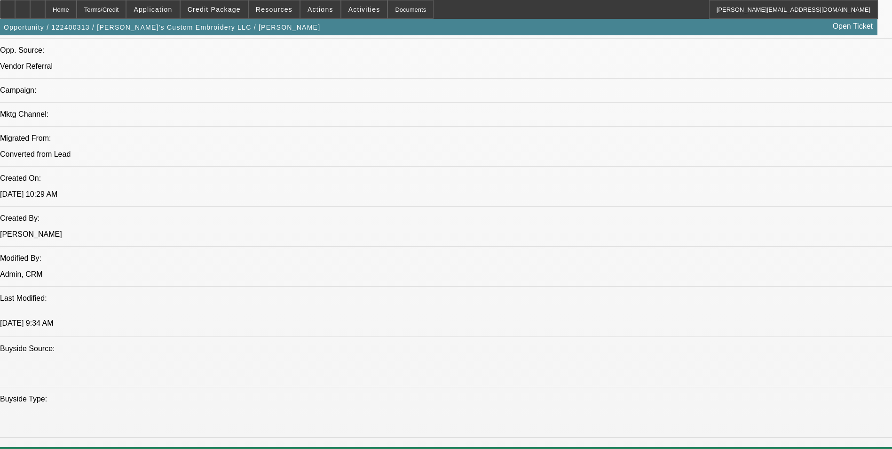
scroll to position [517, 0]
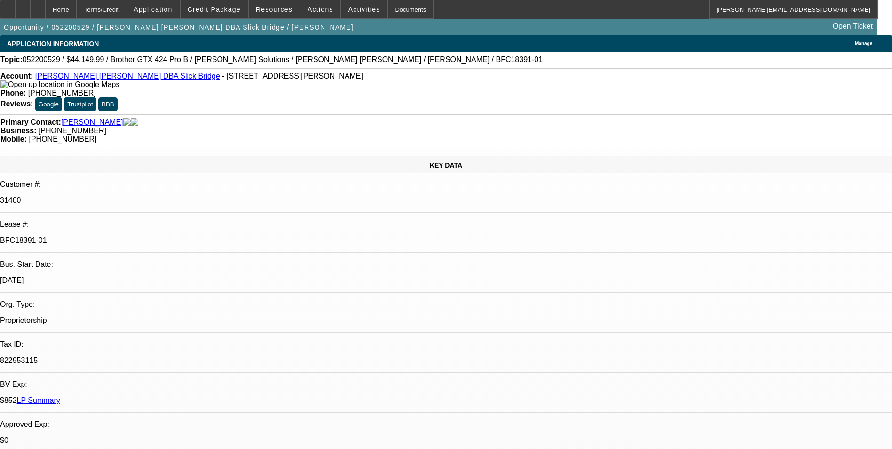
select select "0"
select select "0.1"
select select "4"
select select "0"
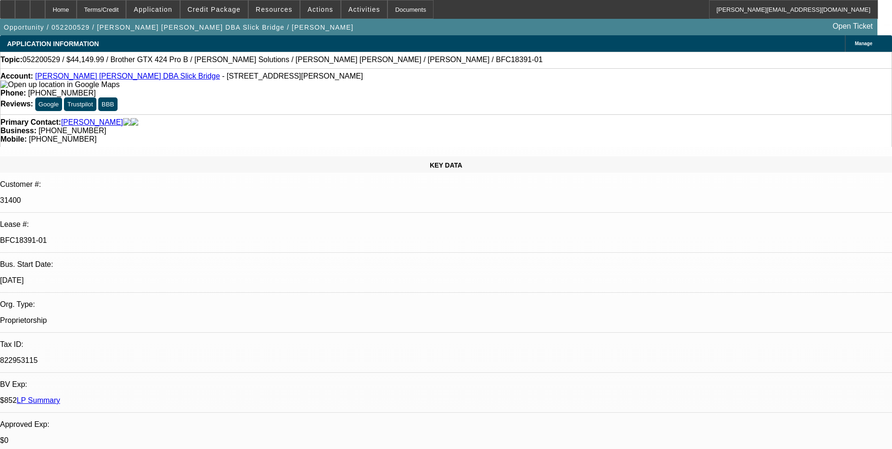
select select "0"
select select "0.1"
select select "4"
select select "0"
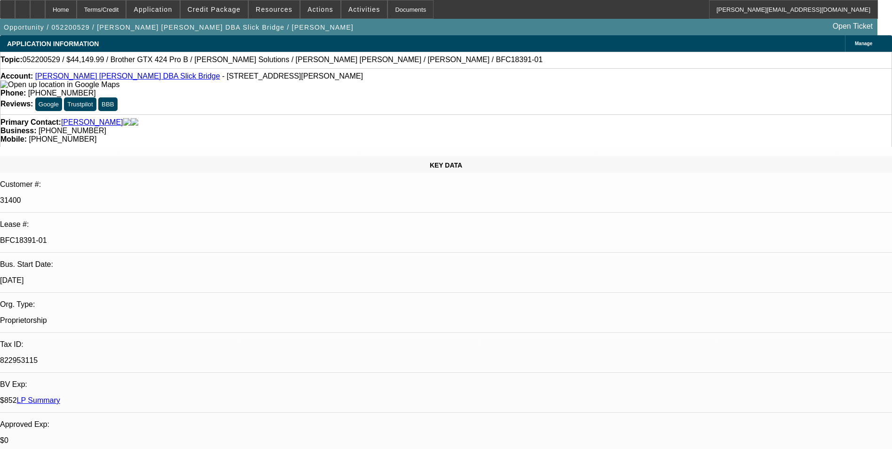
select select "0.1"
select select "4"
select select "0"
select select "0.1"
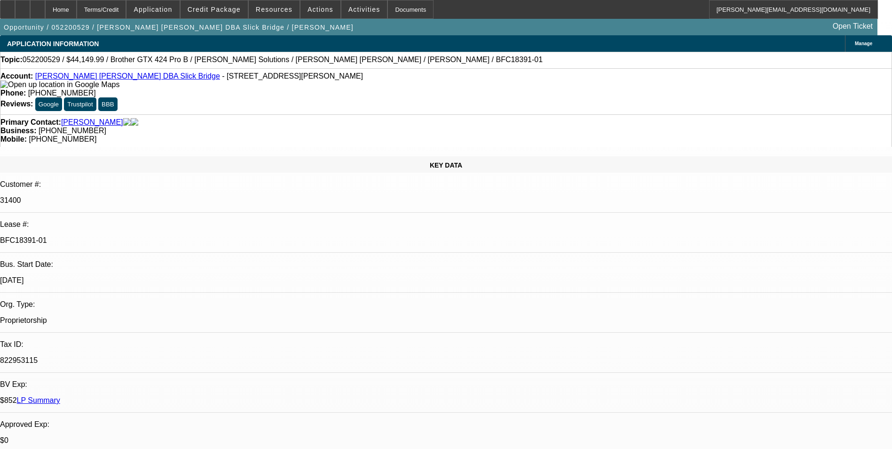
select select "4"
click at [239, 9] on span "Credit Package" at bounding box center [214, 10] width 53 height 8
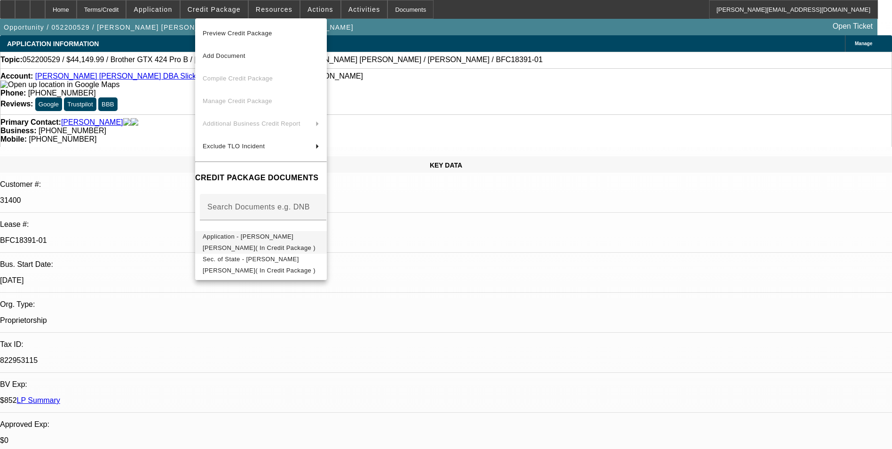
click at [263, 239] on span "Application - Michael Charles Walker( In Credit Package )" at bounding box center [259, 242] width 113 height 18
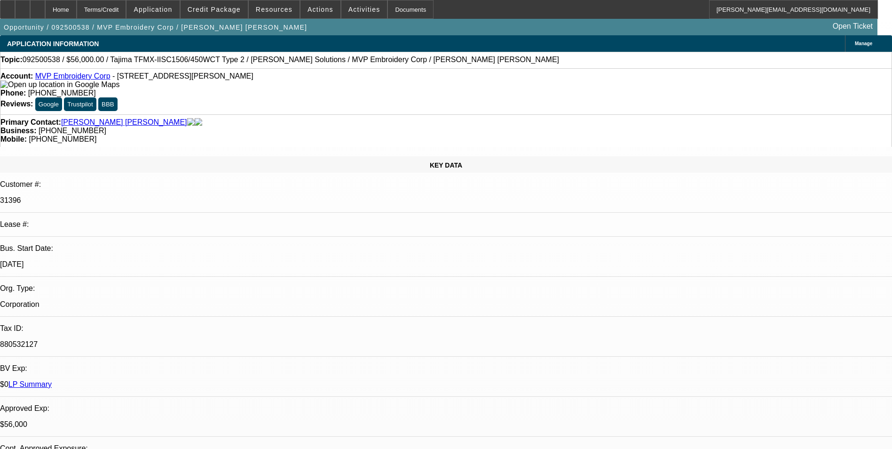
select select "0"
select select "6"
select select "0"
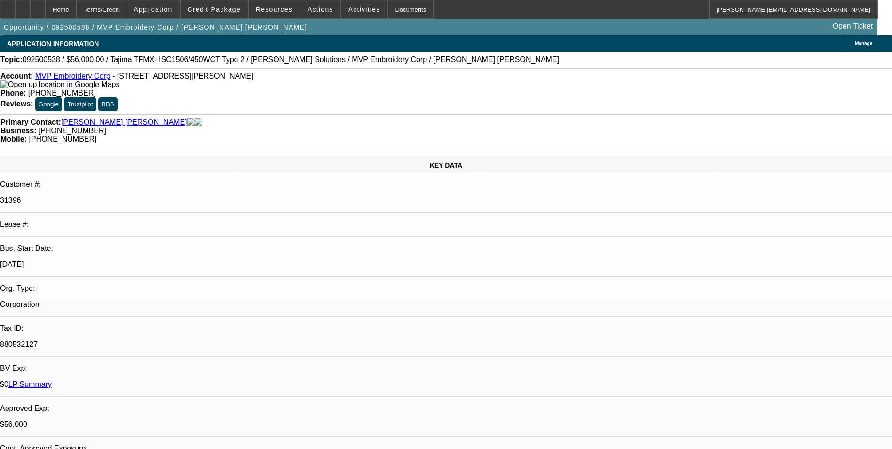
select select "0"
select select "6"
select select "0"
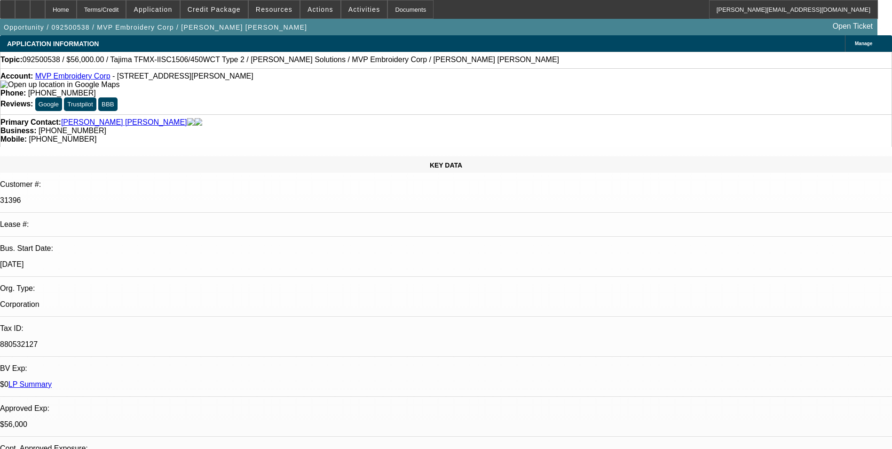
select select "0"
select select "6"
select select "0"
select select "2"
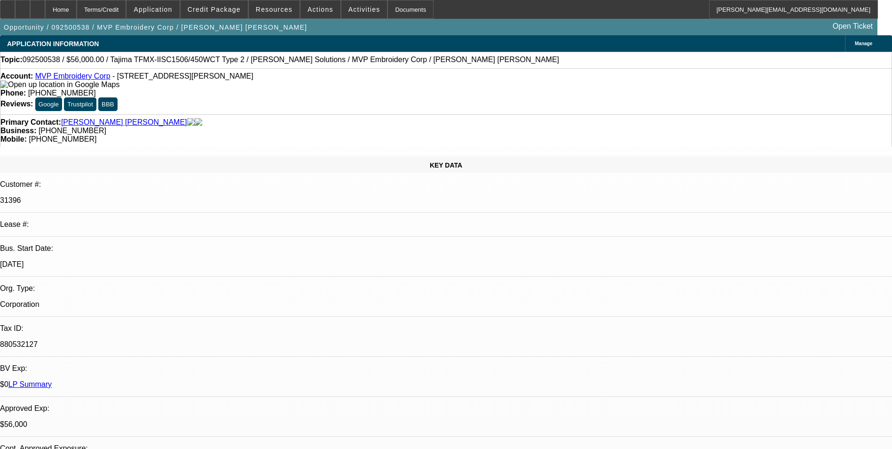
select select "0"
select select "6"
click at [235, 15] on span at bounding box center [214, 9] width 67 height 23
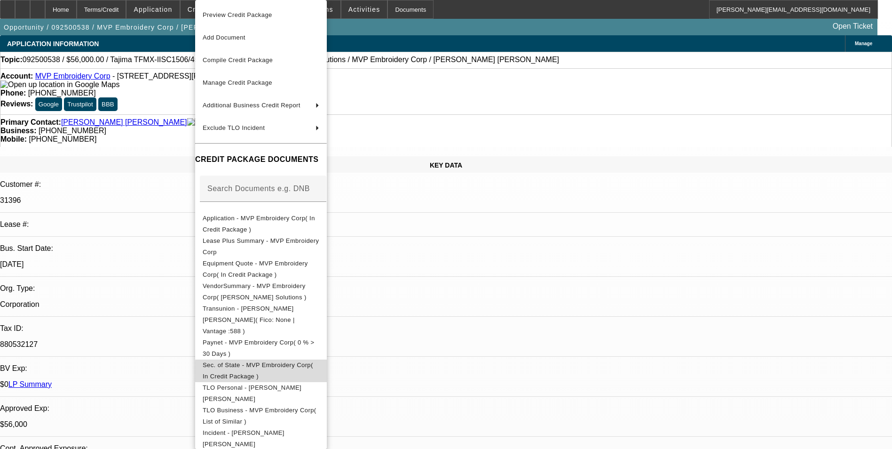
click at [313, 361] on span "Sec. of State - MVP Embroidery Corp( In Credit Package )" at bounding box center [258, 370] width 111 height 18
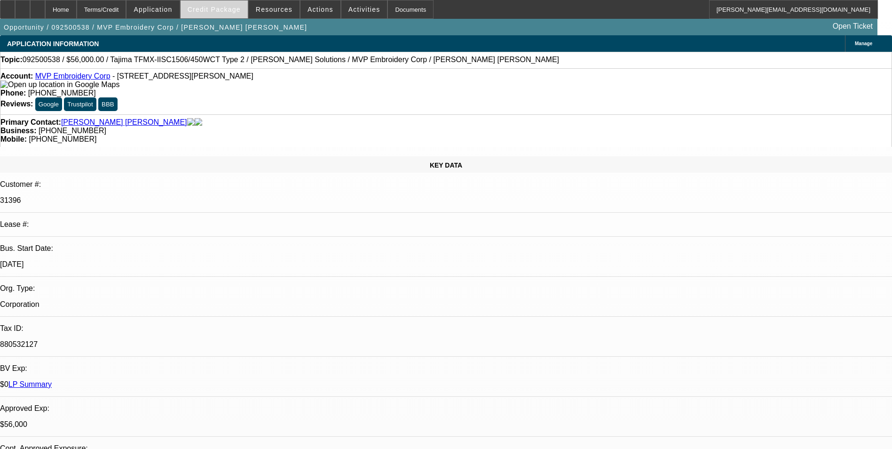
click at [239, 9] on span "Credit Package" at bounding box center [214, 10] width 53 height 8
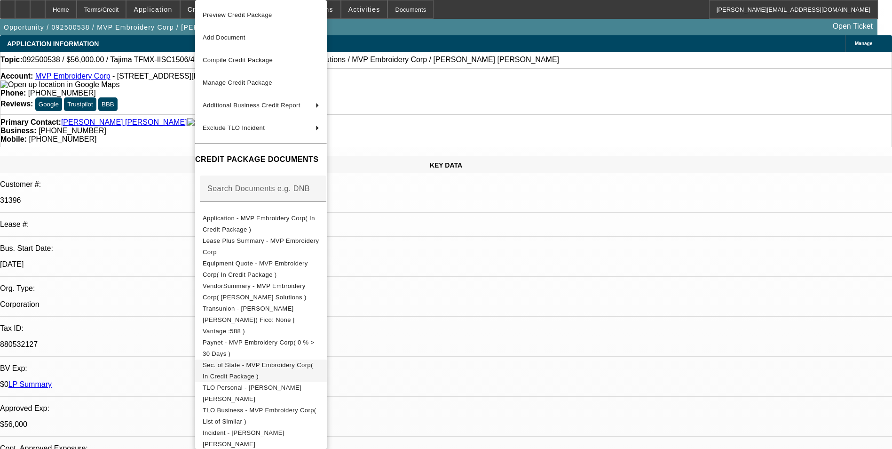
click at [319, 359] on span "Sec. of State - MVP Embroidery Corp( In Credit Package )" at bounding box center [261, 370] width 117 height 23
